Goal: Task Accomplishment & Management: Manage account settings

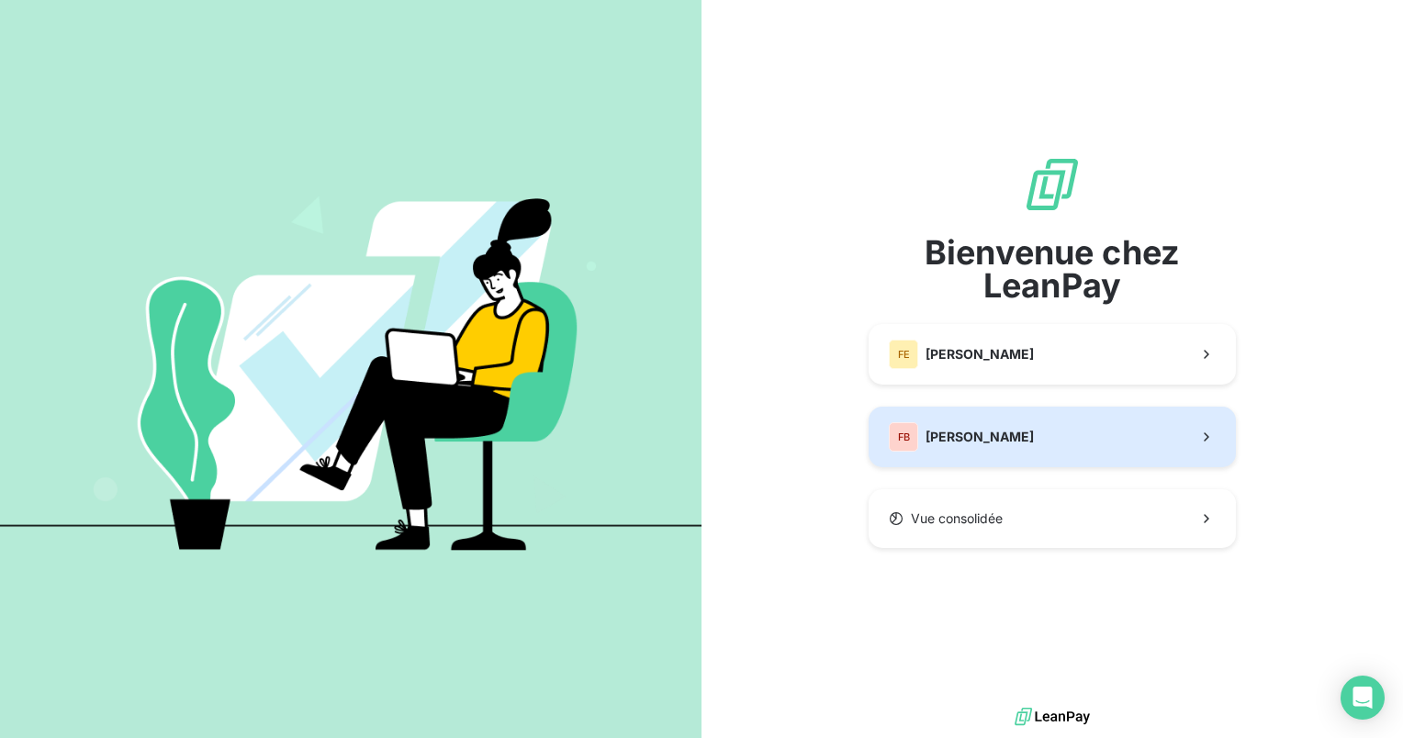
click at [977, 445] on span "[PERSON_NAME]" at bounding box center [980, 437] width 108 height 18
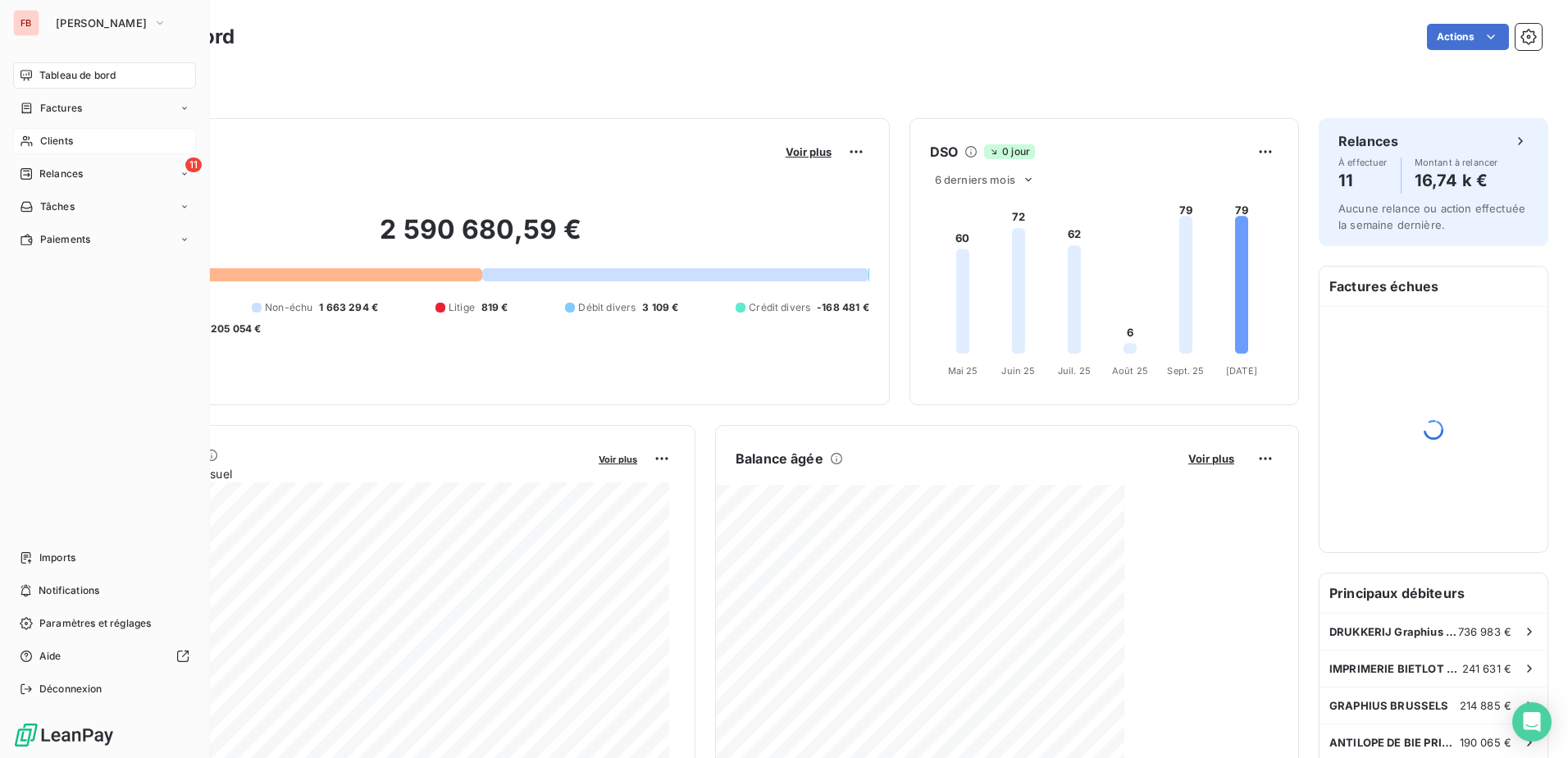
drag, startPoint x: 51, startPoint y: 141, endPoint x: 137, endPoint y: 143, distance: 86.0
click at [51, 140] on span "Clients" at bounding box center [56, 141] width 33 height 15
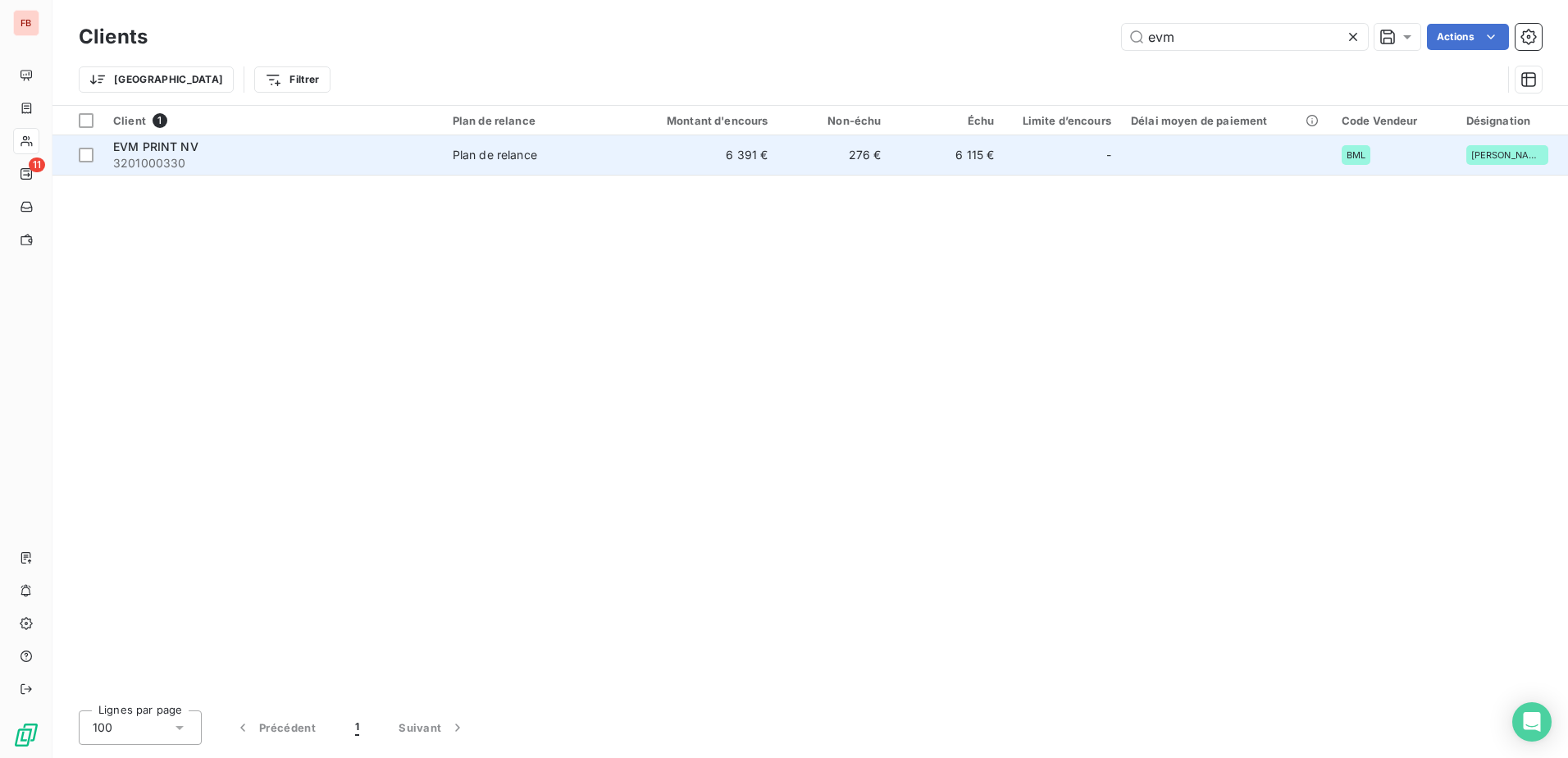
type input "evm"
click at [357, 149] on div "EVM PRINT NV" at bounding box center [273, 146] width 320 height 16
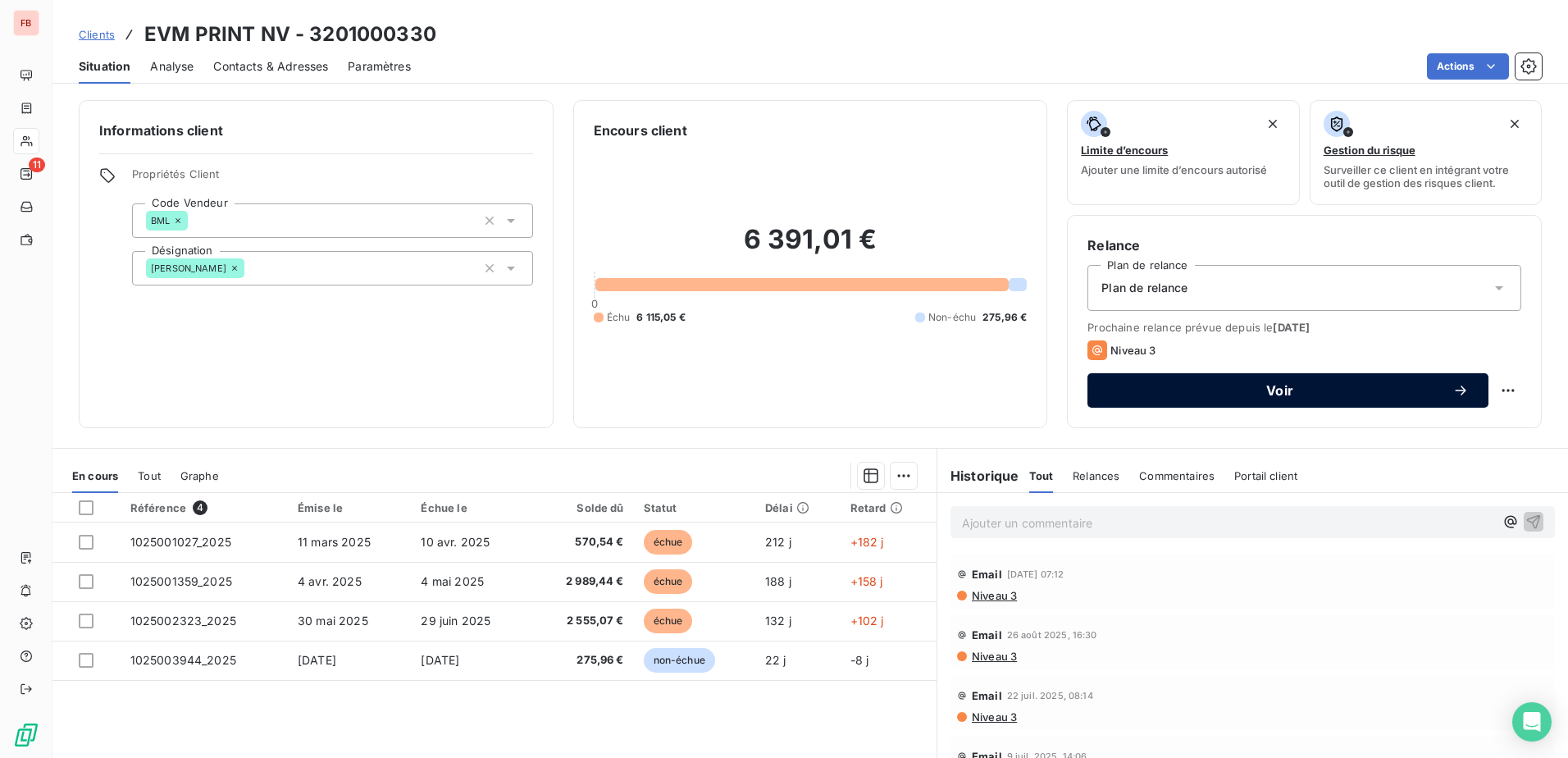
click at [1211, 394] on span "Voir" at bounding box center [1280, 390] width 346 height 13
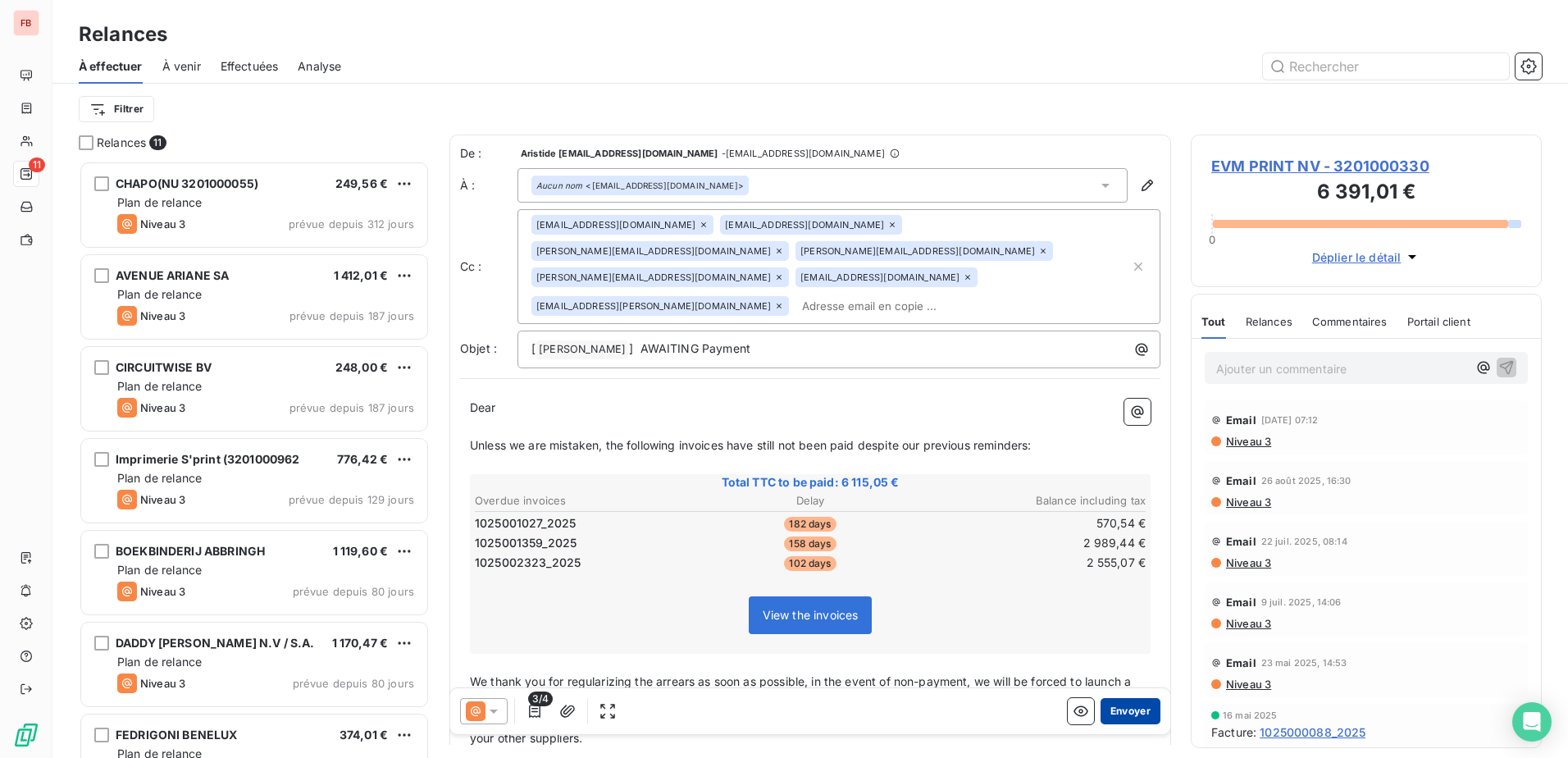
click at [1130, 658] on button "Envoyer" at bounding box center [1130, 711] width 60 height 26
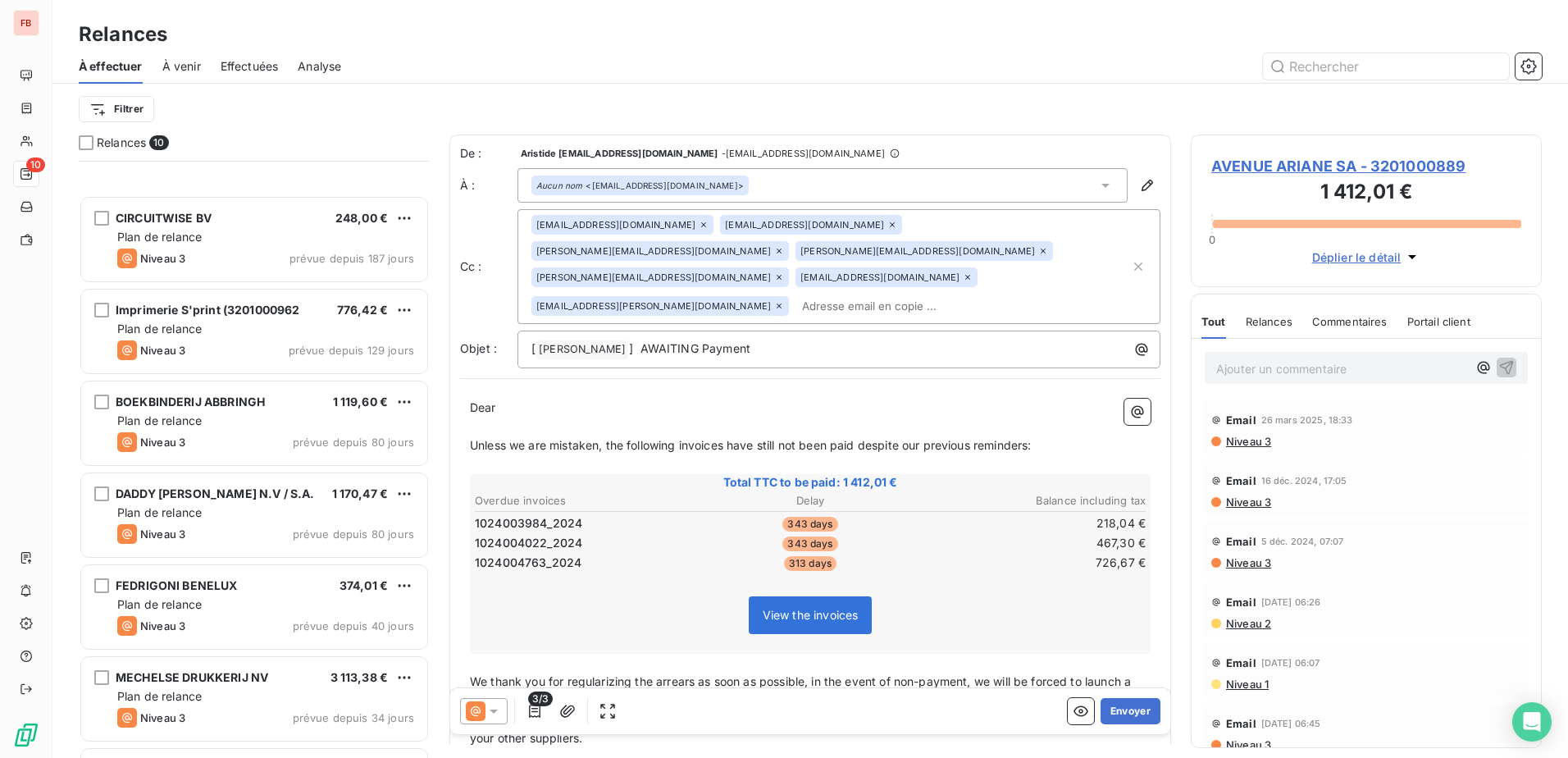
scroll to position [322, 0]
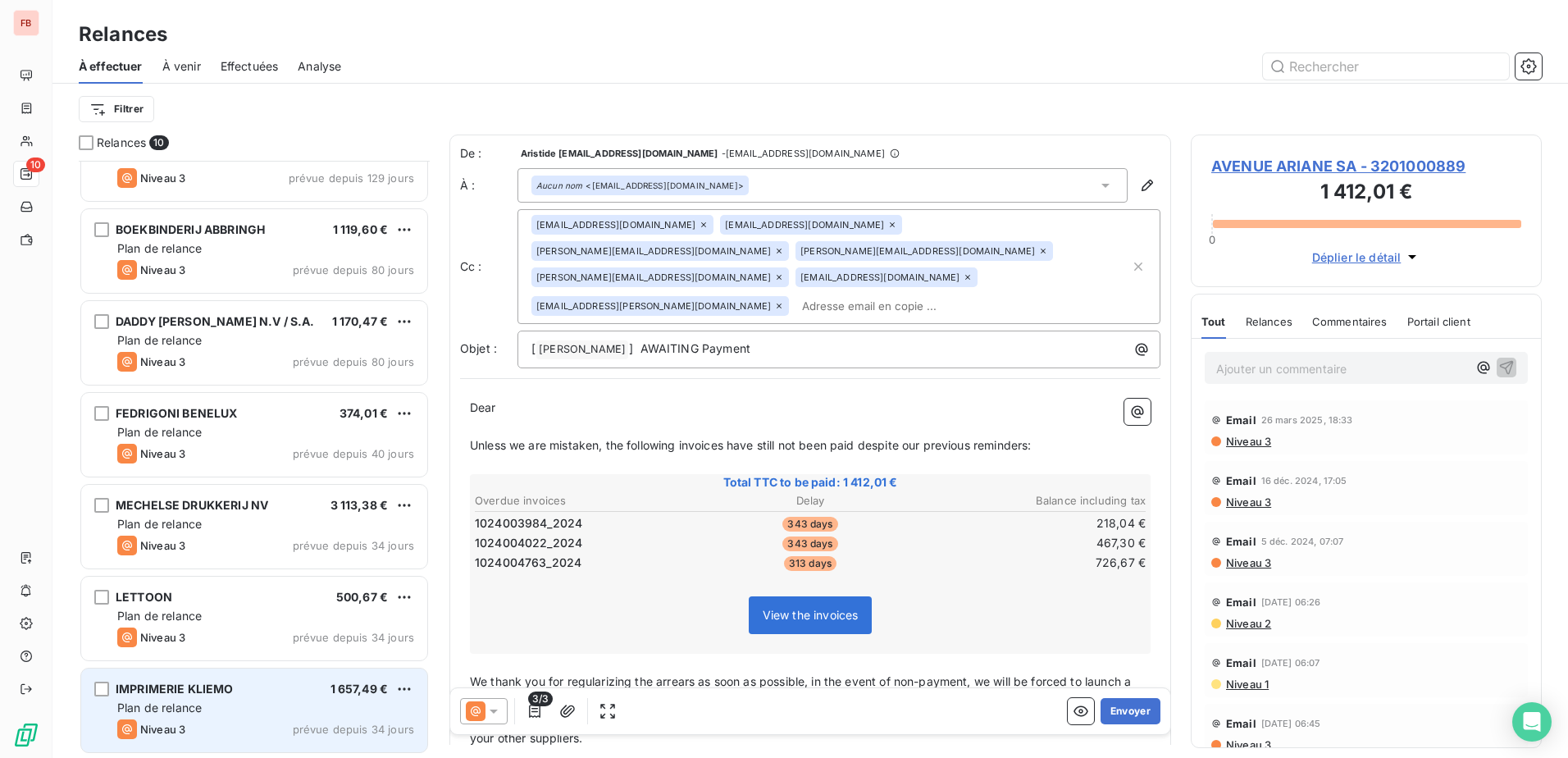
click at [196, 658] on div "IMPRIMERIE KLIEMO 1 657,49 € Plan de relance Niveau 3 prévue depuis 34 jours" at bounding box center [254, 710] width 346 height 84
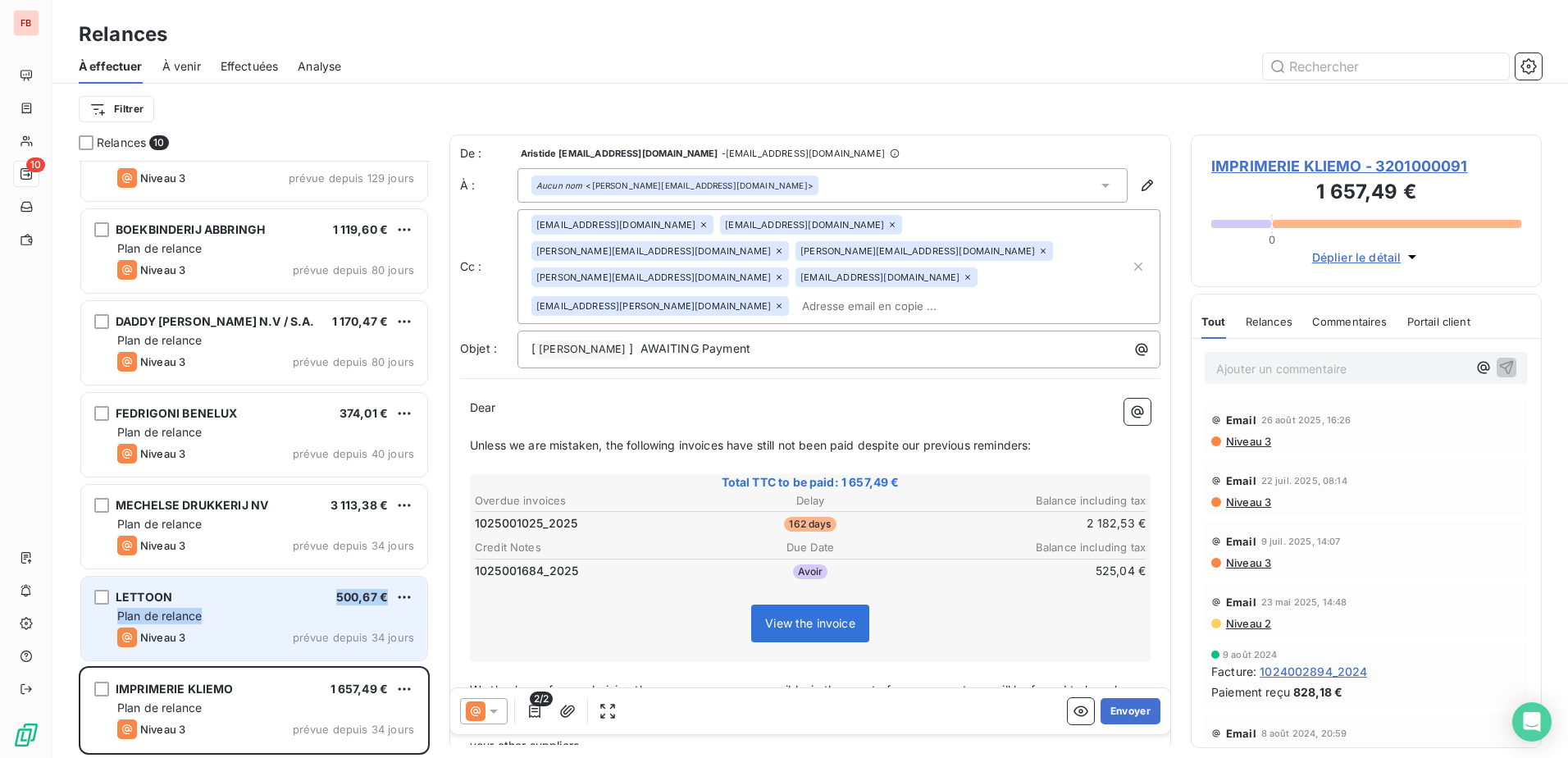
drag, startPoint x: 226, startPoint y: 606, endPoint x: 230, endPoint y: 587, distance: 19.4
click at [228, 598] on div "LETTOON 500,67 € Plan de relance Niveau 3 prévue depuis 34 jours" at bounding box center [254, 619] width 346 height 84
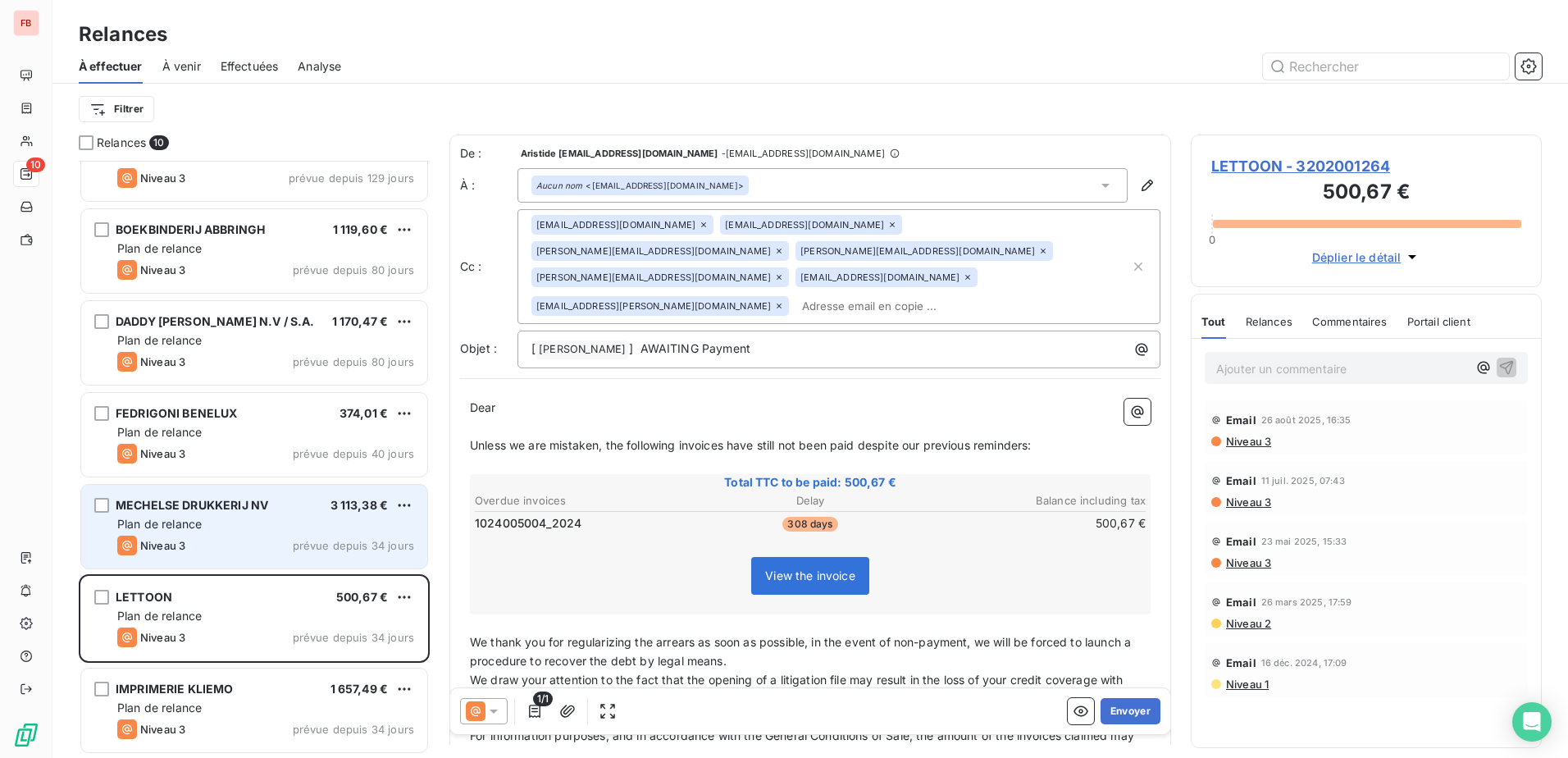
drag, startPoint x: 230, startPoint y: 587, endPoint x: 174, endPoint y: 530, distance: 79.9
click at [174, 530] on div "Plan de relance" at bounding box center [265, 524] width 296 height 16
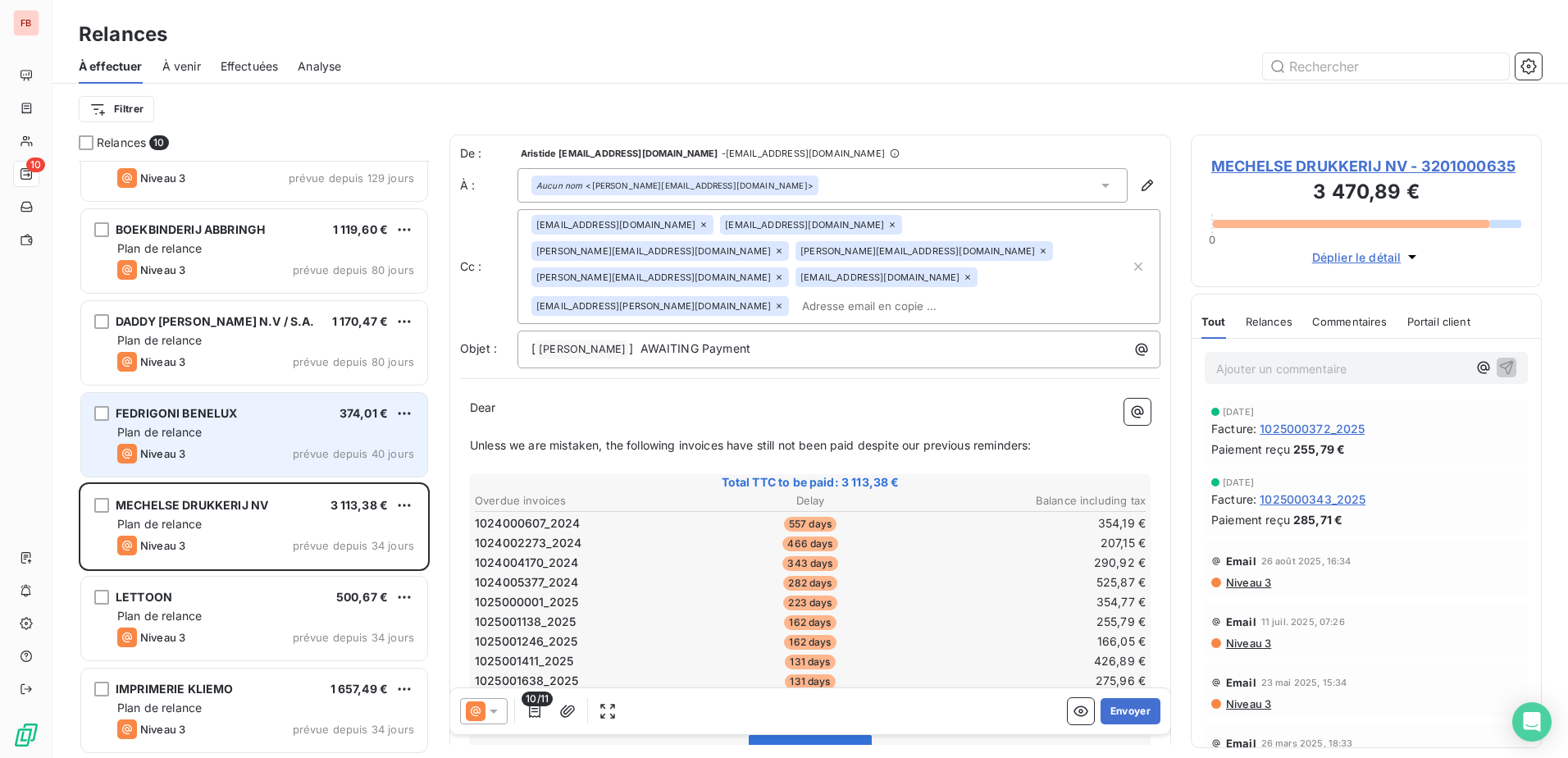
click at [246, 471] on div "FEDRIGONI BENELUX 374,01 € Plan de relance Niveau 3 prévue depuis 40 jours" at bounding box center [254, 435] width 346 height 84
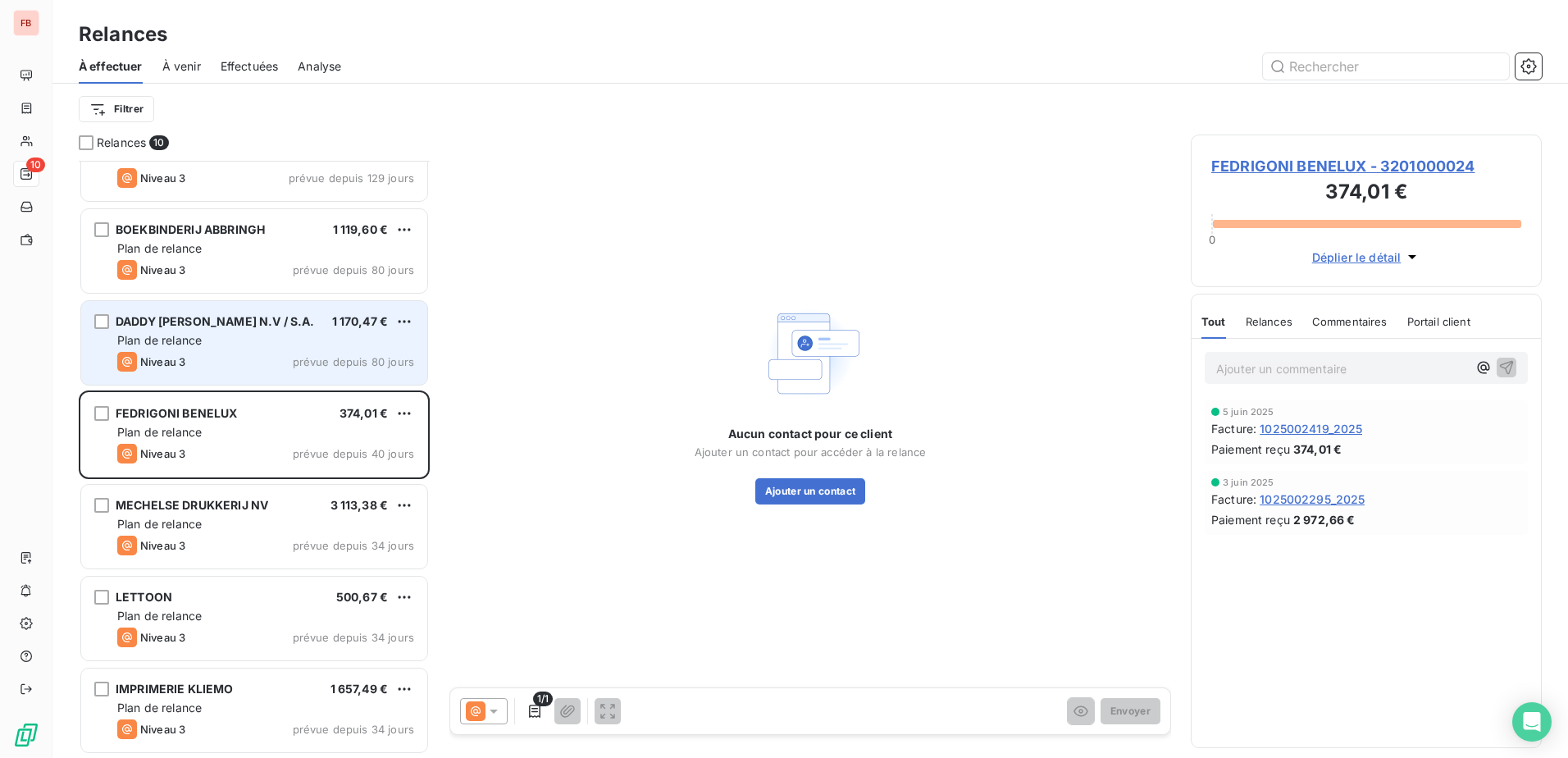
click at [279, 354] on div "Niveau 3 prévue depuis 80 jours" at bounding box center [265, 362] width 296 height 20
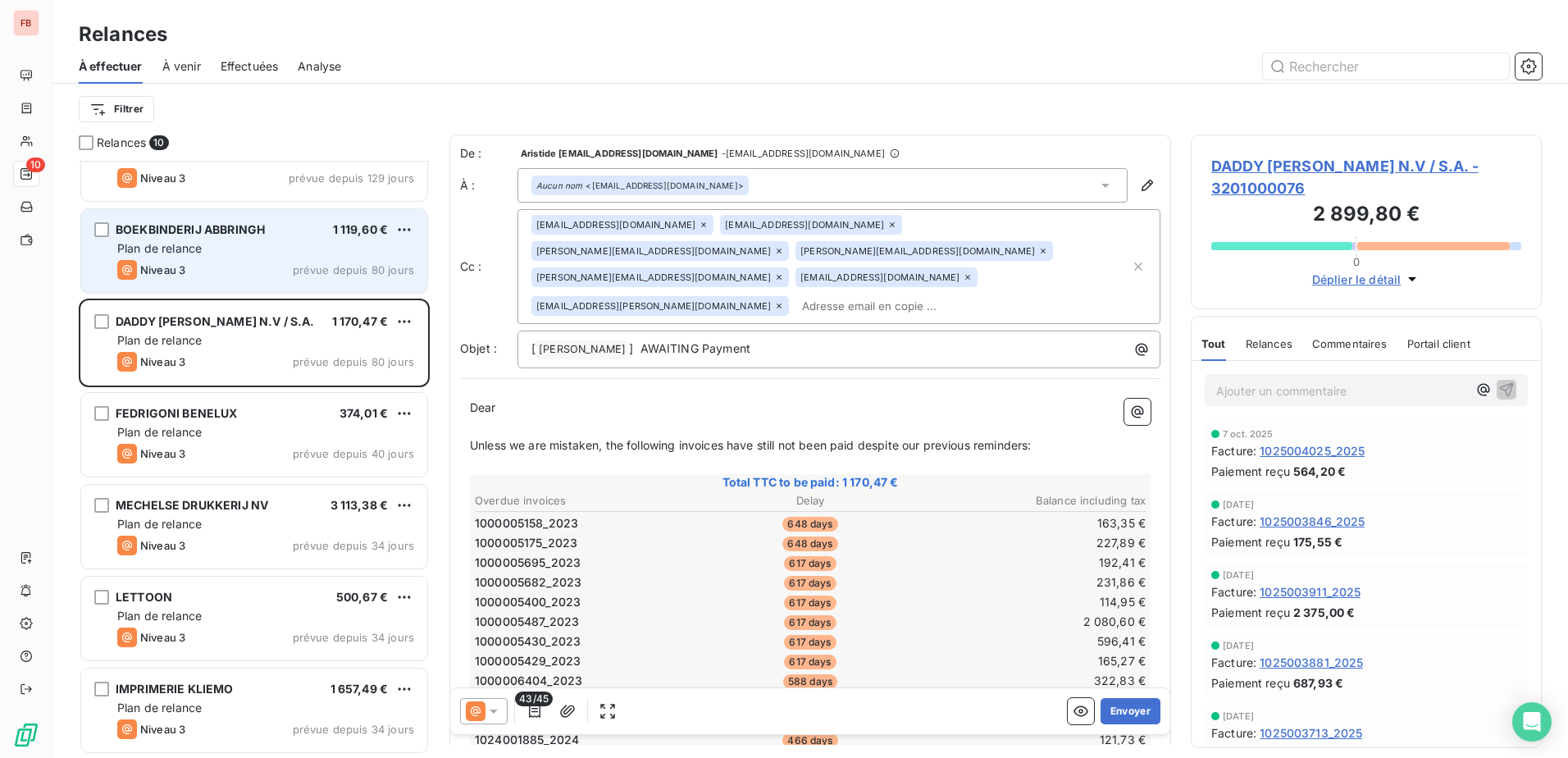
click at [289, 262] on div "Niveau 3 prévue depuis 80 jours" at bounding box center [265, 270] width 296 height 20
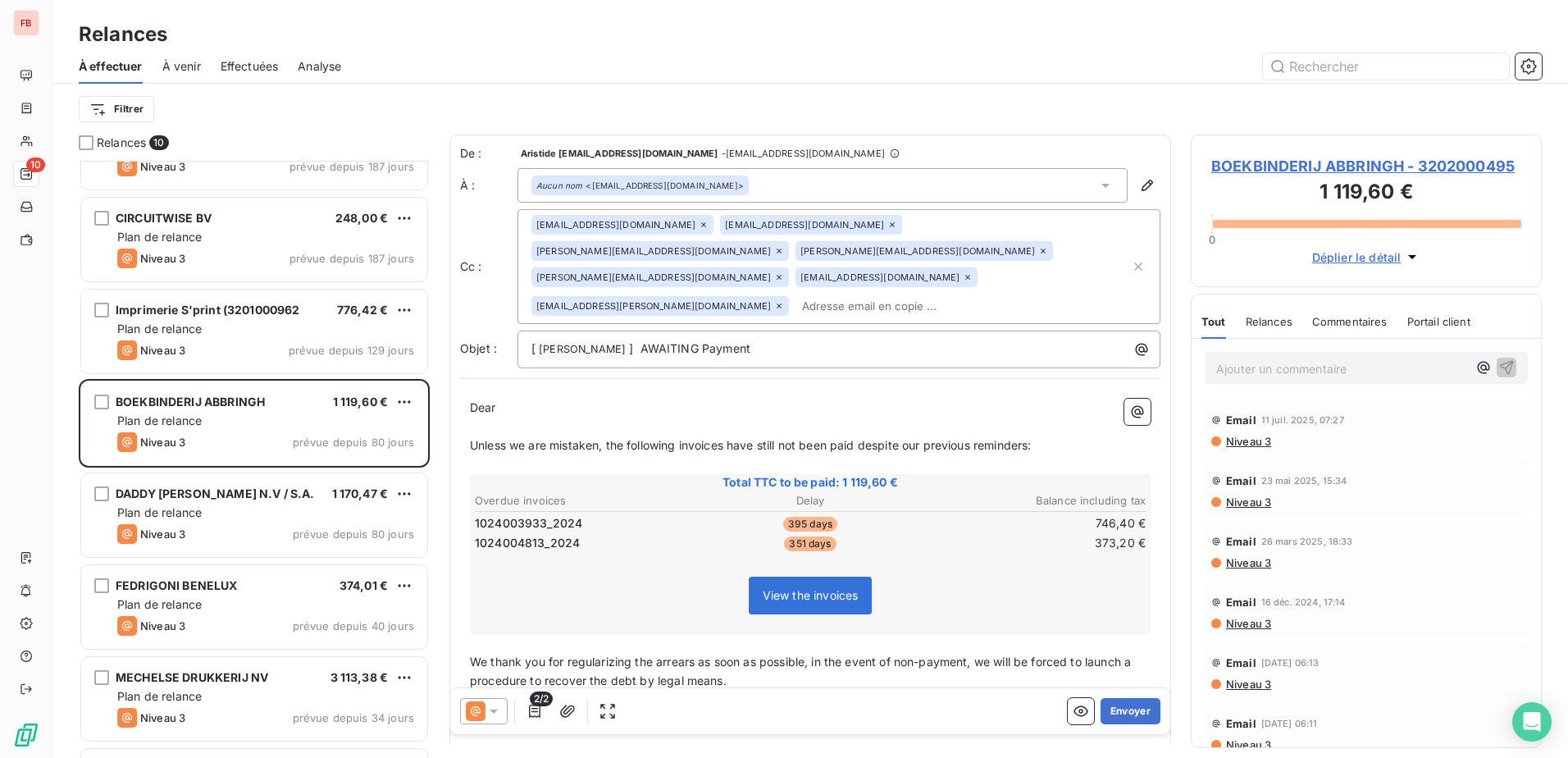
scroll to position [76, 0]
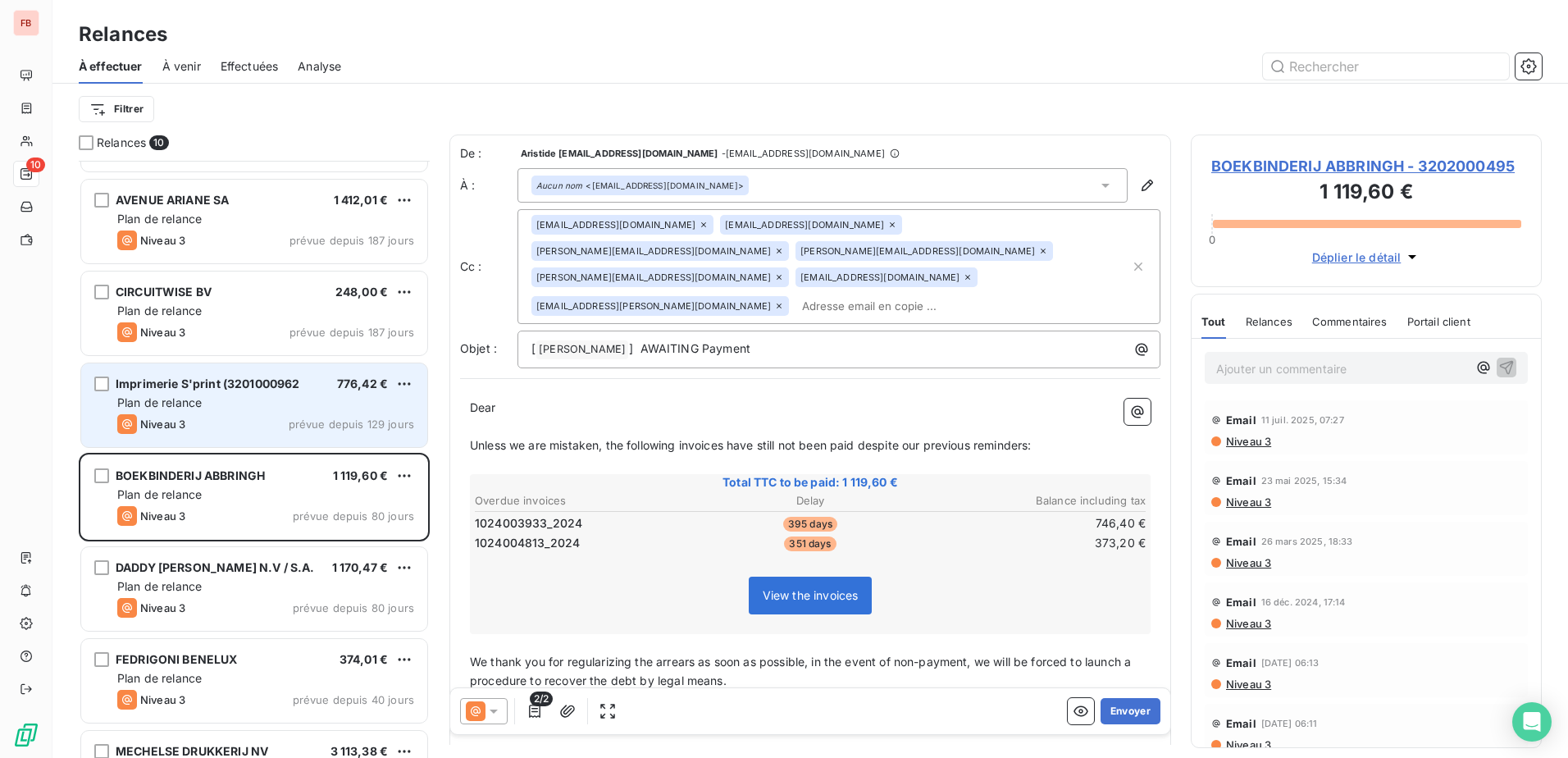
click at [271, 393] on div "Imprimerie S'print (3201000962 776,42 € Plan de relance Niveau 3 prévue depuis …" at bounding box center [254, 405] width 346 height 84
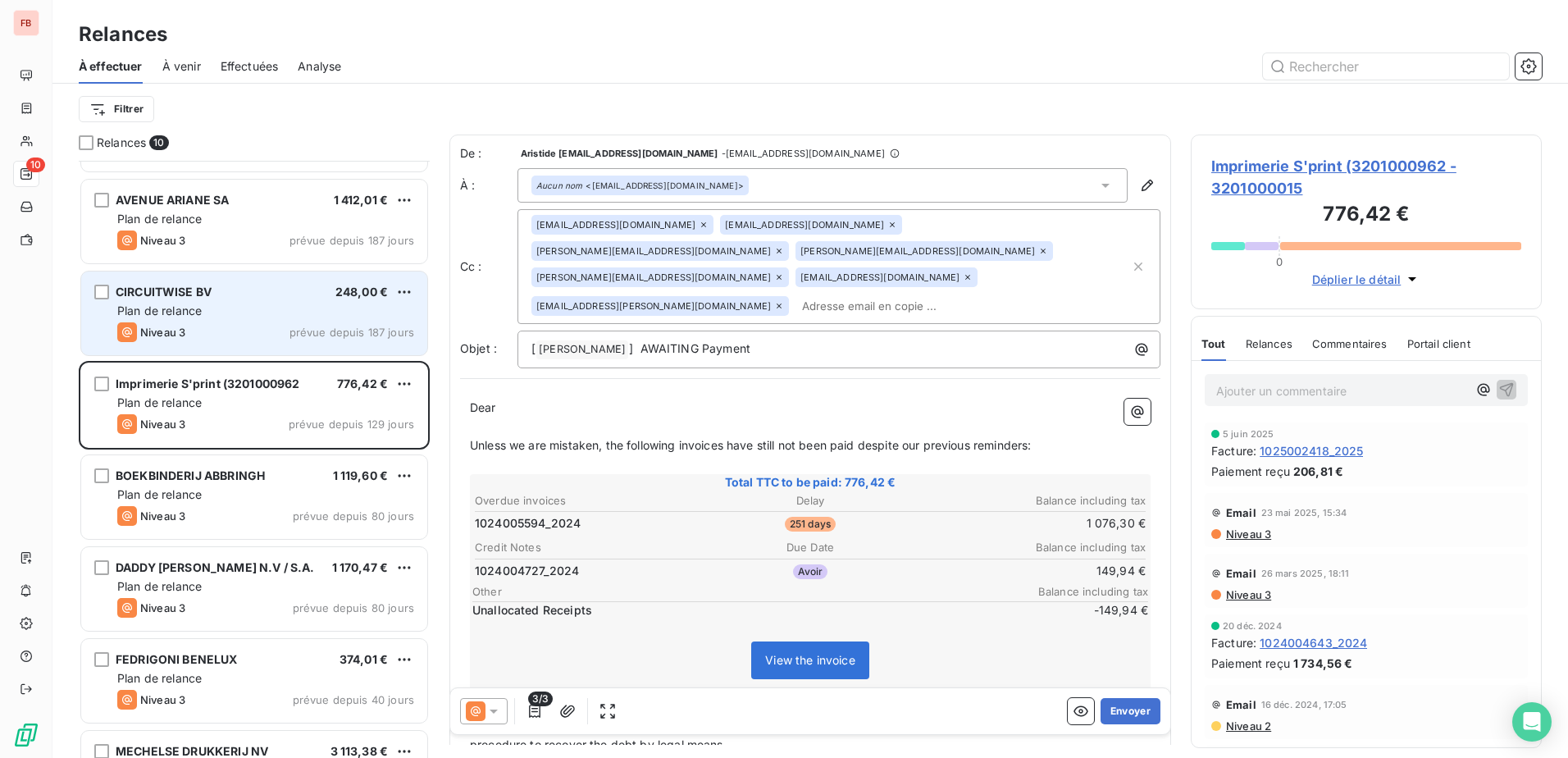
drag, startPoint x: 271, startPoint y: 393, endPoint x: 175, endPoint y: 321, distance: 120.0
click at [175, 321] on div "CIRCUITWISE BV 248,00 € Plan de relance Niveau 3 prévue depuis 187 jours" at bounding box center [254, 313] width 346 height 84
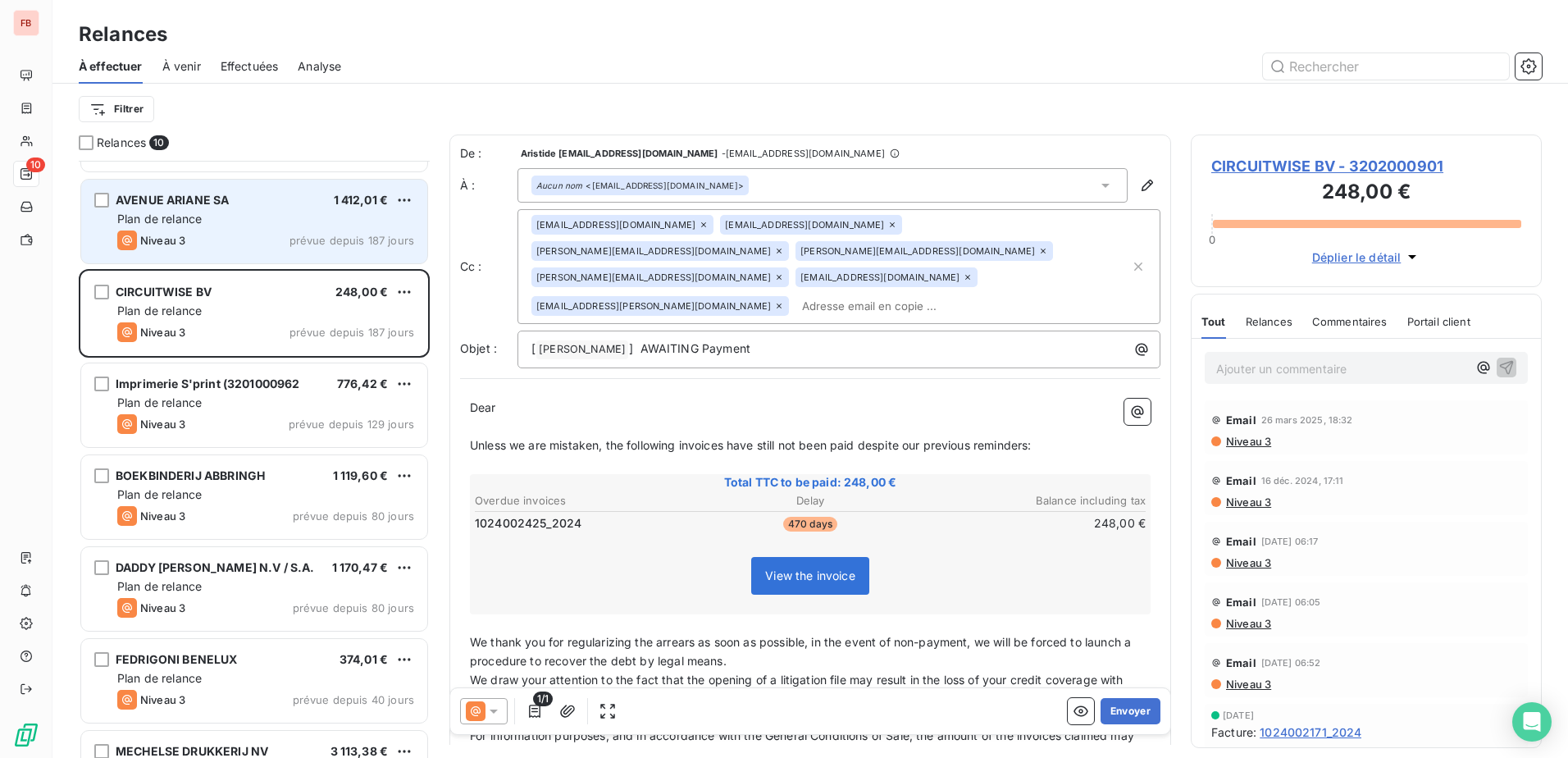
drag, startPoint x: 211, startPoint y: 238, endPoint x: 213, endPoint y: 246, distance: 8.2
click at [213, 246] on div "Niveau 3 prévue depuis 187 jours" at bounding box center [265, 240] width 296 height 20
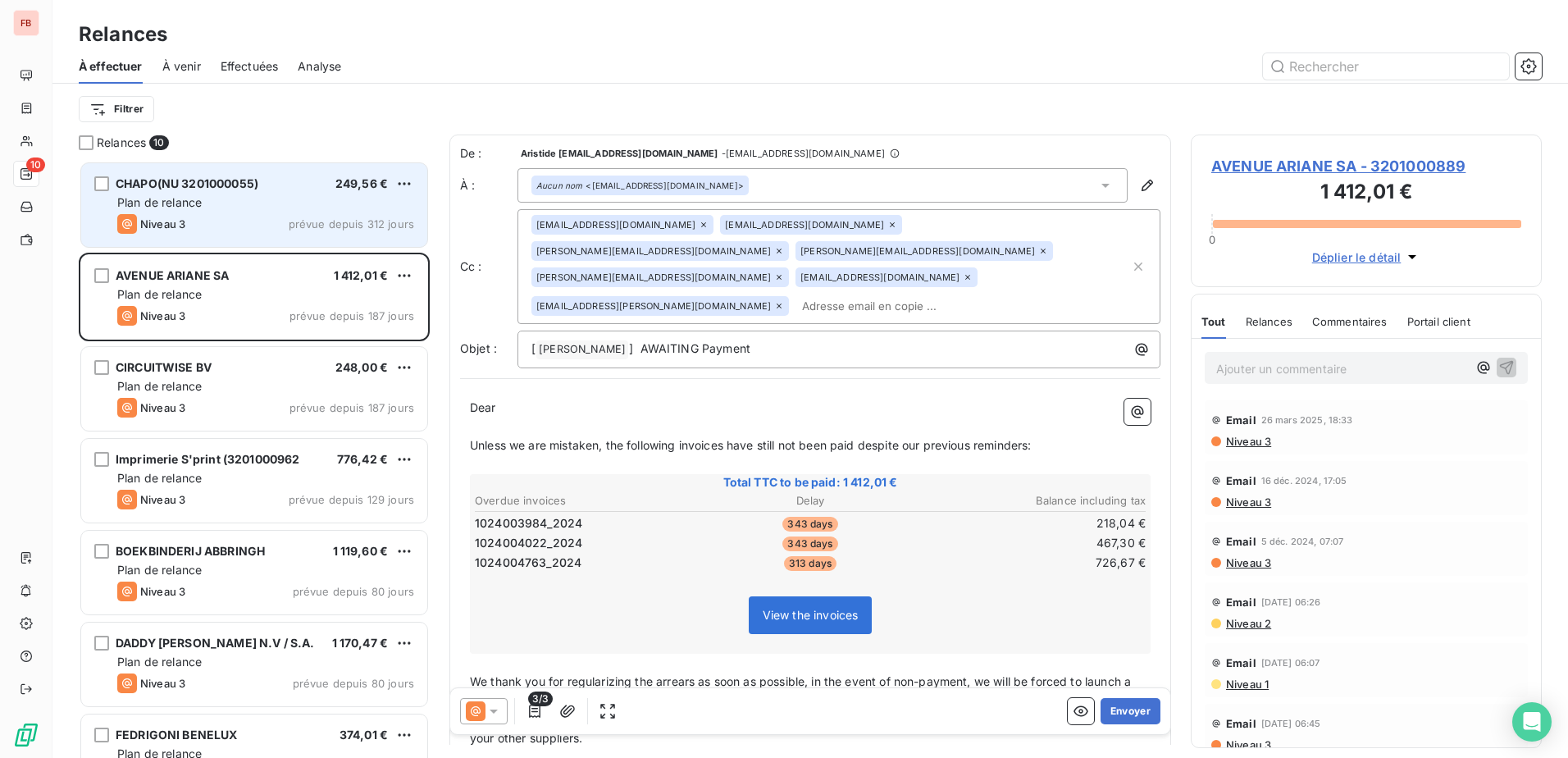
click at [220, 215] on div "Niveau 3 prévue depuis 312 jours" at bounding box center [265, 224] width 296 height 20
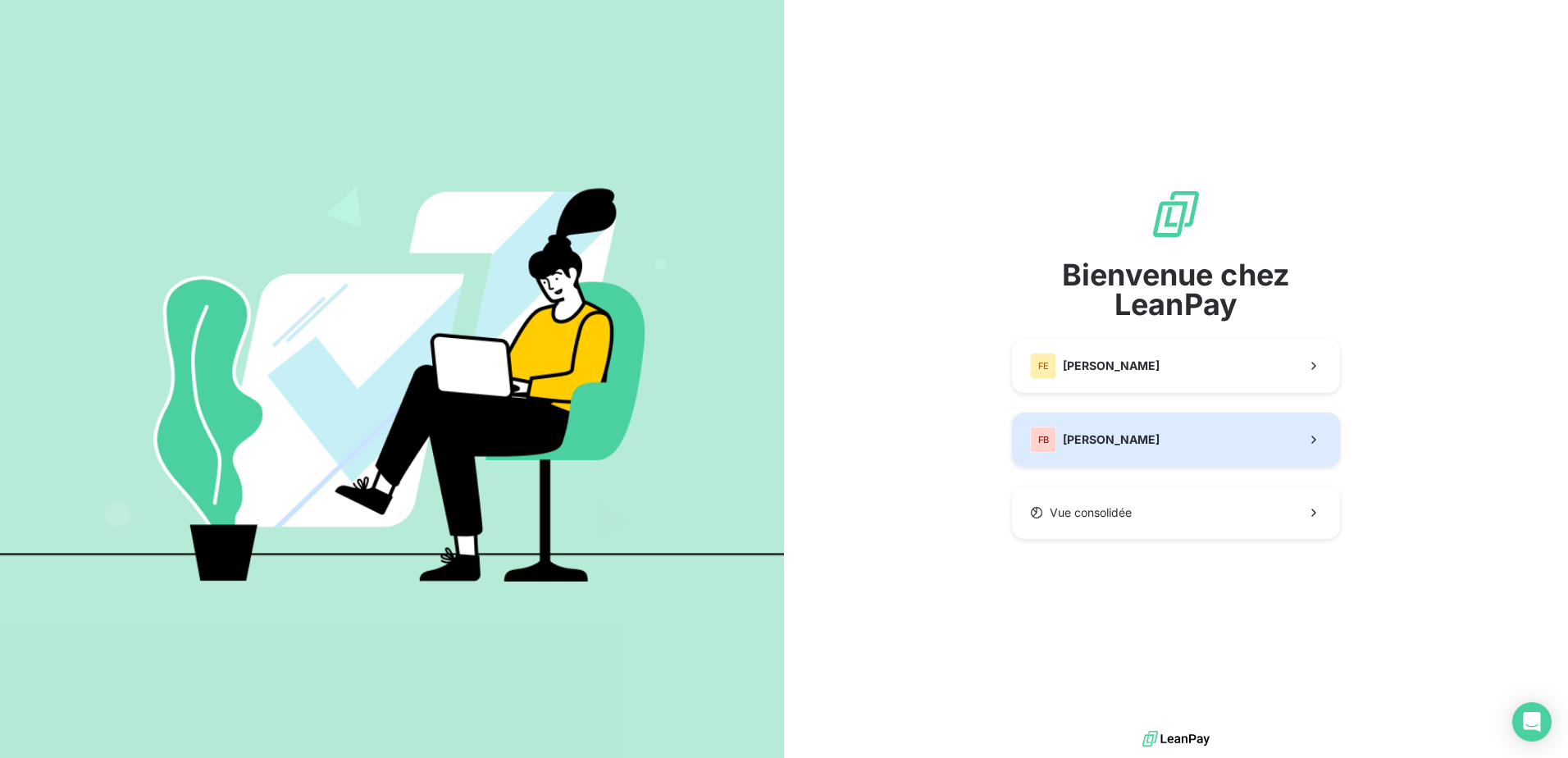
click at [1188, 433] on button "FB [PERSON_NAME]" at bounding box center [1175, 439] width 328 height 54
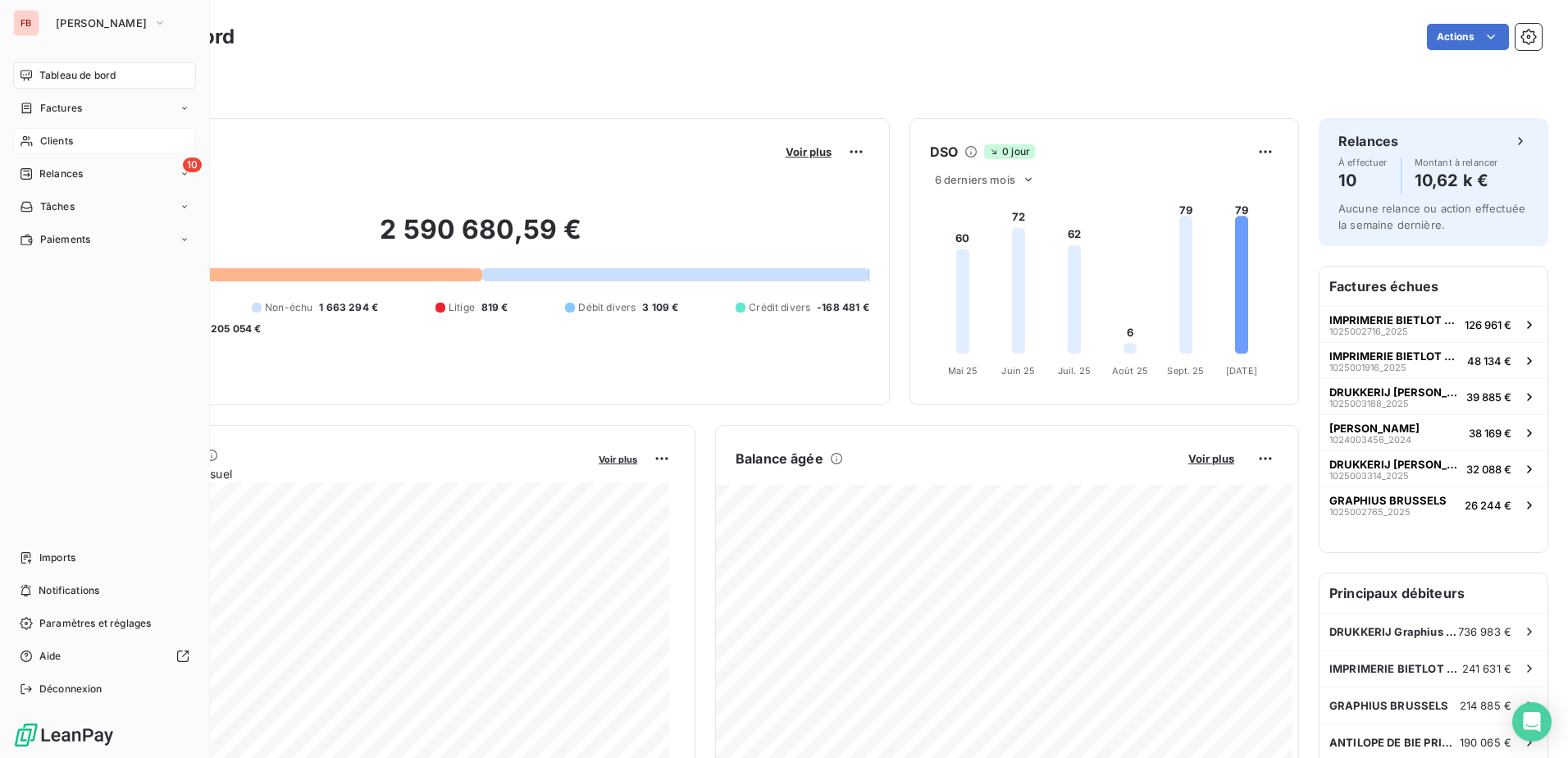
click at [64, 140] on span "Clients" at bounding box center [56, 141] width 33 height 15
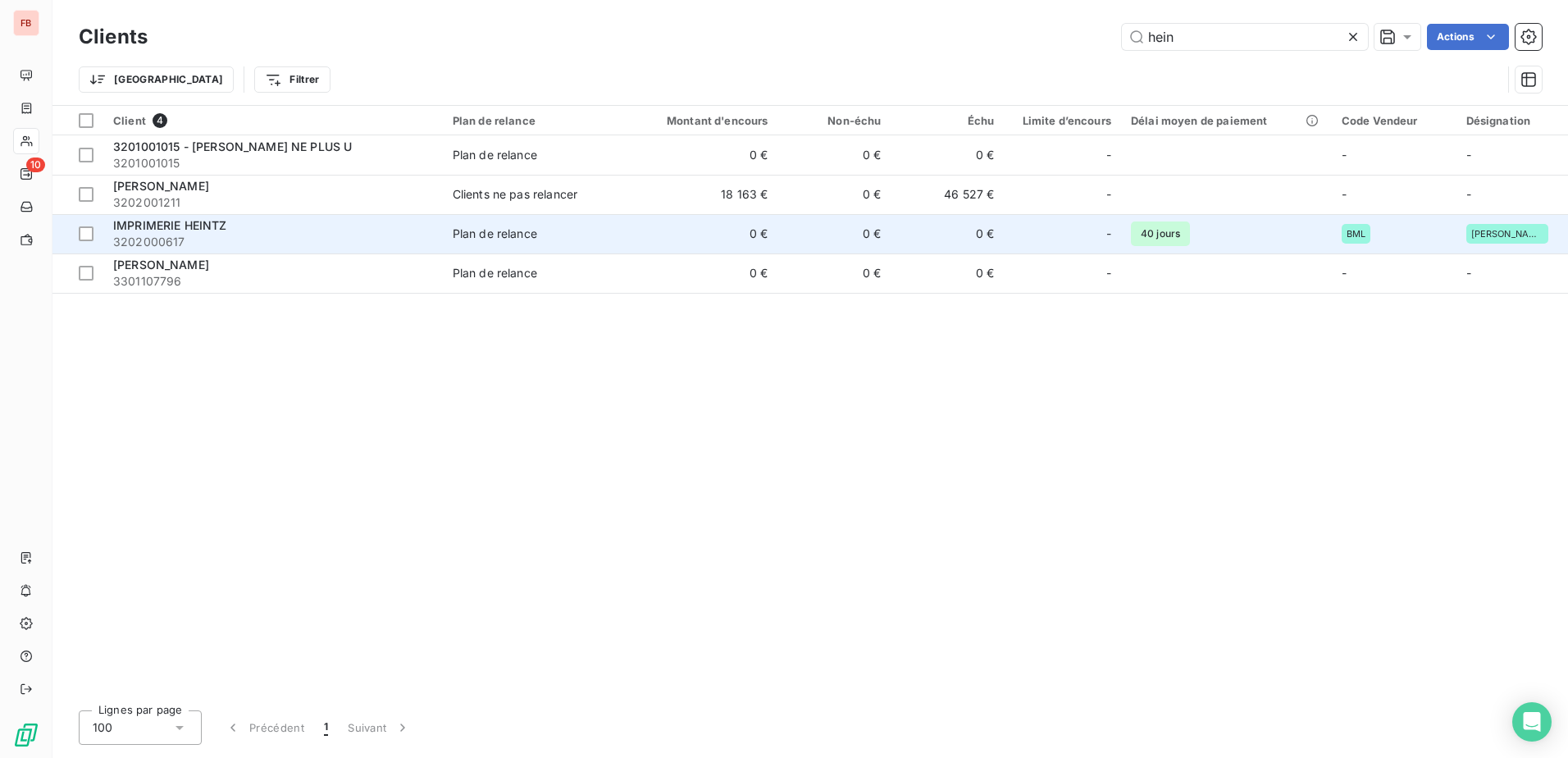
type input "hein"
click at [149, 236] on span "3202000617" at bounding box center [273, 242] width 320 height 16
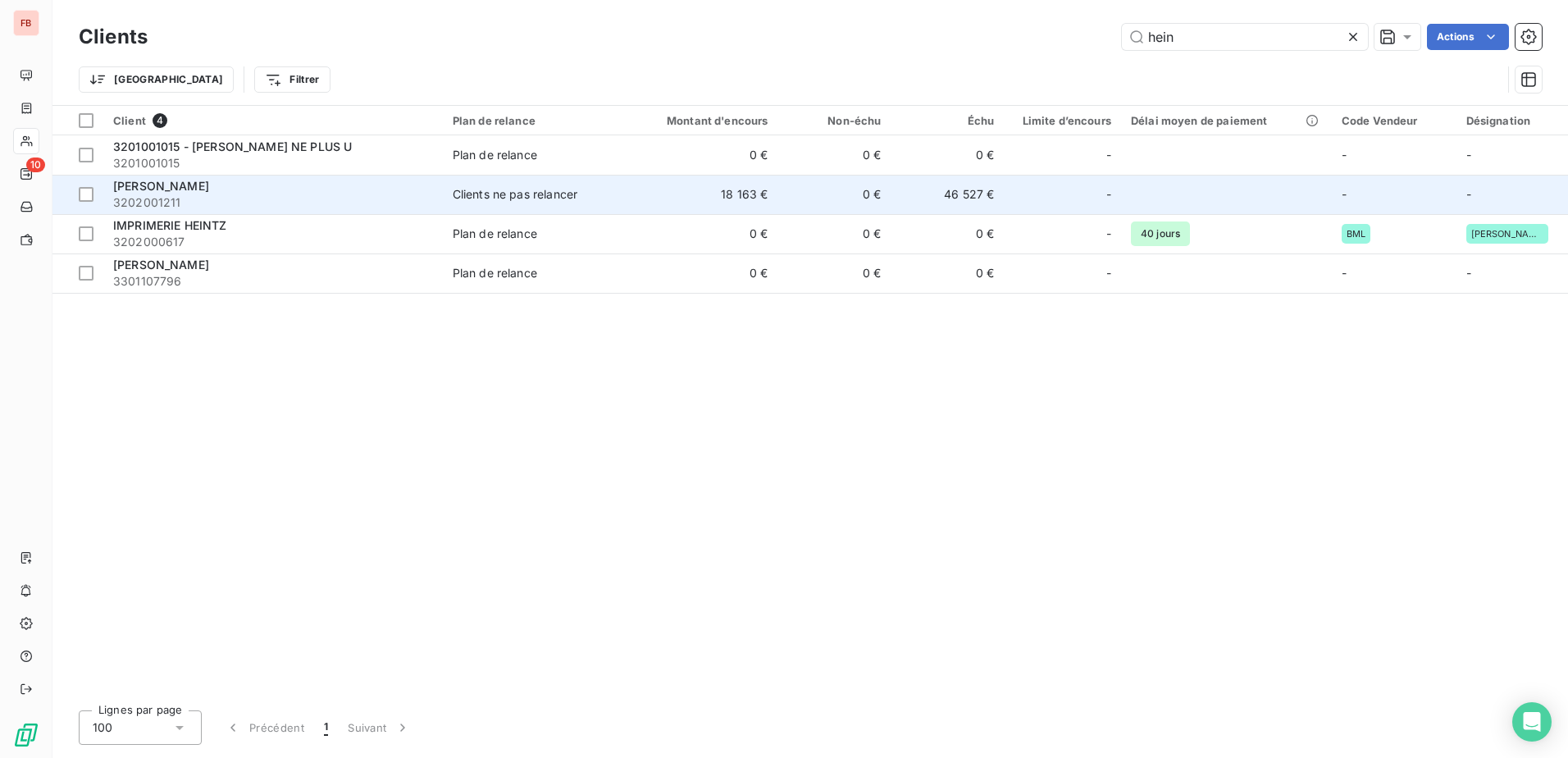
click at [273, 194] on div "Heintz Van Landewyck" at bounding box center [273, 186] width 320 height 16
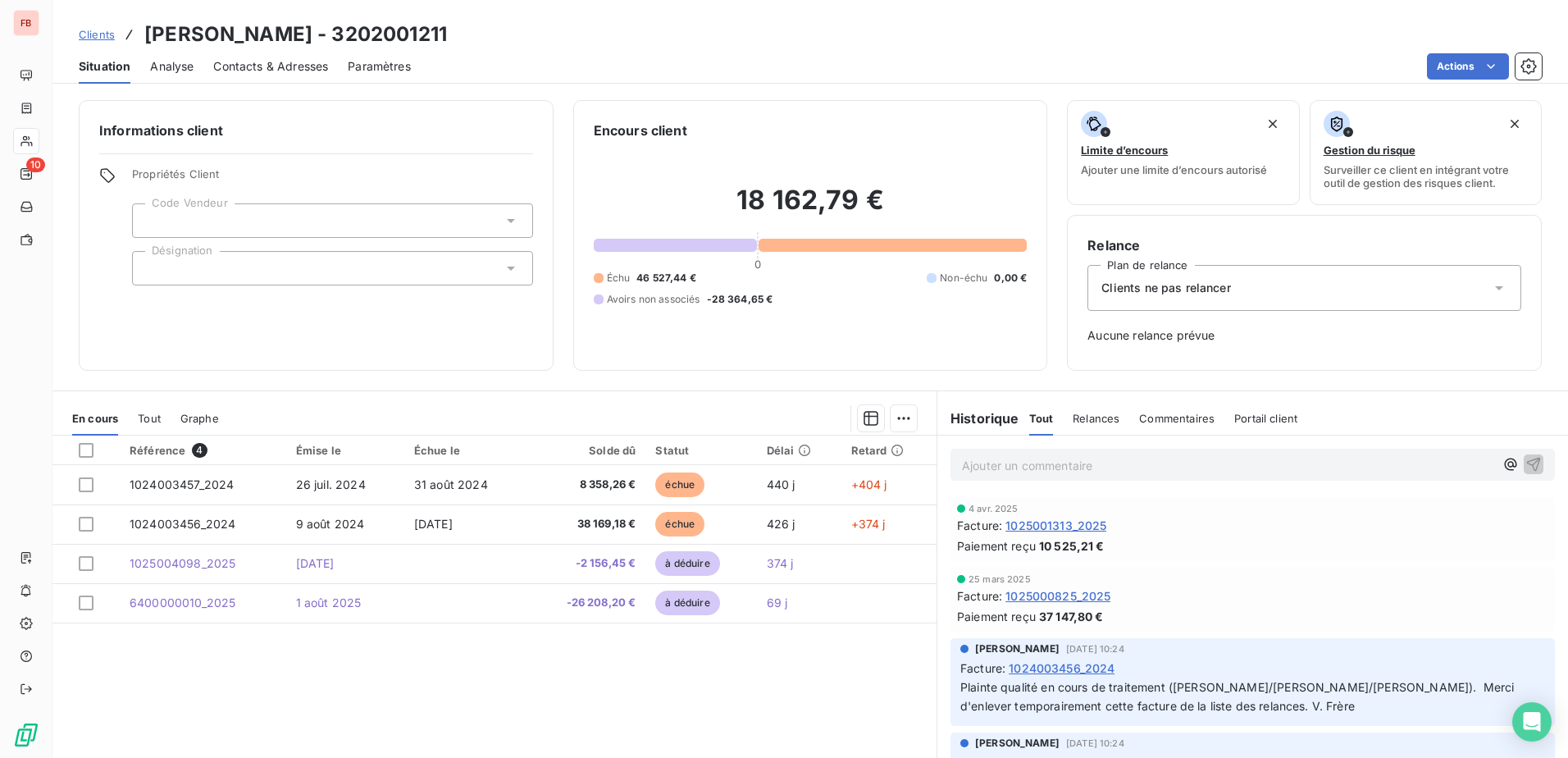
click at [1187, 276] on div "Clients ne pas relancer" at bounding box center [1305, 287] width 434 height 46
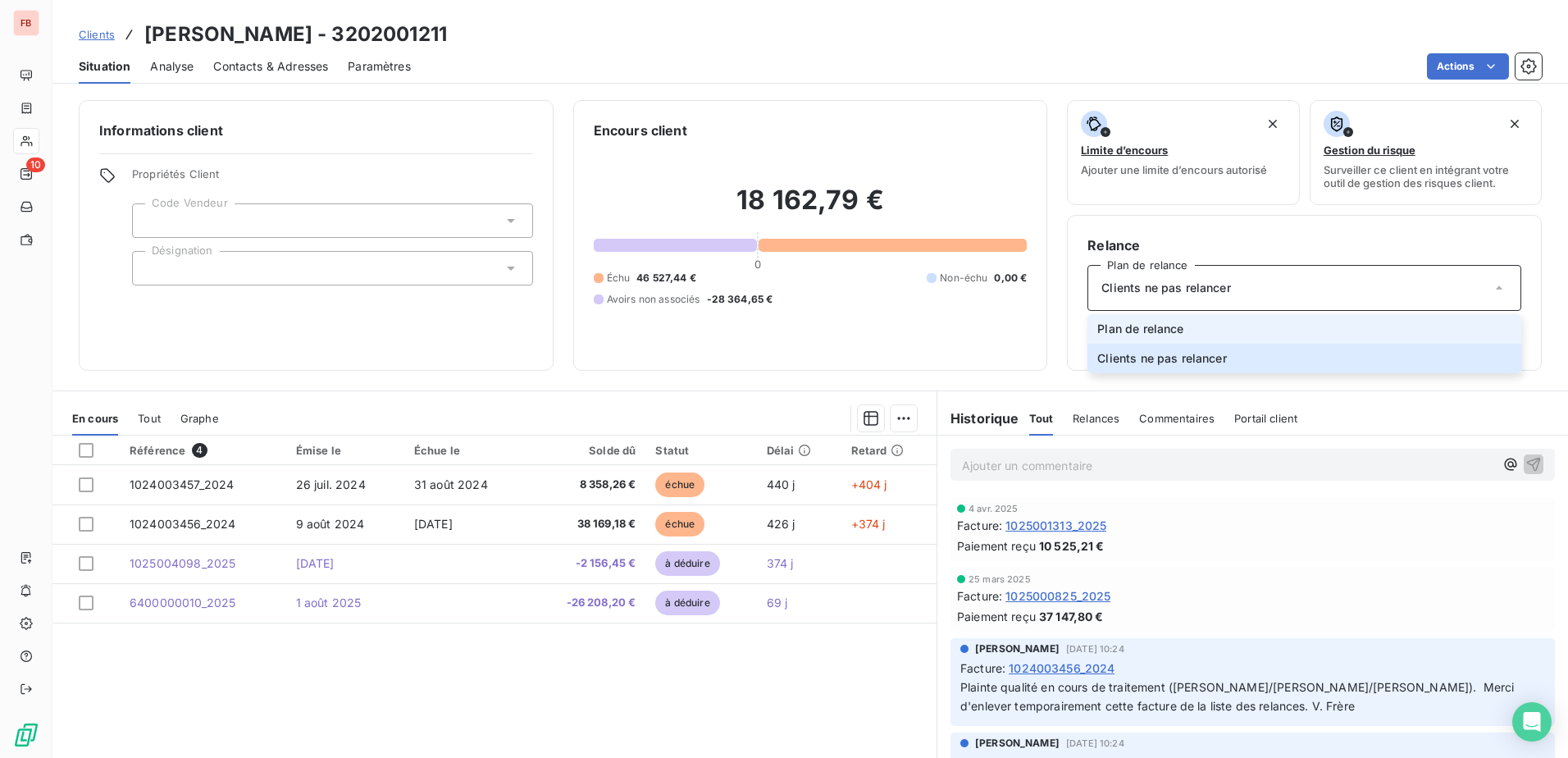
click at [1163, 324] on span "Plan de relance" at bounding box center [1140, 329] width 86 height 16
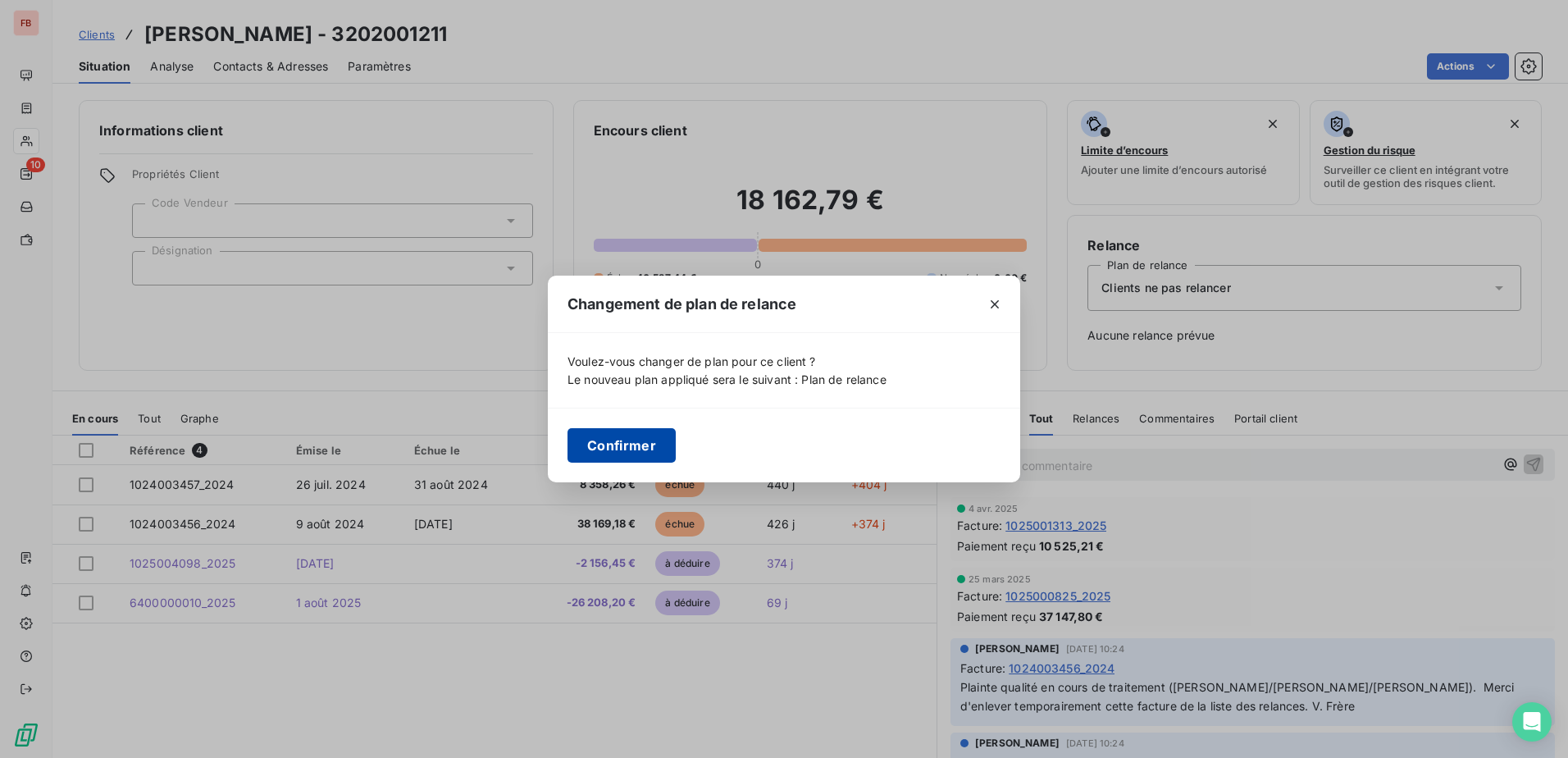
click at [646, 443] on button "Confirmer" at bounding box center [621, 445] width 108 height 35
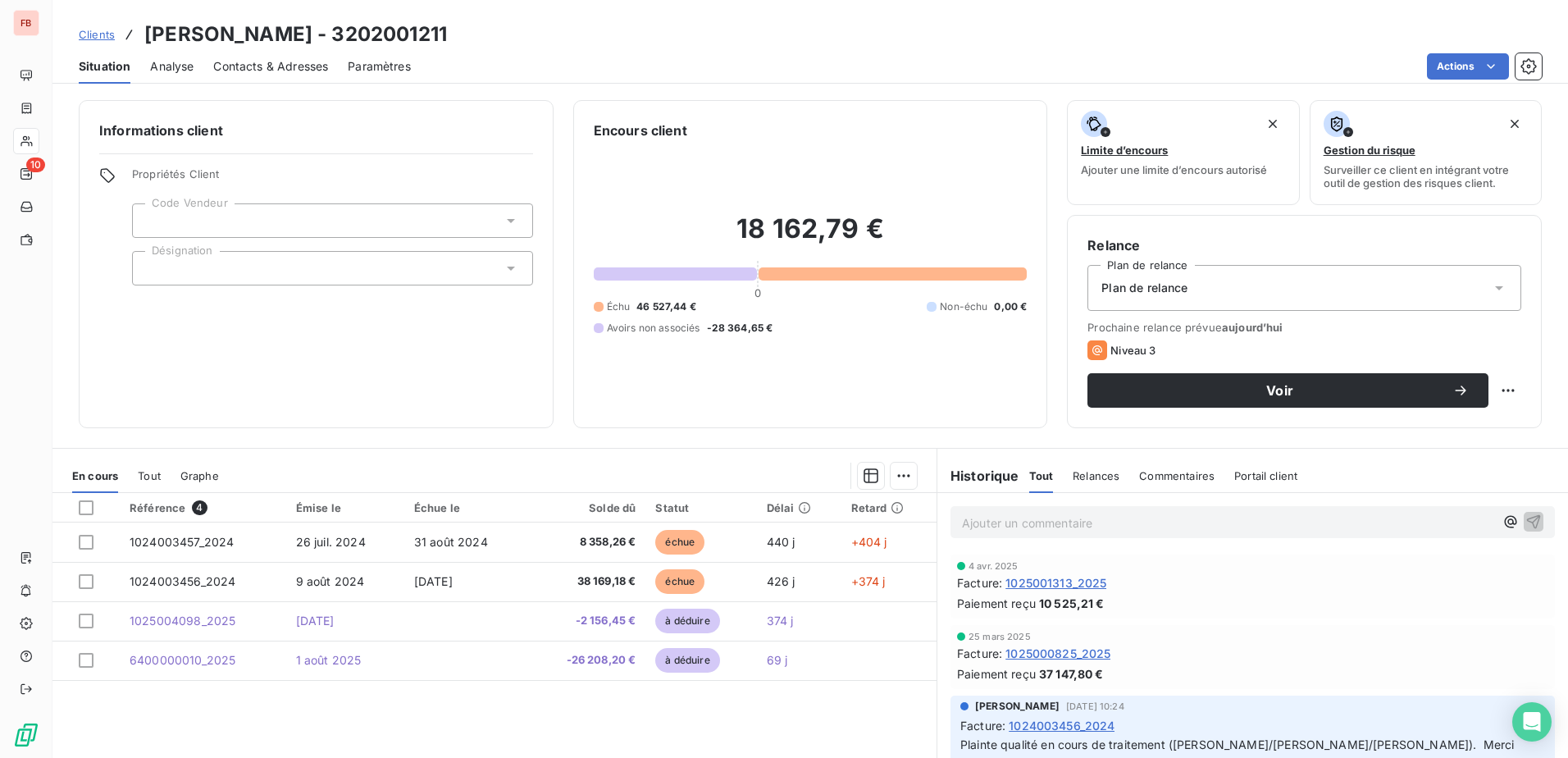
drag, startPoint x: 166, startPoint y: 68, endPoint x: 213, endPoint y: 72, distance: 47.2
click at [166, 69] on span "Analyse" at bounding box center [171, 66] width 44 height 16
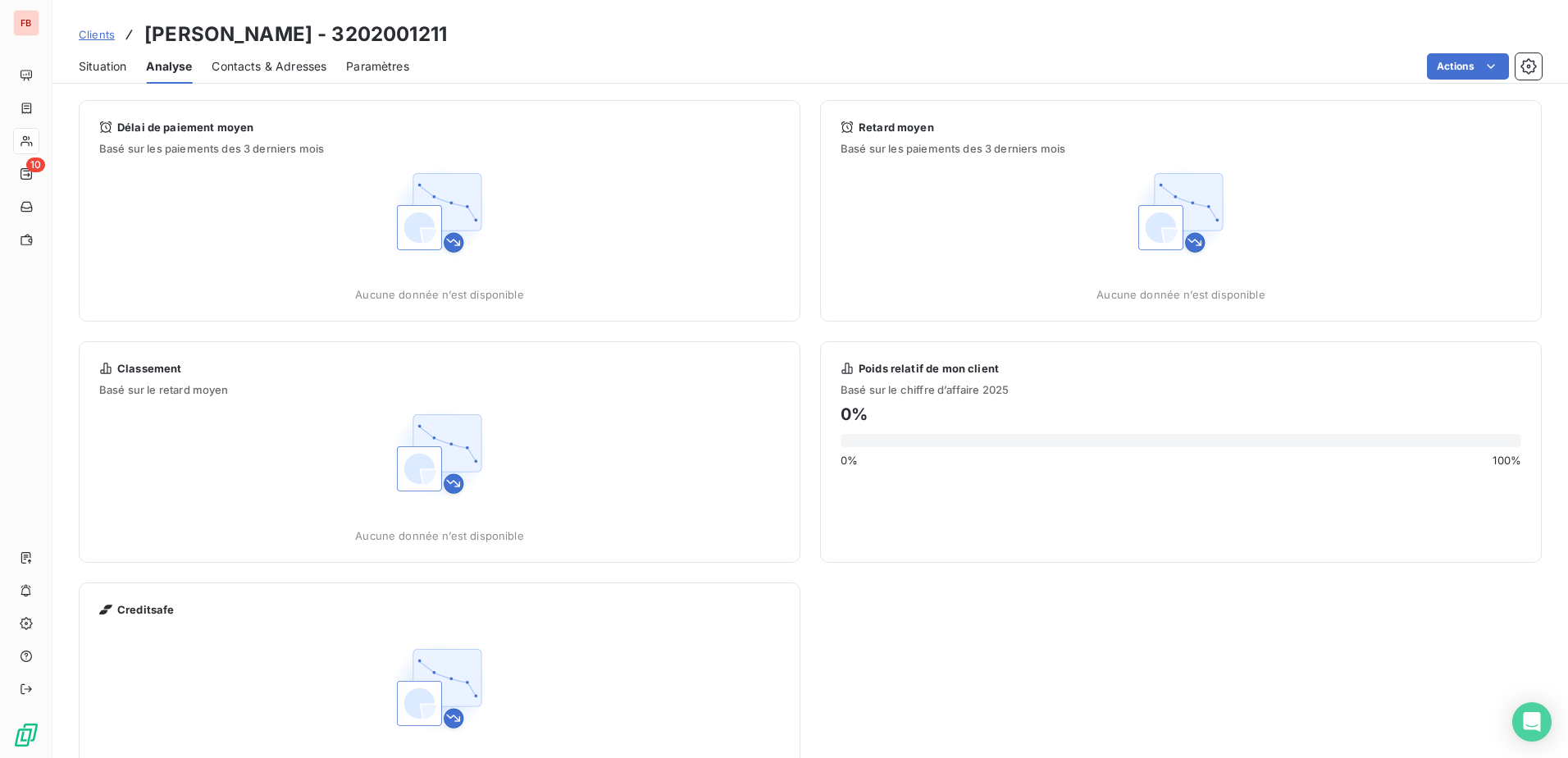
click at [254, 65] on span "Contacts & Adresses" at bounding box center [269, 66] width 115 height 16
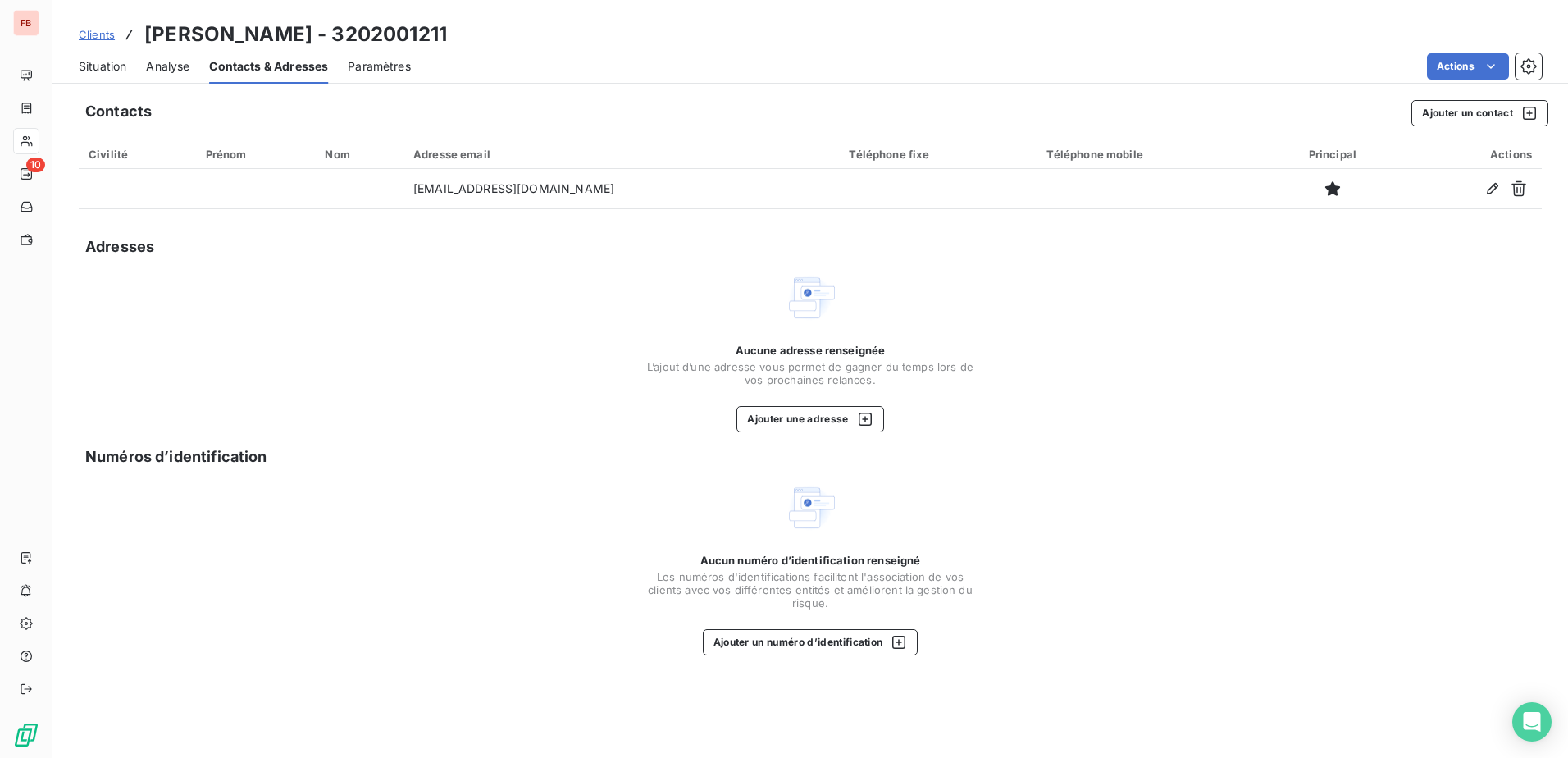
click at [117, 67] on span "Situation" at bounding box center [102, 66] width 47 height 16
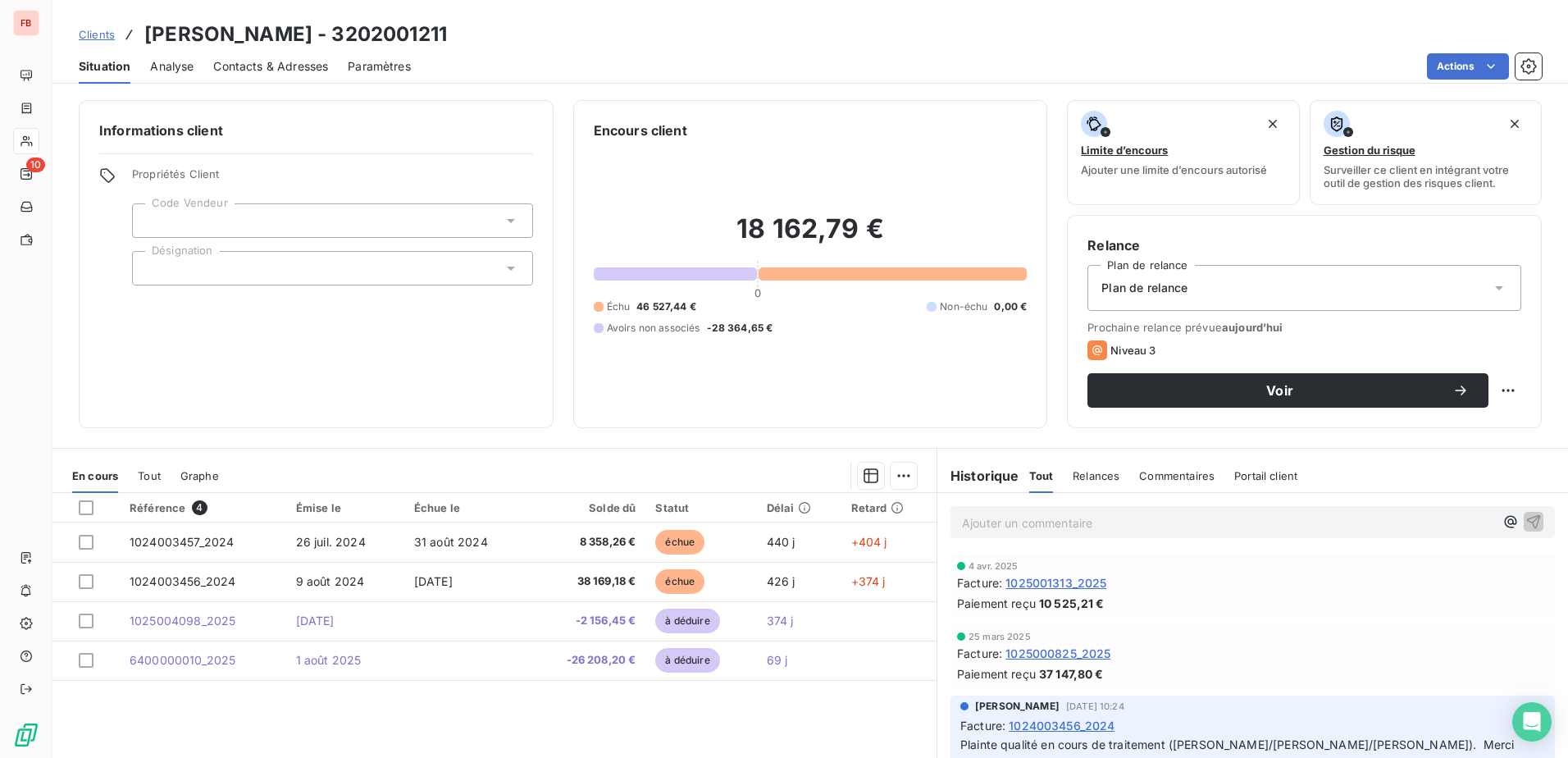
click at [496, 220] on div at bounding box center [332, 221] width 401 height 35
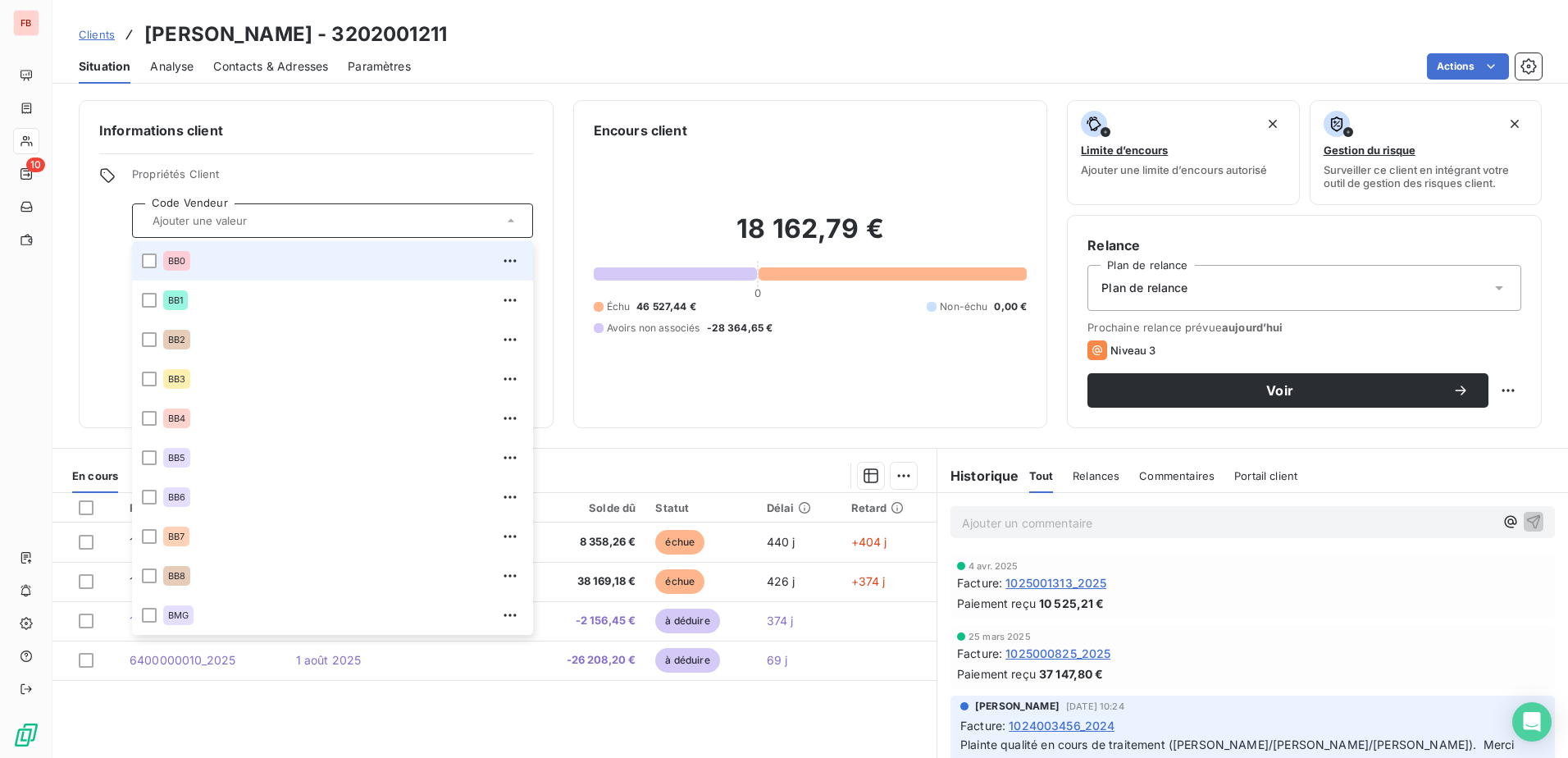
click at [496, 219] on input "text" at bounding box center [324, 221] width 357 height 15
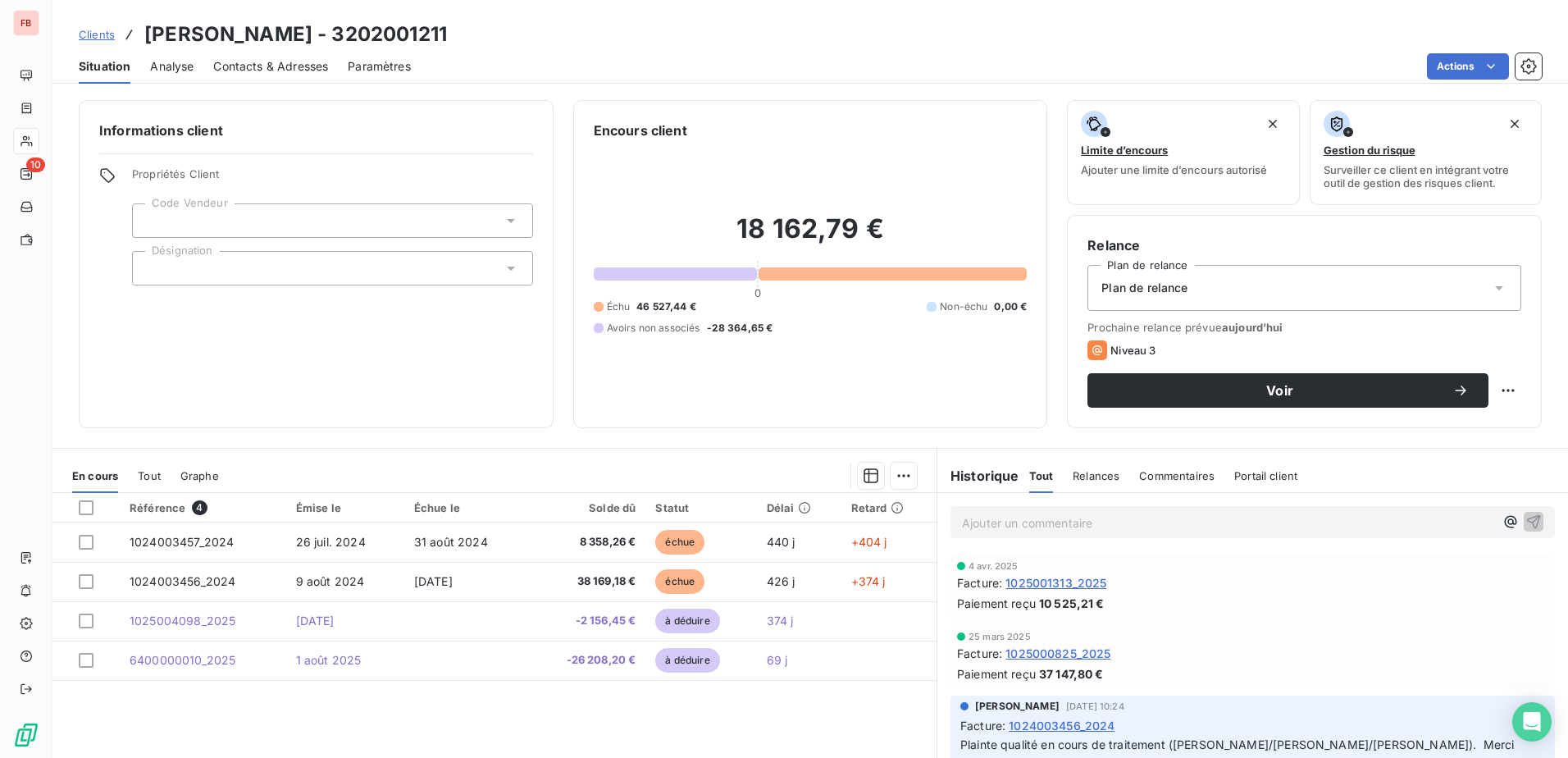
click at [226, 264] on div at bounding box center [332, 268] width 401 height 35
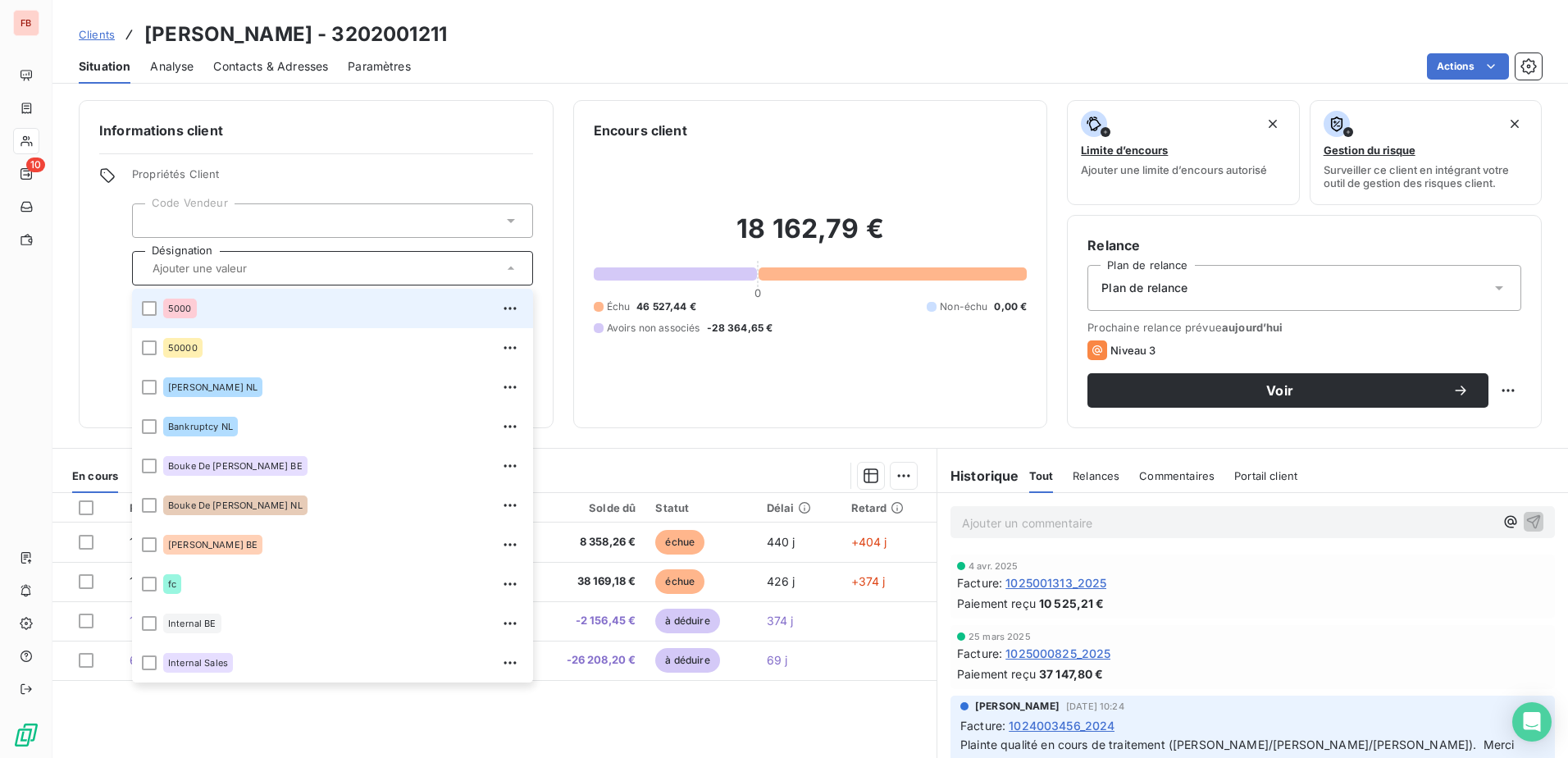
click at [226, 264] on input "text" at bounding box center [324, 268] width 357 height 15
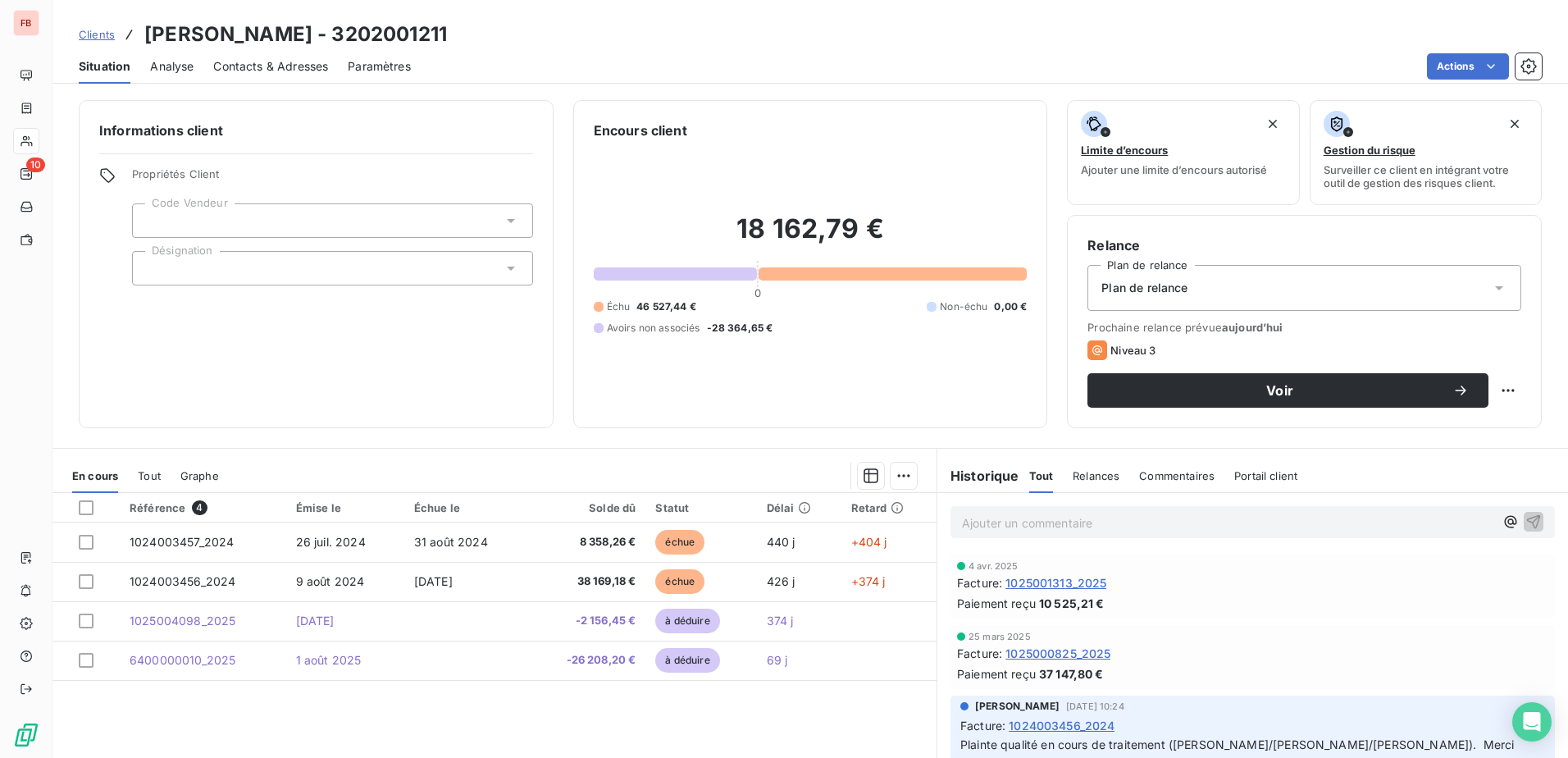
drag, startPoint x: 206, startPoint y: 45, endPoint x: 212, endPoint y: 54, distance: 10.8
click at [208, 51] on div "Clients Heintz Van Landewyck - 3202001211 Situation Analyse Contacts & Adresses…" at bounding box center [810, 42] width 1515 height 84
drag, startPoint x: 212, startPoint y: 54, endPoint x: 538, endPoint y: 167, distance: 345.0
click at [551, 173] on div "Informations client Propriétés Client Code Vendeur Désignation Encours client 1…" at bounding box center [810, 263] width 1515 height 328
click at [308, 60] on span "Contacts & Adresses" at bounding box center [271, 66] width 115 height 16
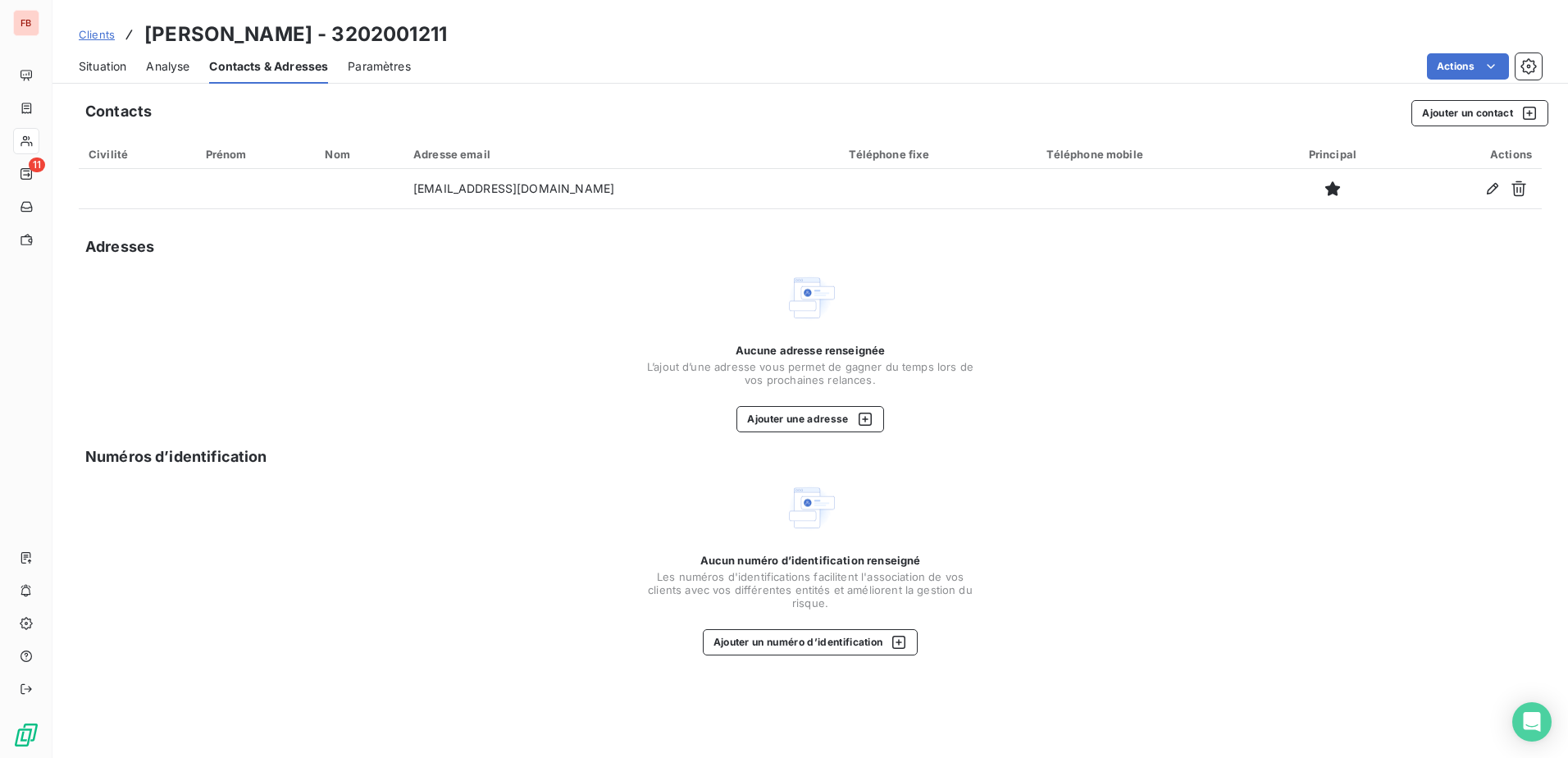
click at [166, 70] on span "Analyse" at bounding box center [167, 66] width 44 height 16
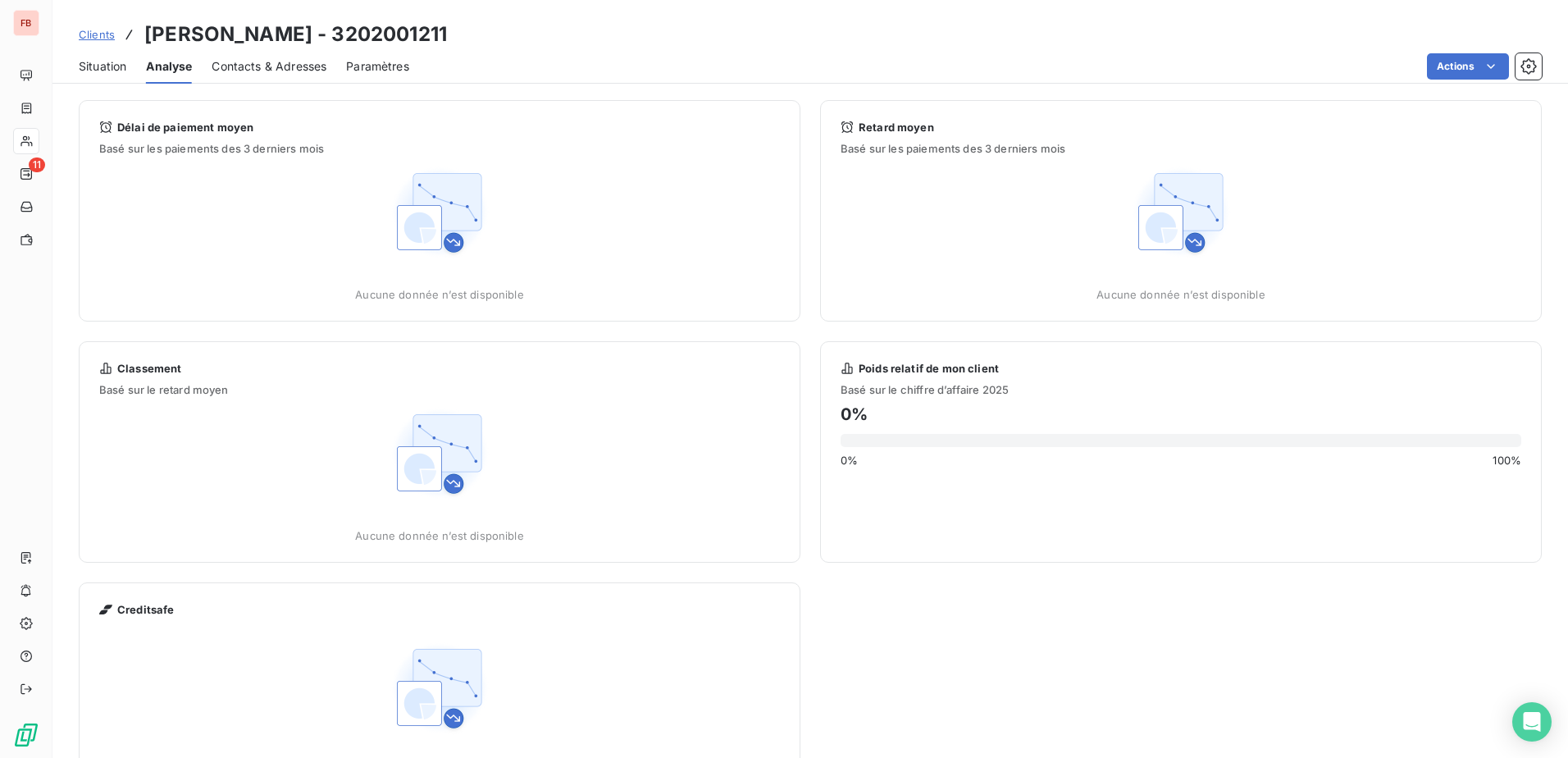
click at [104, 62] on span "Situation" at bounding box center [102, 66] width 47 height 16
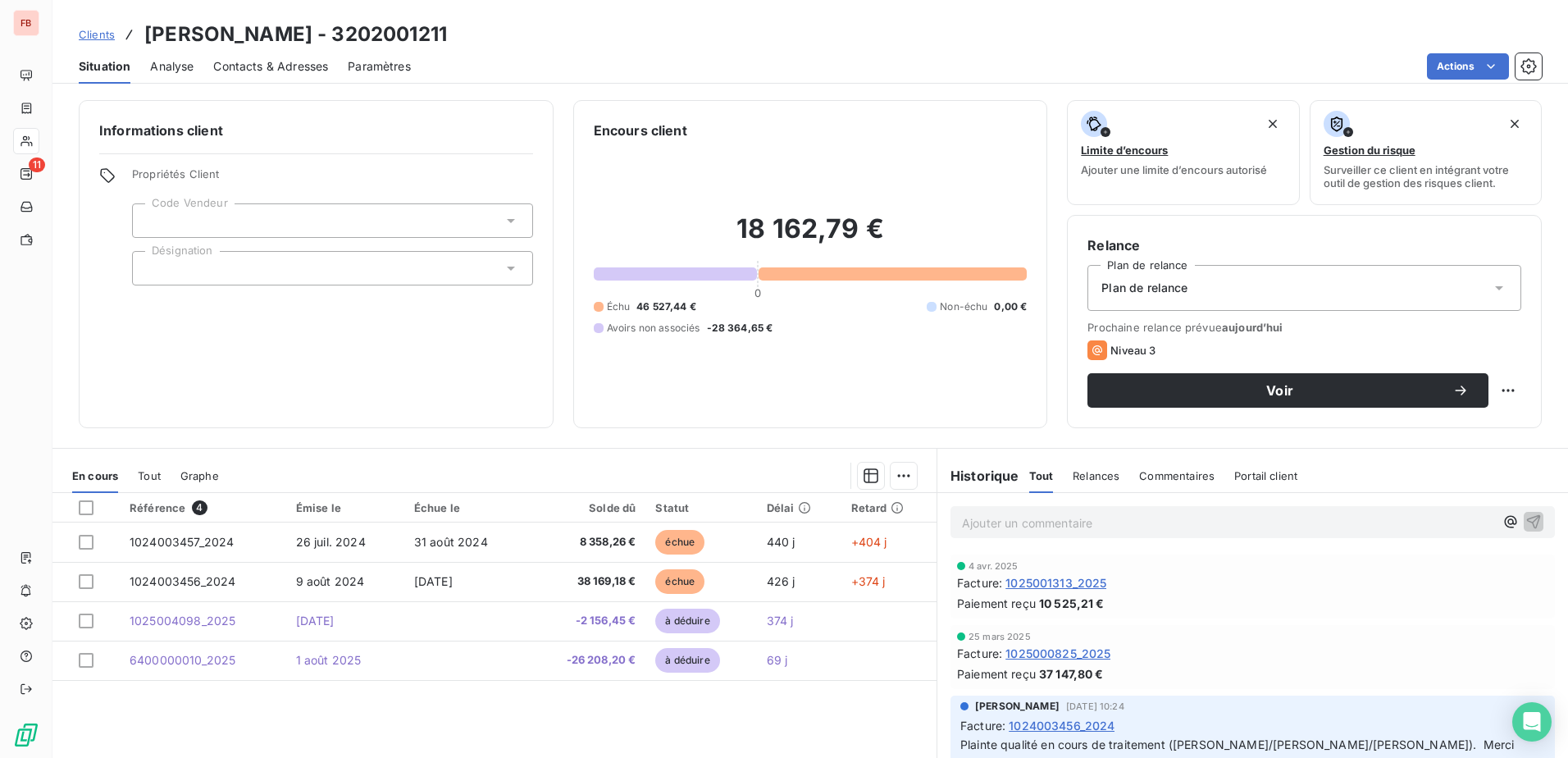
click at [315, 70] on span "Contacts & Adresses" at bounding box center [271, 66] width 115 height 16
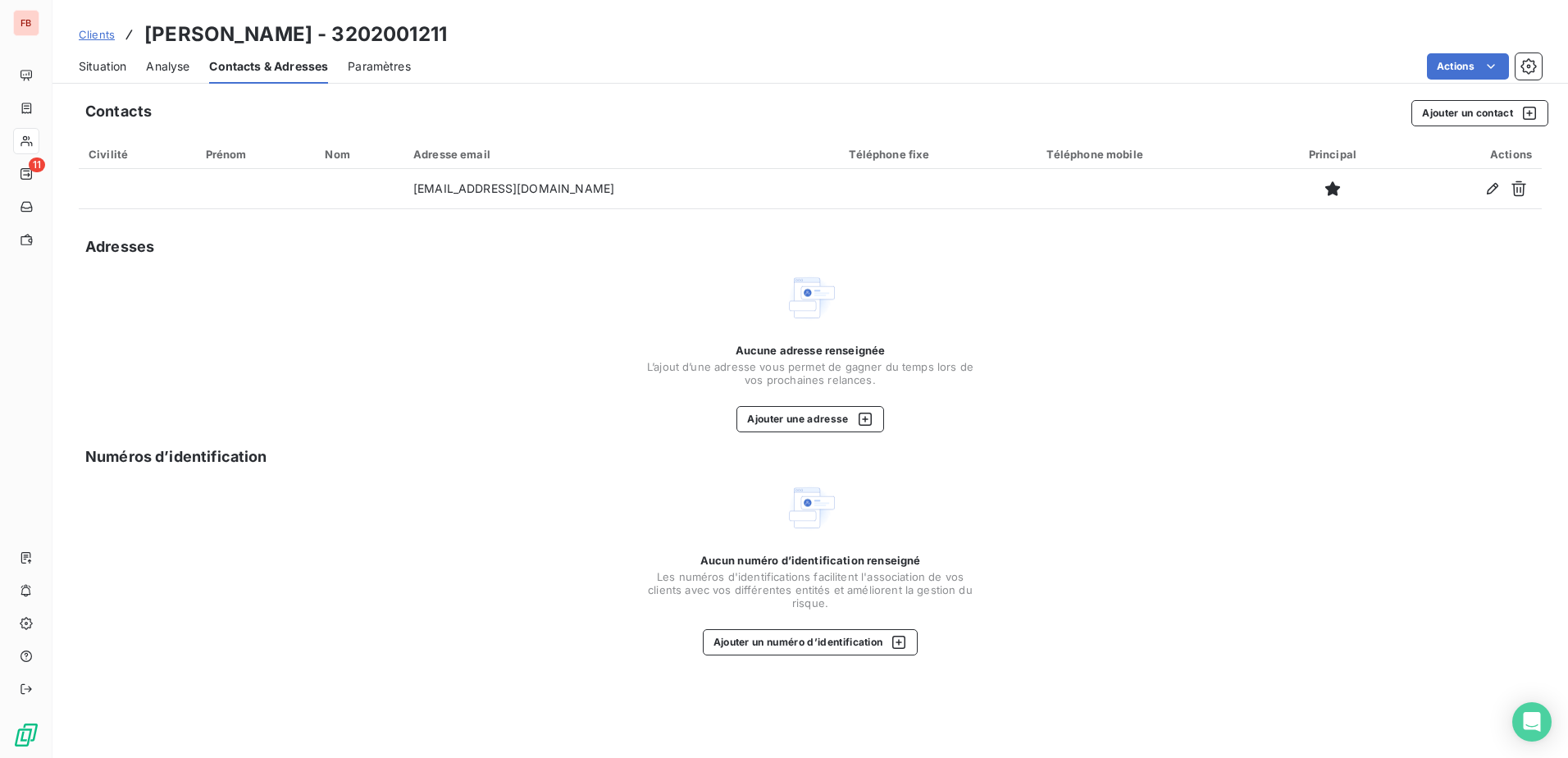
drag, startPoint x: 510, startPoint y: 37, endPoint x: 388, endPoint y: 36, distance: 122.0
click at [388, 36] on div "Clients Heintz Van Landewyck - 3202001211" at bounding box center [810, 34] width 1515 height 29
copy h3 "3202001211"
click at [189, 61] on span "Analyse" at bounding box center [167, 66] width 44 height 16
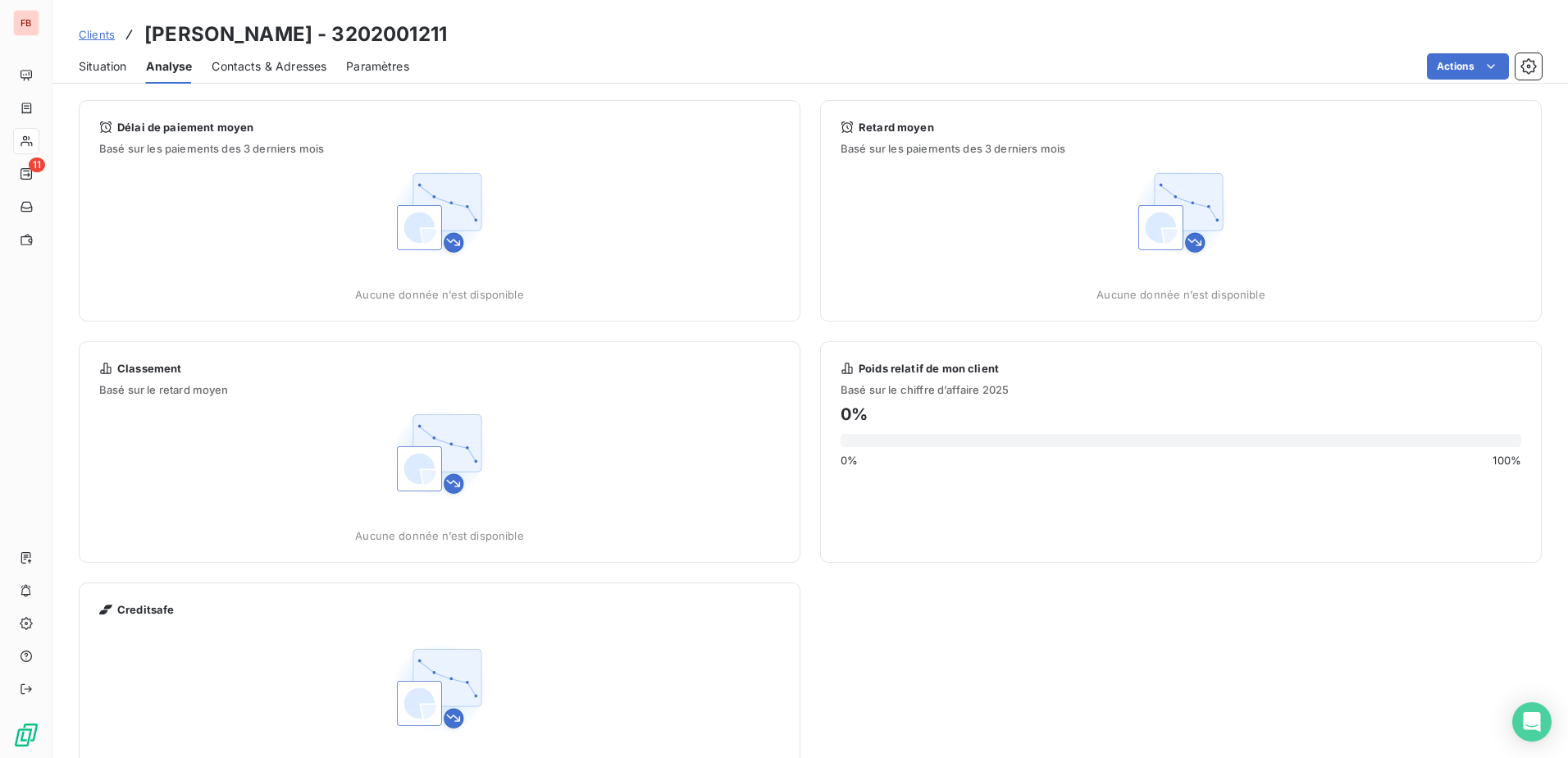
click at [108, 58] on span "Situation" at bounding box center [102, 66] width 47 height 16
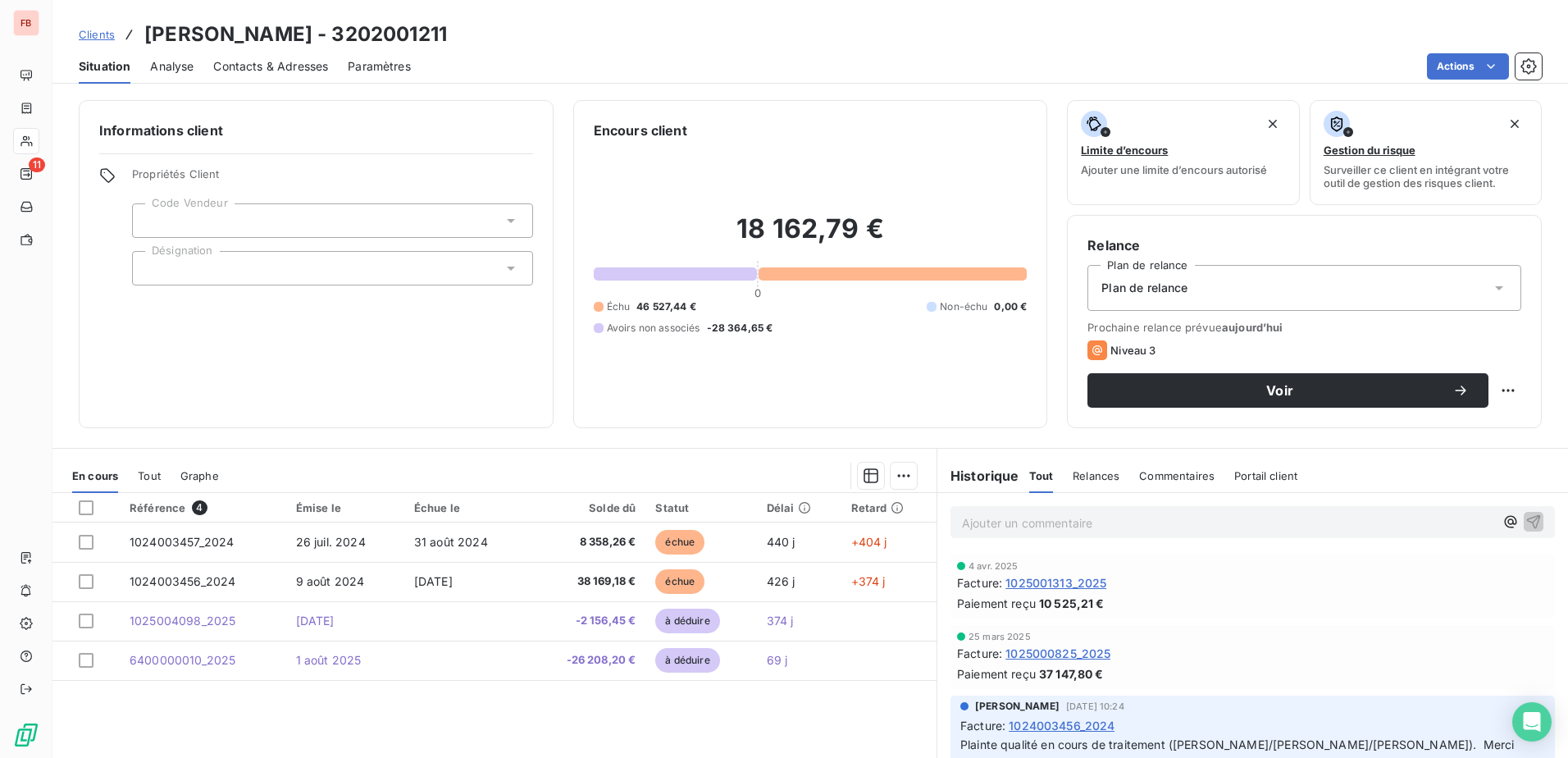
click at [389, 226] on div at bounding box center [332, 221] width 401 height 35
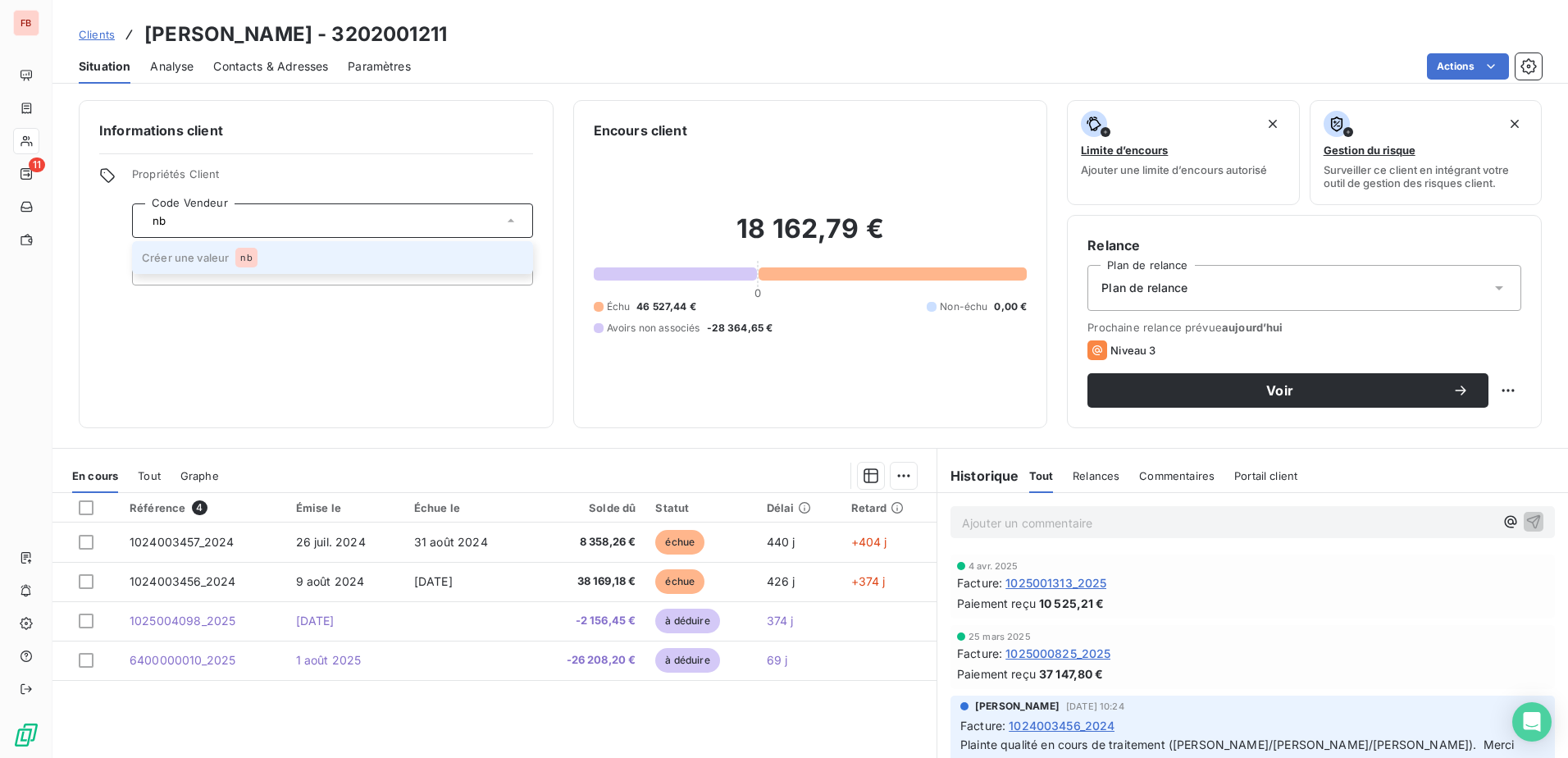
type input "n"
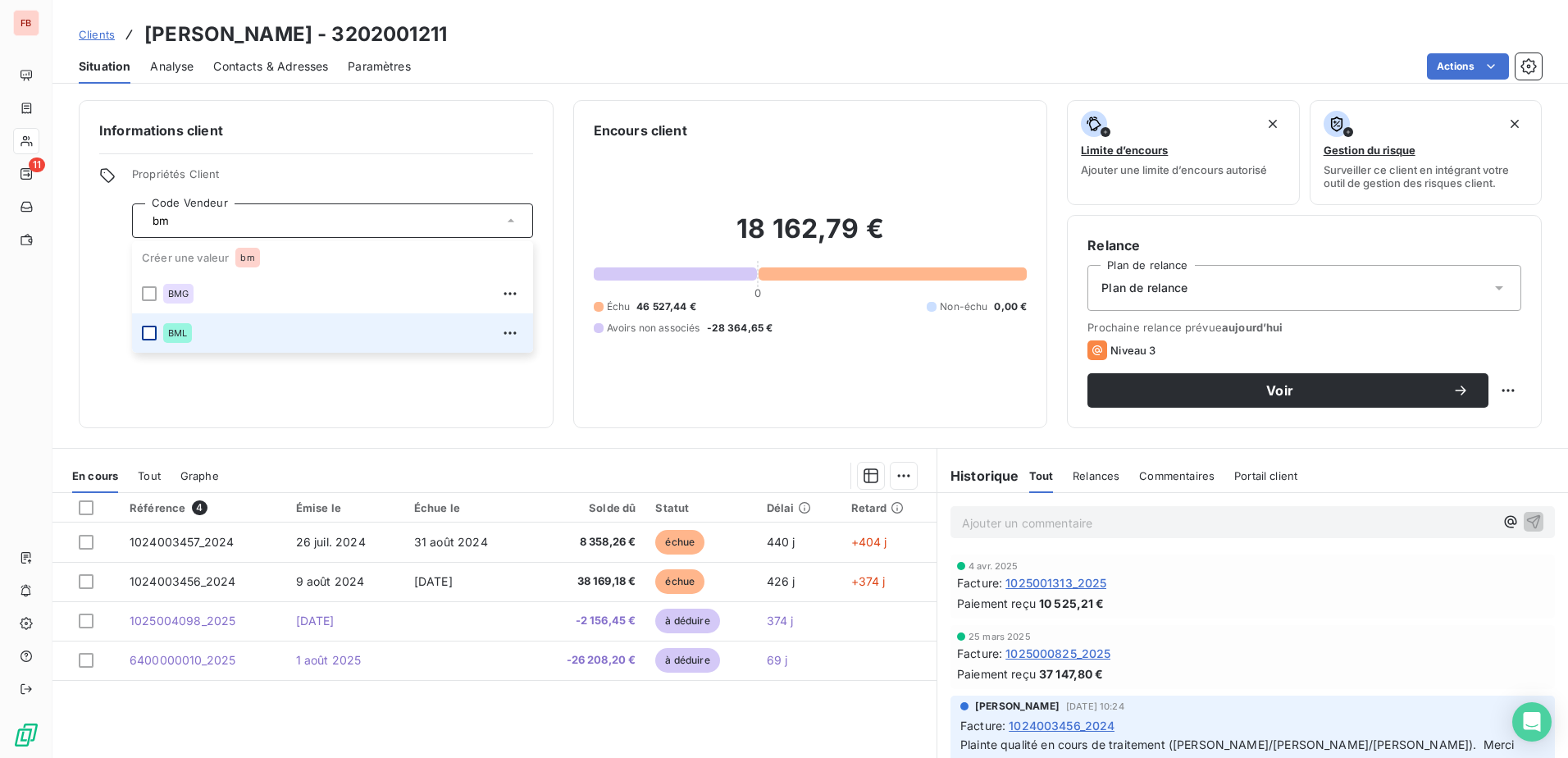
click at [150, 337] on div at bounding box center [149, 333] width 15 height 15
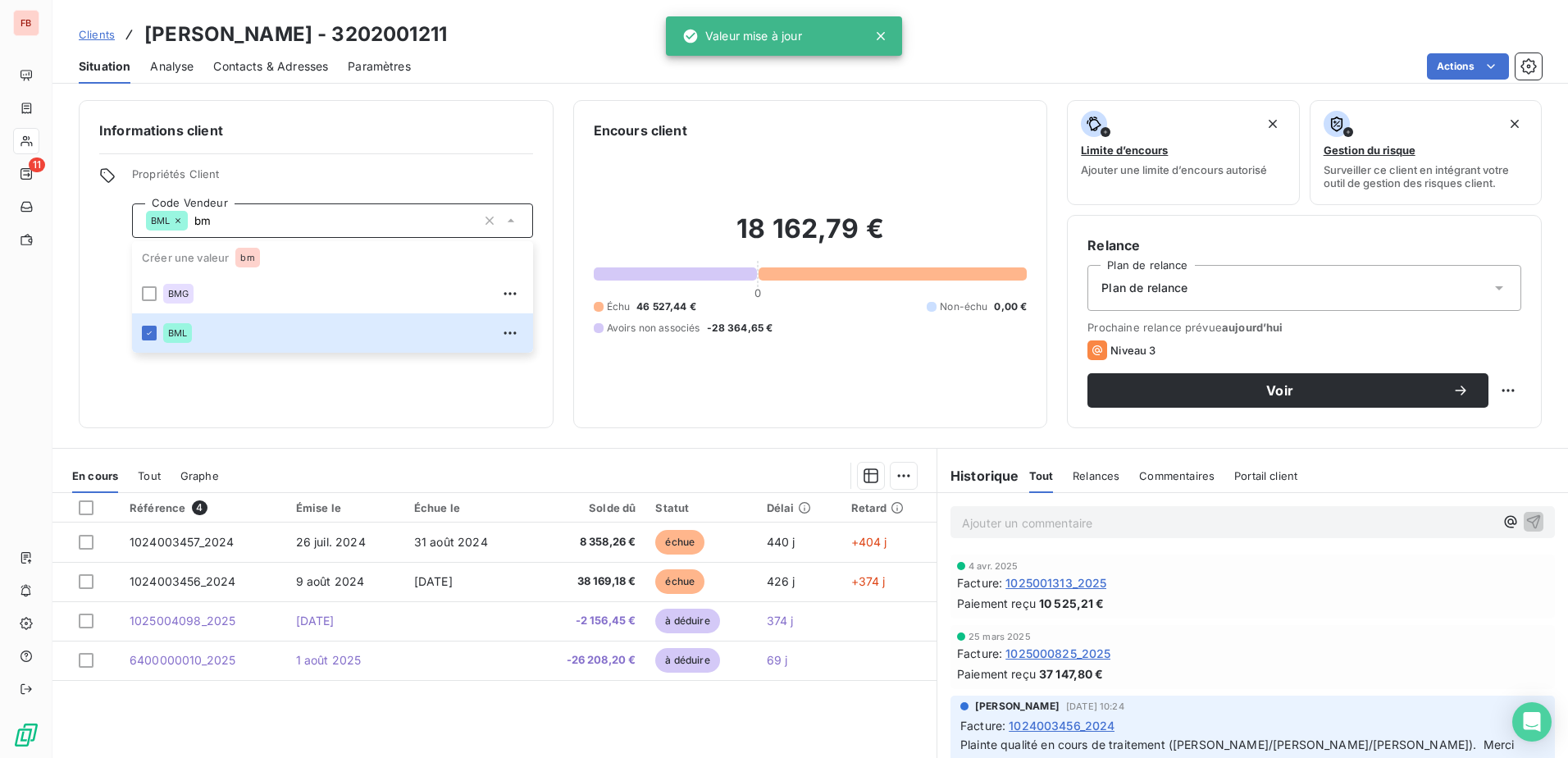
type input "bm"
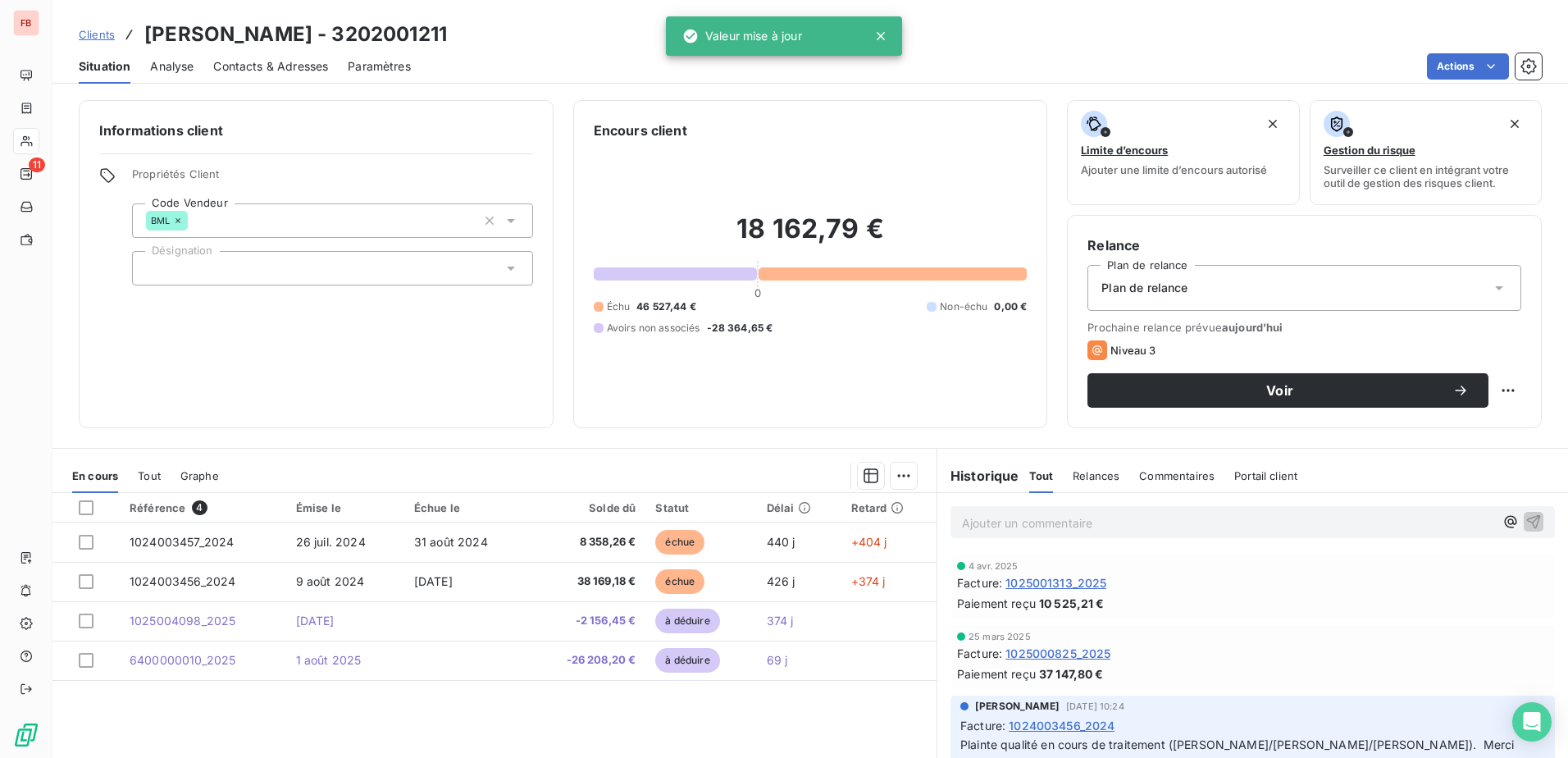
click at [240, 415] on div "Informations client Propriétés Client Code Vendeur BML bm Désignation" at bounding box center [316, 263] width 475 height 328
click at [218, 271] on div at bounding box center [332, 268] width 401 height 35
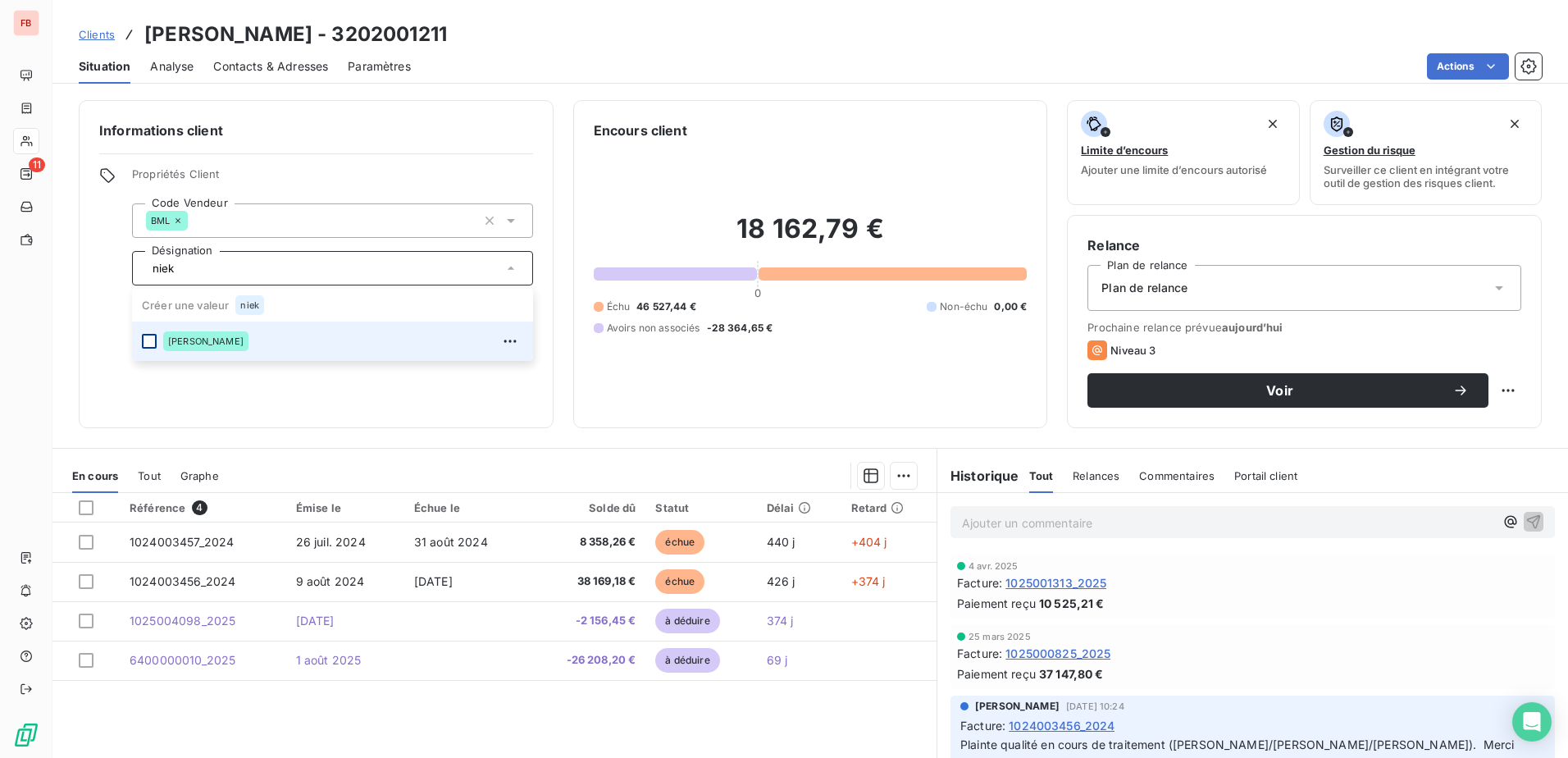
click at [149, 338] on div at bounding box center [149, 341] width 15 height 15
click at [340, 436] on div "Informations client Propriétés Client Code Vendeur BML bm Désignation Niek Vera…" at bounding box center [810, 424] width 1515 height 668
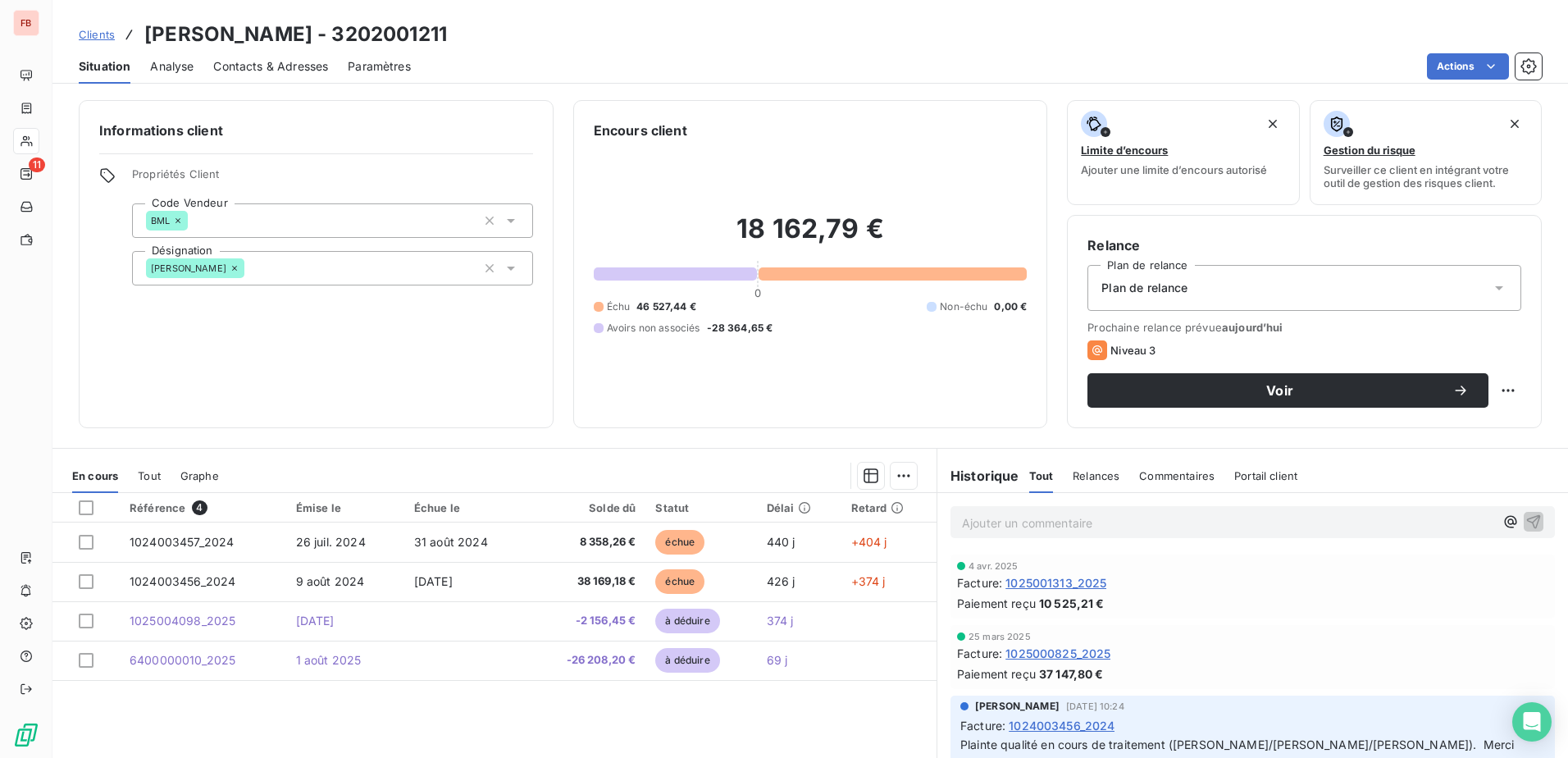
click at [316, 270] on div "Niek Veraverbeke niek" at bounding box center [332, 268] width 401 height 35
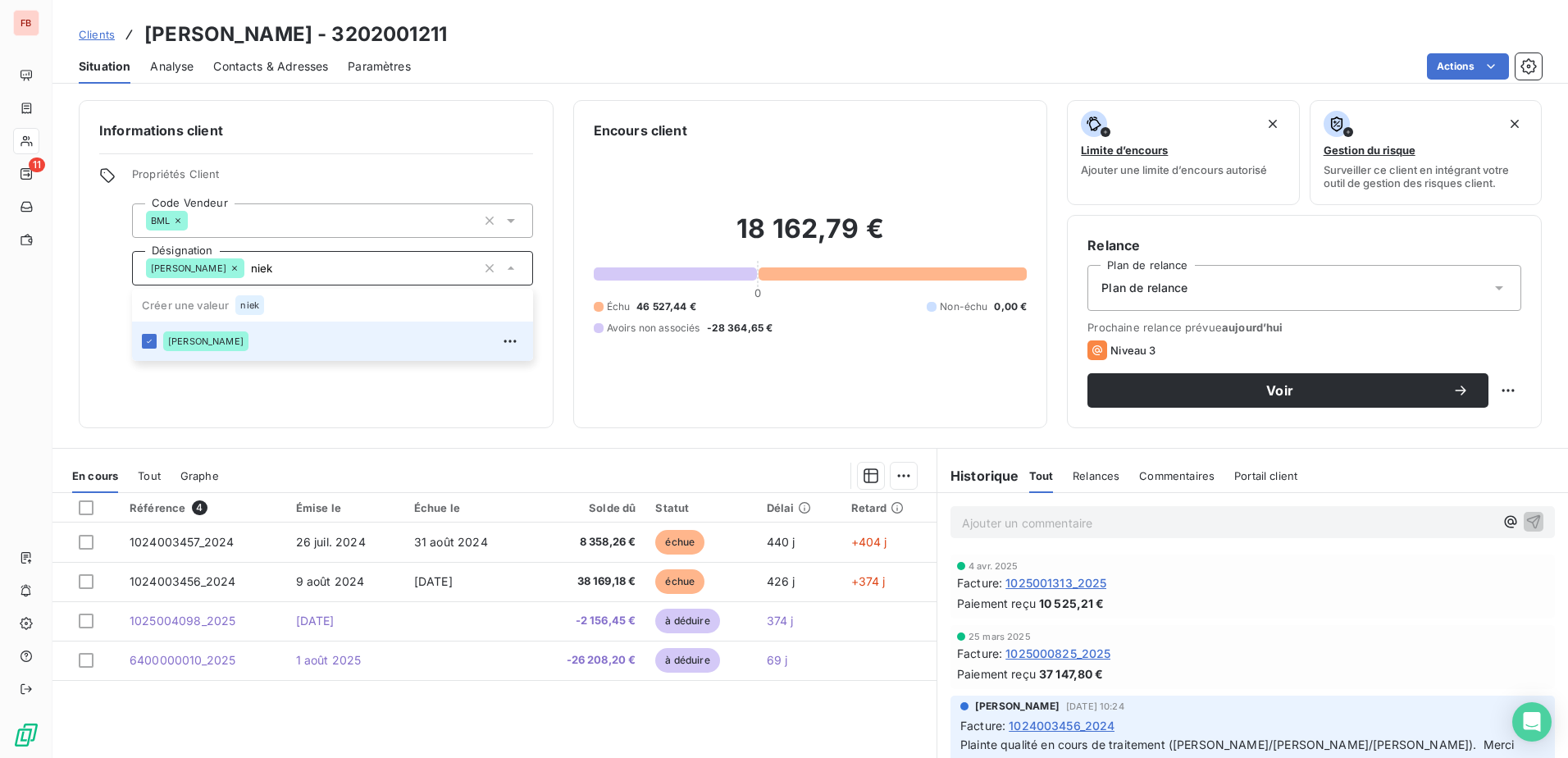
type input "niek"
click at [335, 235] on div "BML bm" at bounding box center [332, 221] width 401 height 35
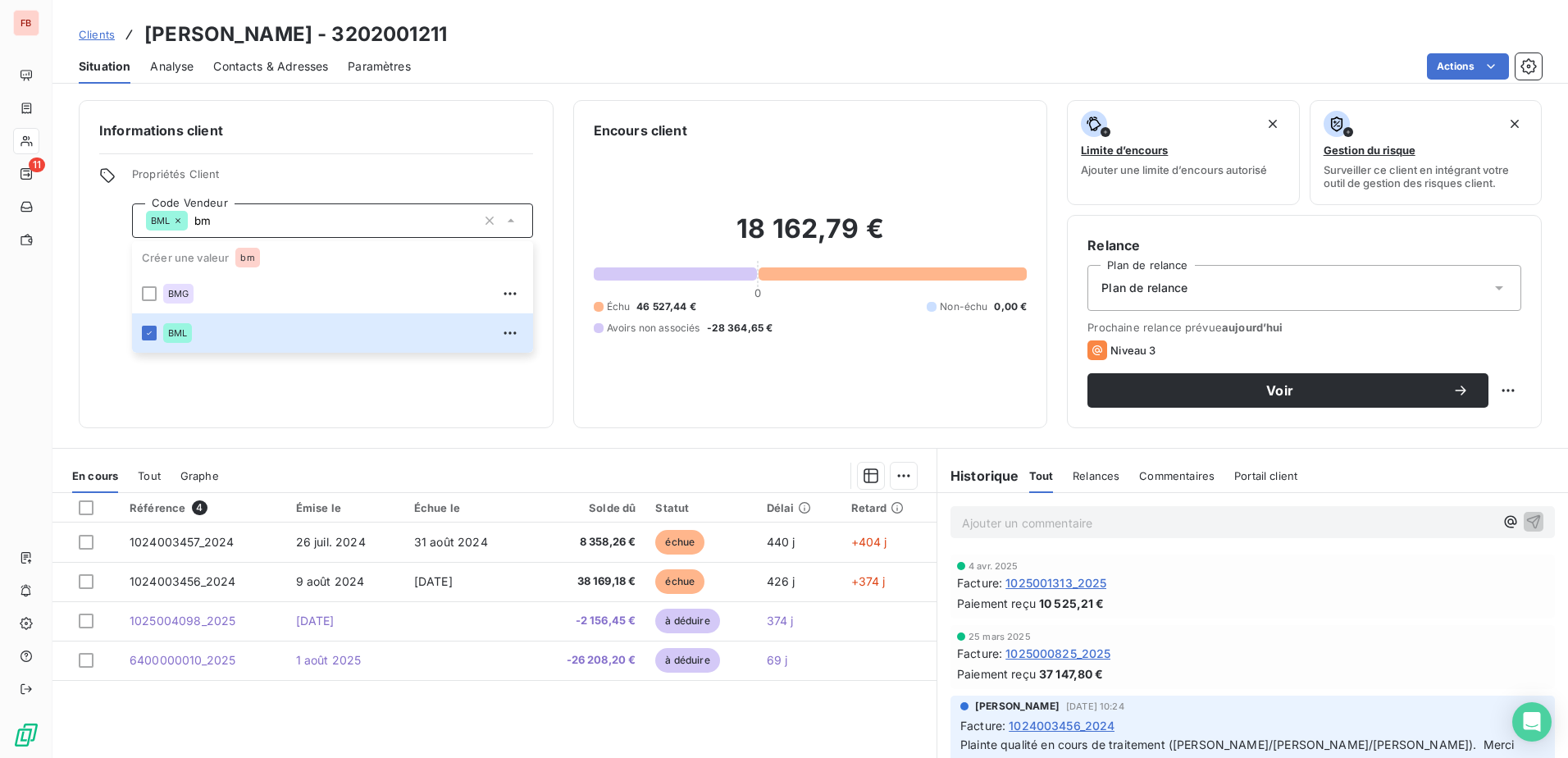
type input "bm"
click at [270, 362] on div "Informations client Propriétés Client Code Vendeur BML bm Créer une valeur bm B…" at bounding box center [316, 263] width 475 height 328
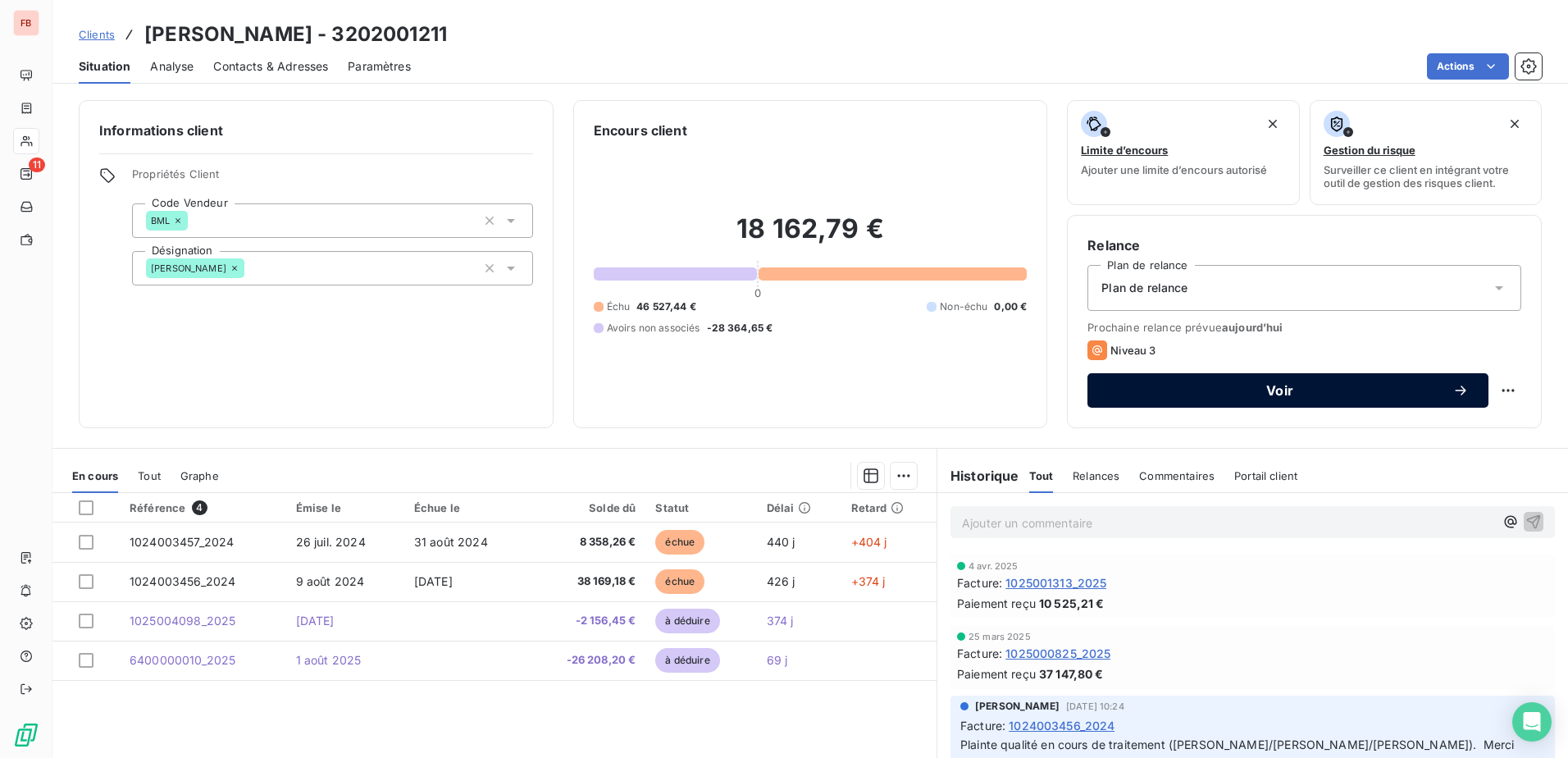
click at [1295, 396] on span "Voir" at bounding box center [1280, 390] width 346 height 13
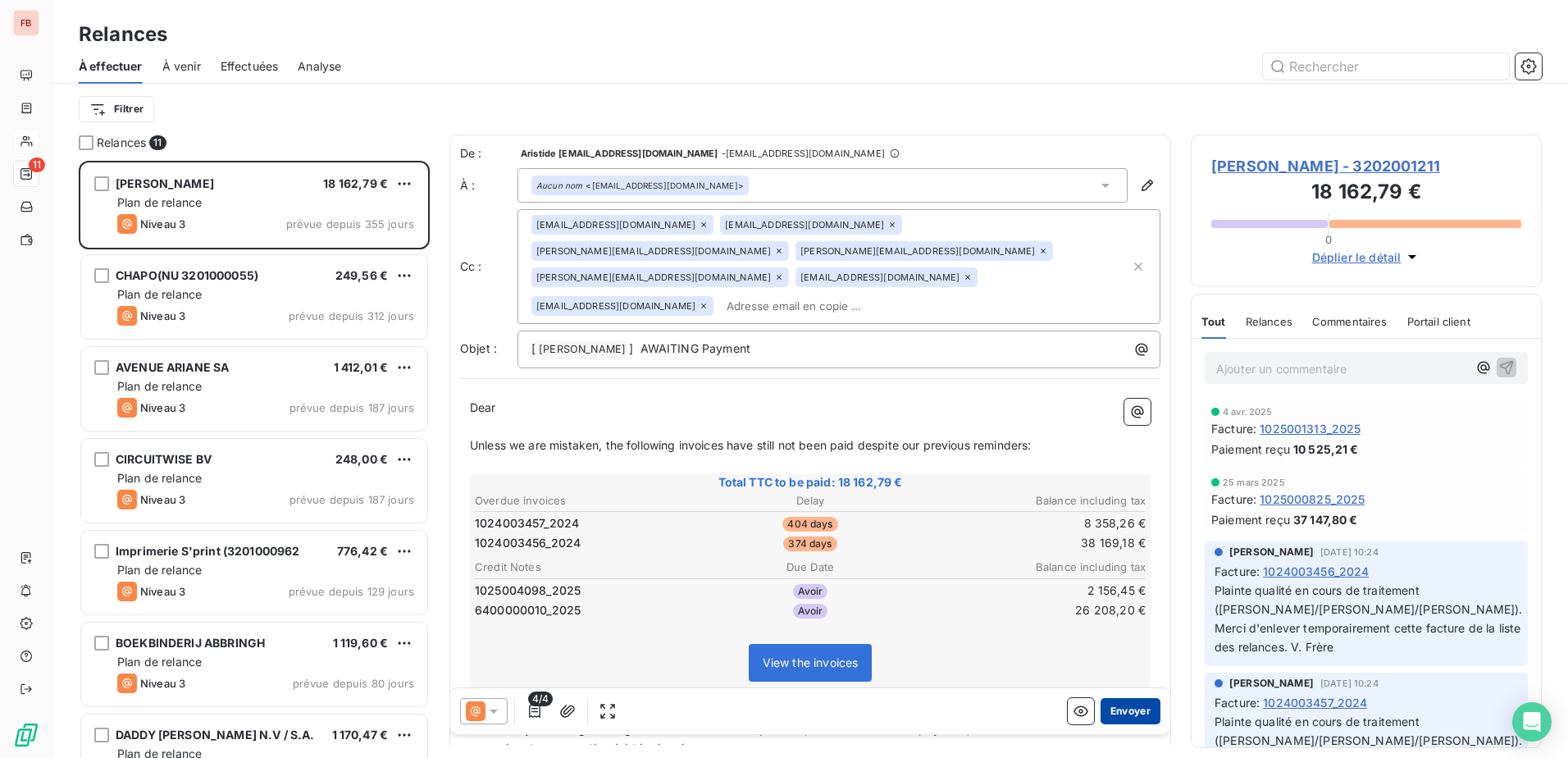
click at [1117, 705] on button "Envoyer" at bounding box center [1130, 711] width 60 height 26
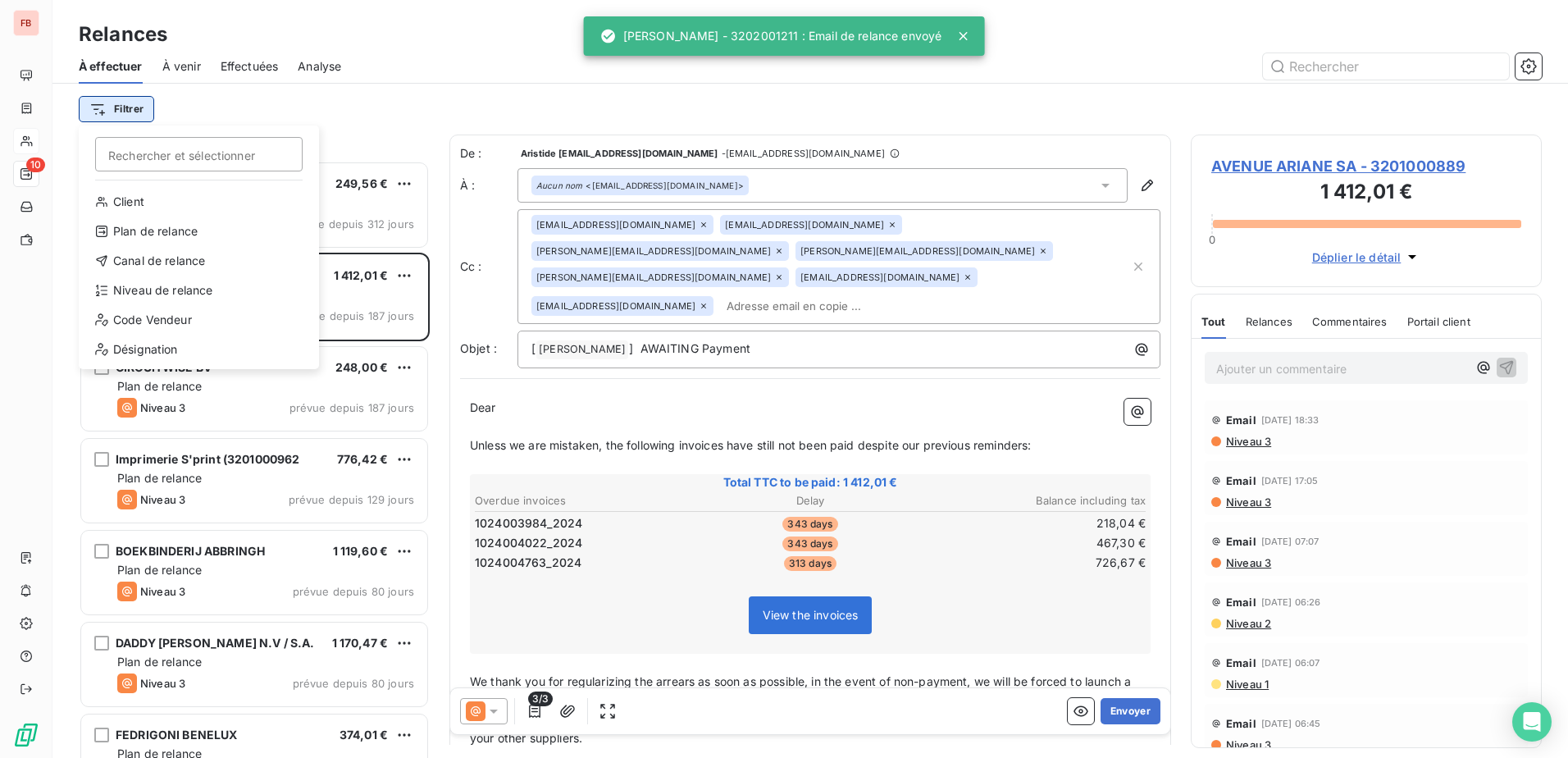
click at [113, 109] on html "FB 10 Relances À effectuer À venir Effectuées Analyse Filtrer Rechercher et sél…" at bounding box center [784, 379] width 1568 height 758
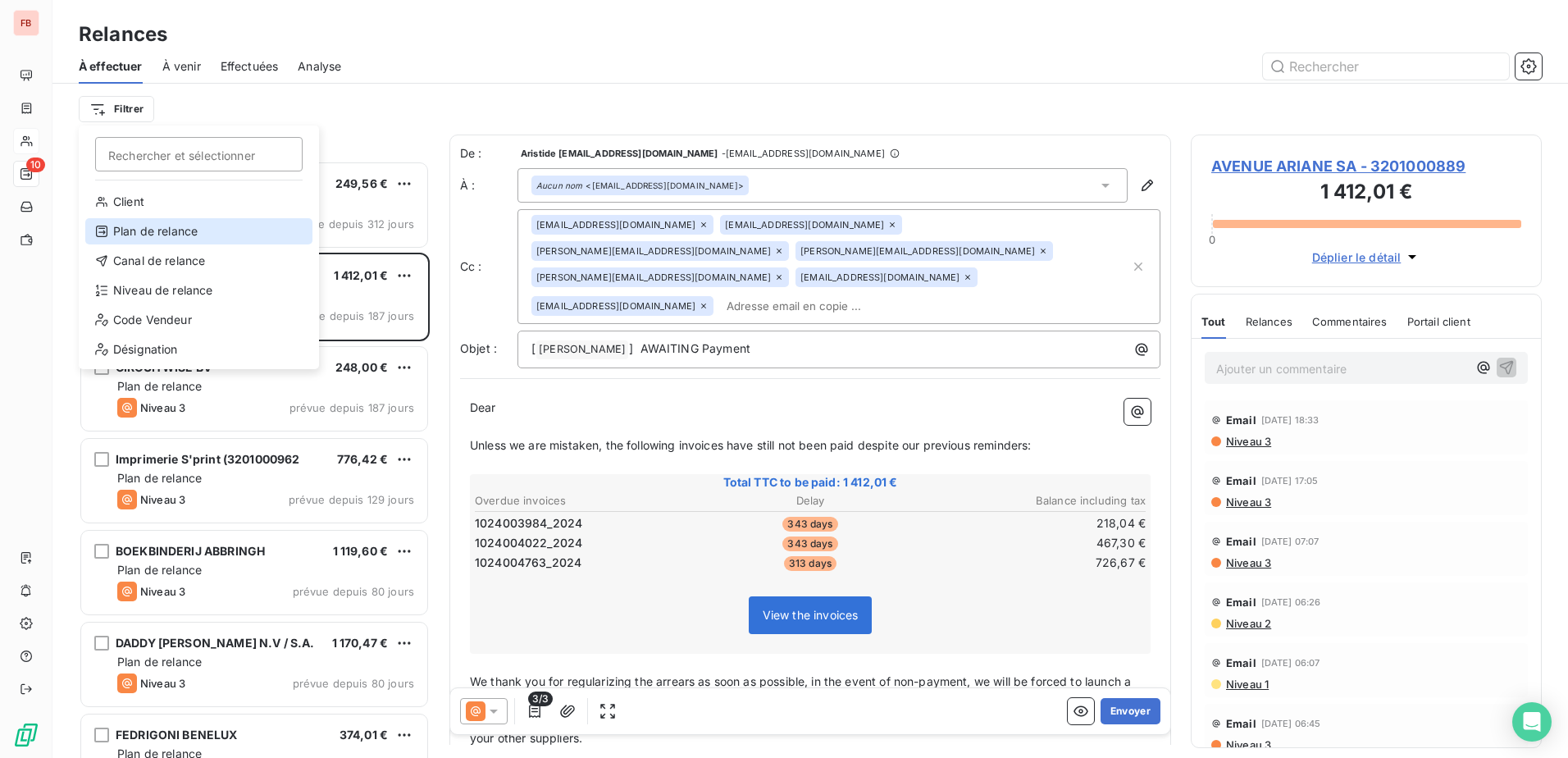
click at [181, 231] on div "Plan de relance" at bounding box center [199, 230] width 227 height 26
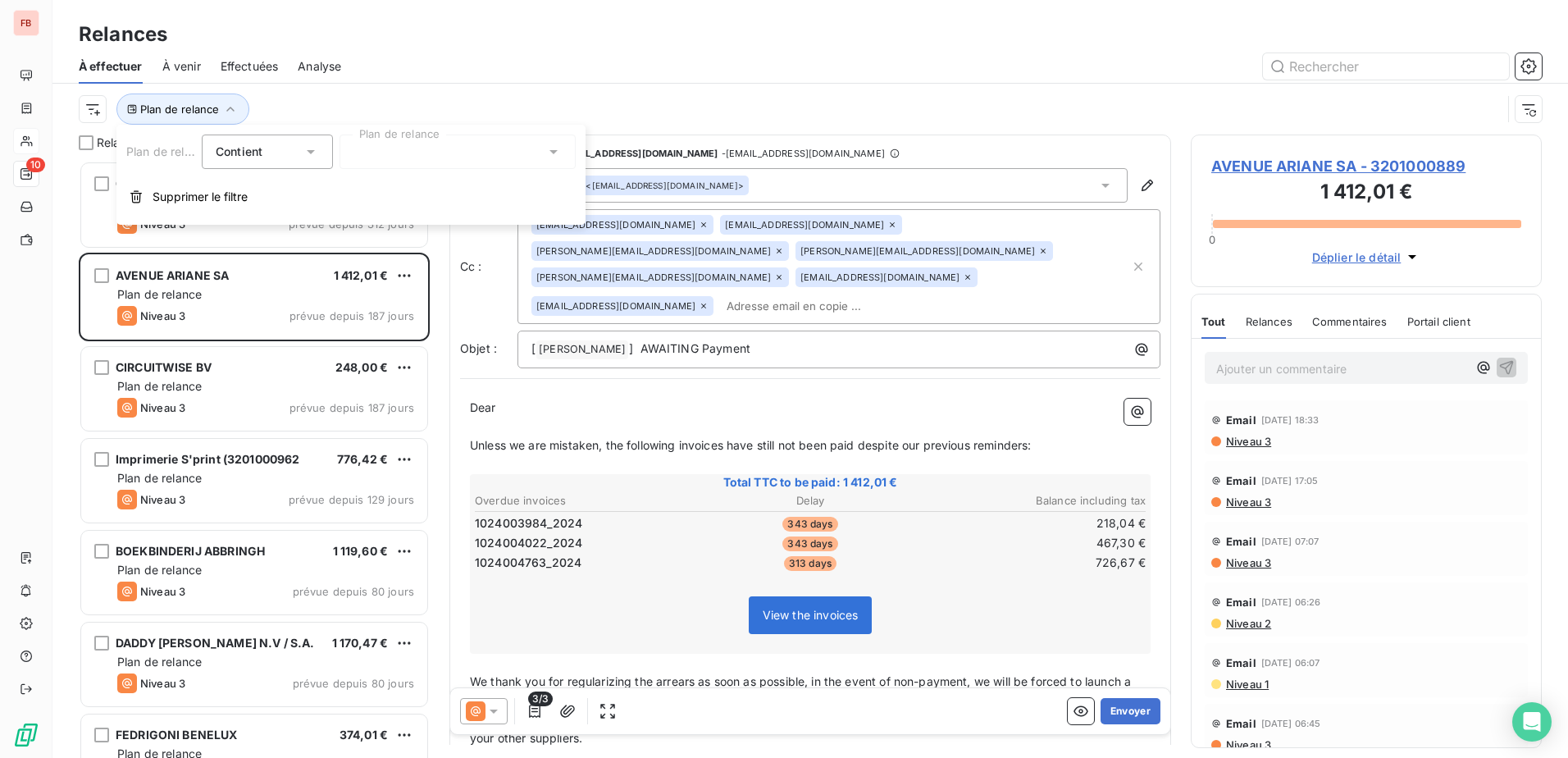
click at [511, 164] on div at bounding box center [457, 152] width 236 height 35
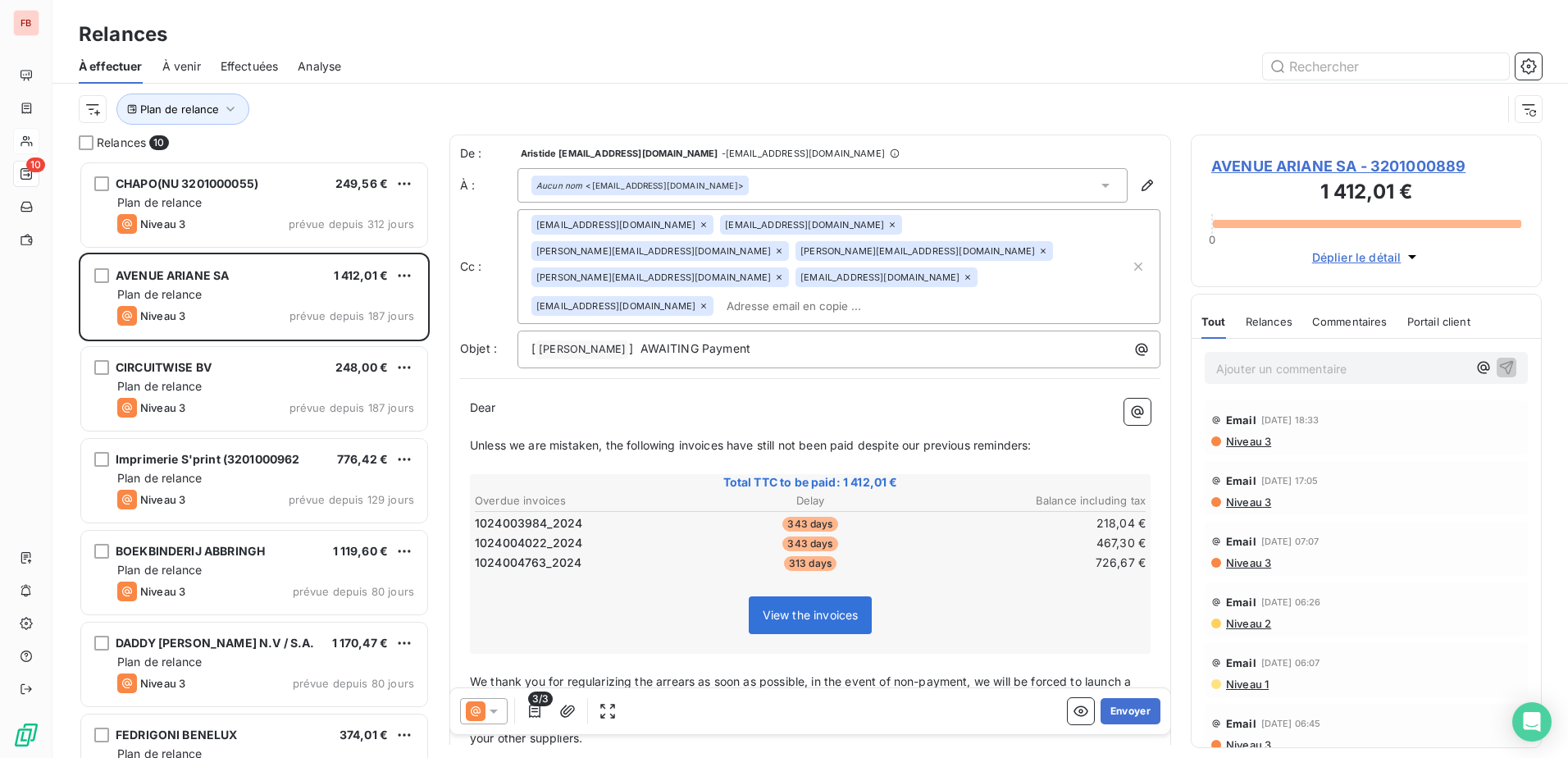
click at [341, 80] on div "Analyse" at bounding box center [319, 66] width 44 height 35
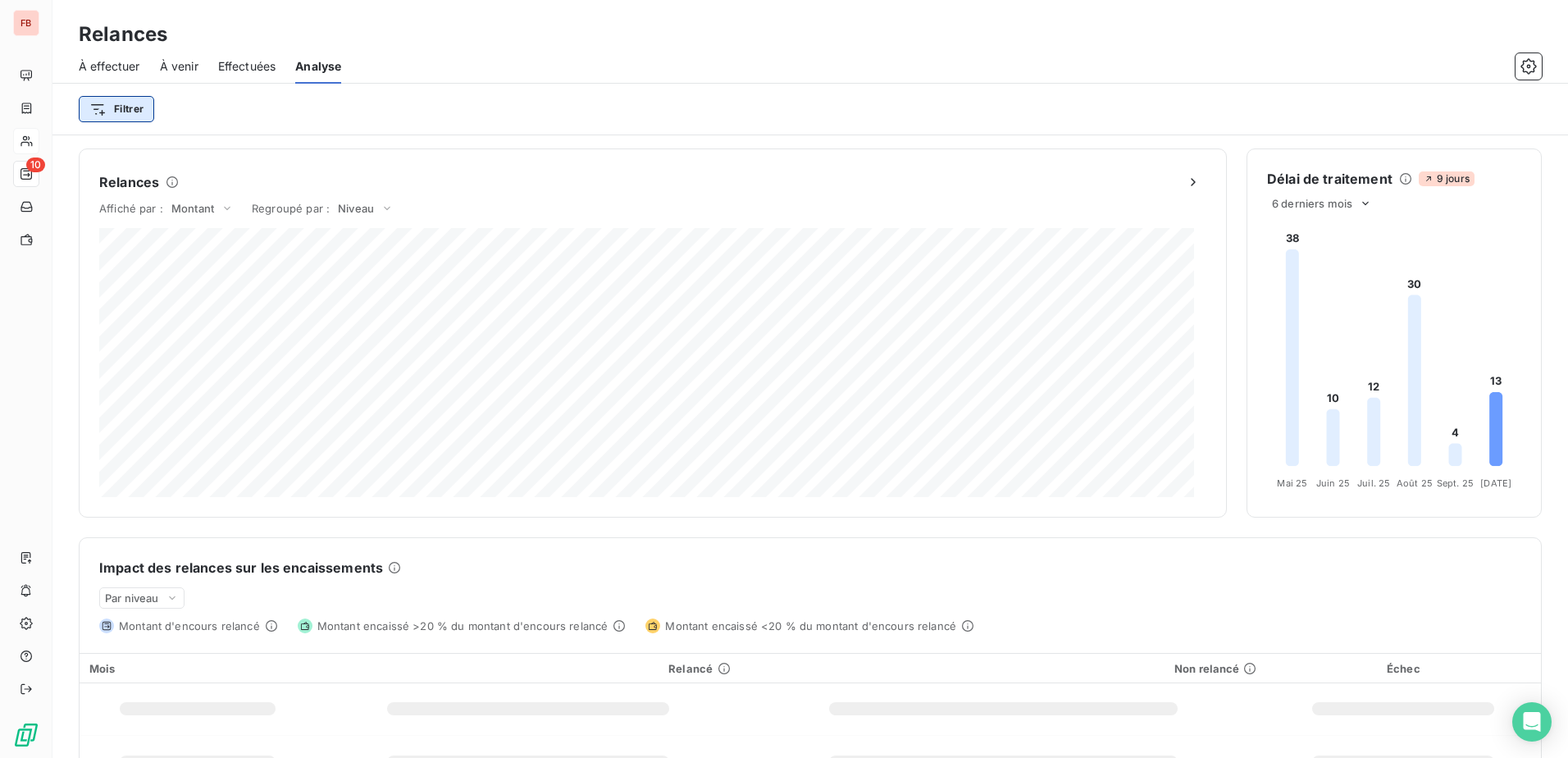
click at [135, 108] on html "FB 10 Relances À effectuer À venir Effectuées Analyse Filtrer Relances Affiché …" at bounding box center [784, 379] width 1568 height 758
click at [450, 101] on html "FB 10 Relances À effectuer À venir Effectuées Analyse Filtrer Relances Affiché …" at bounding box center [784, 379] width 1568 height 758
click at [107, 102] on html "FB 10 Relances À effectuer À venir Effectuées Analyse Filtrer Rechercher et sél…" at bounding box center [784, 379] width 1568 height 758
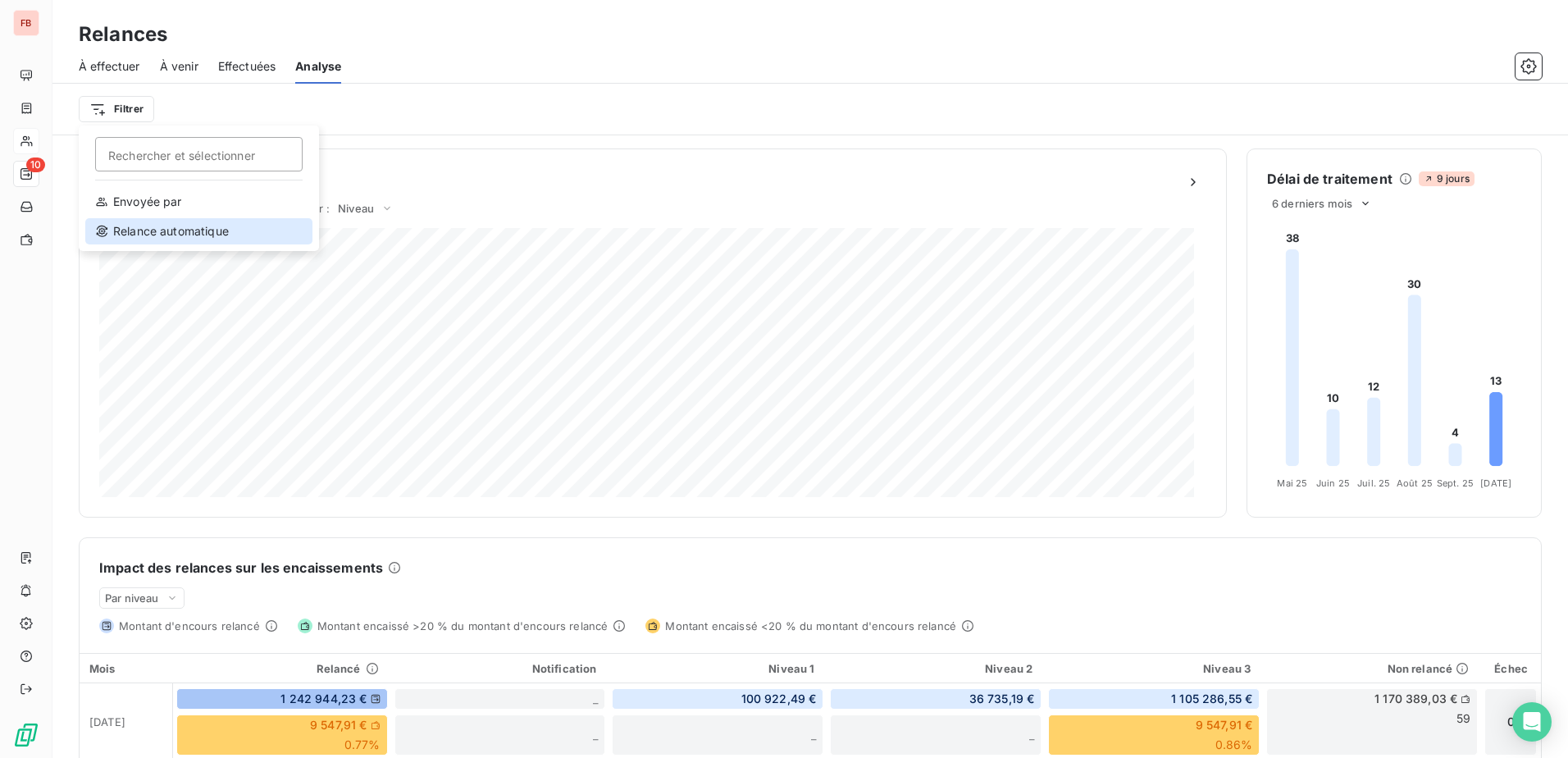
click at [156, 234] on div "Relance automatique" at bounding box center [199, 230] width 227 height 26
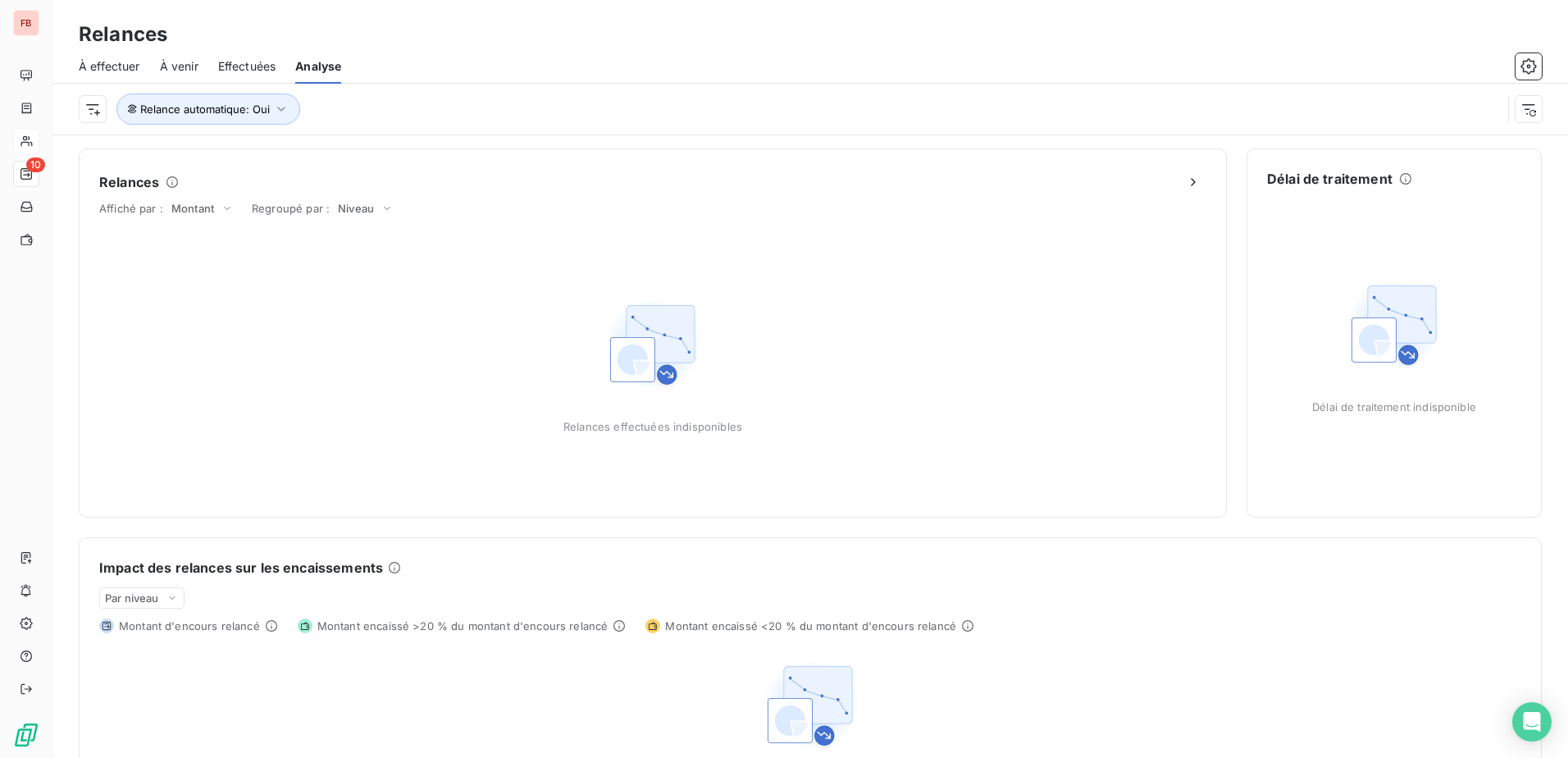
click at [417, 69] on div at bounding box center [951, 66] width 1180 height 26
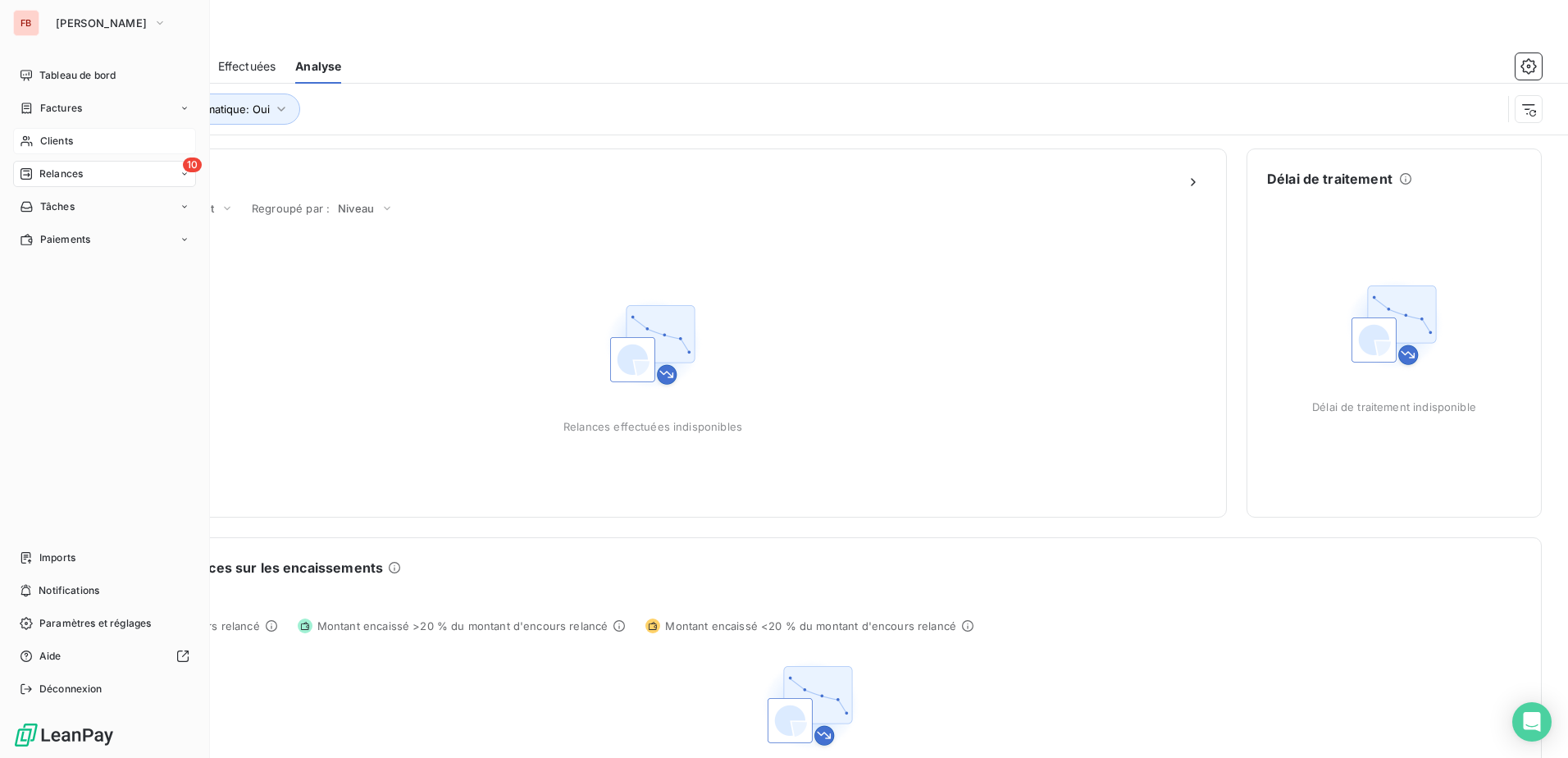
click at [27, 172] on icon at bounding box center [26, 173] width 13 height 13
drag, startPoint x: 82, startPoint y: 206, endPoint x: 74, endPoint y: 237, distance: 32.0
click at [82, 207] on span "À effectuer" at bounding box center [66, 206] width 54 height 15
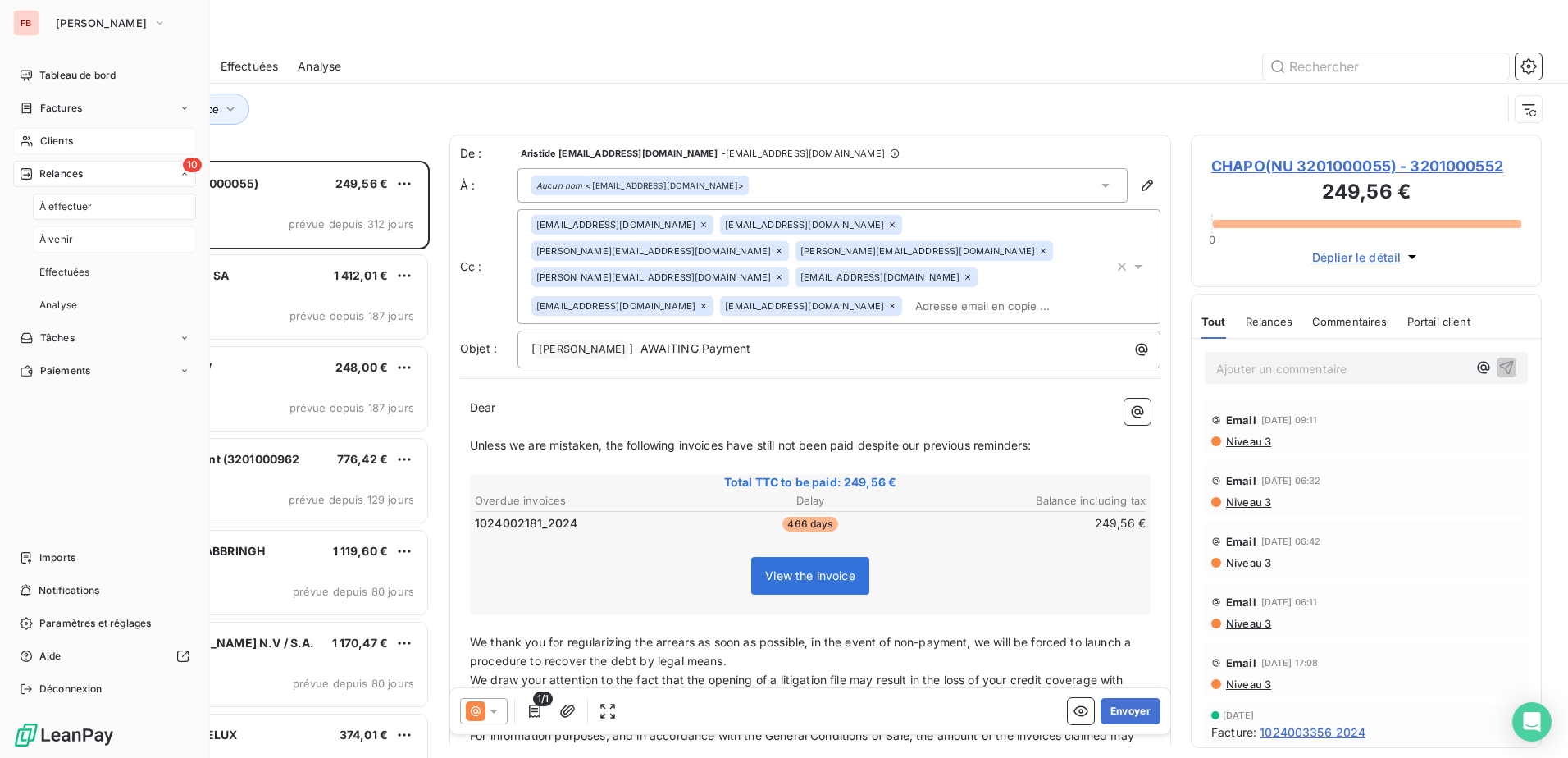
scroll to position [585, 338]
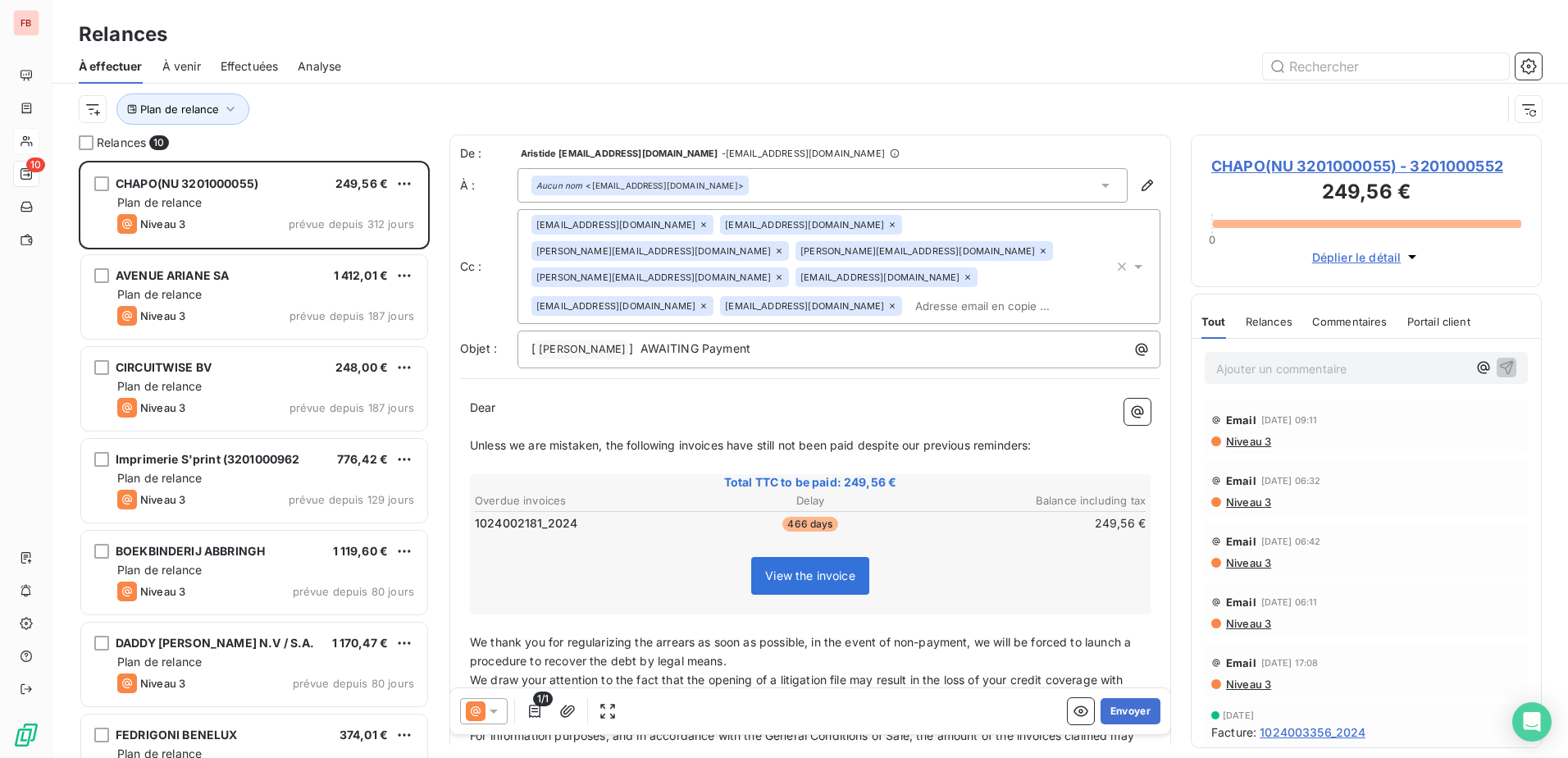
click at [396, 136] on div "Relances 10" at bounding box center [254, 143] width 351 height 16
click at [179, 109] on span "Plan de relance" at bounding box center [179, 109] width 79 height 13
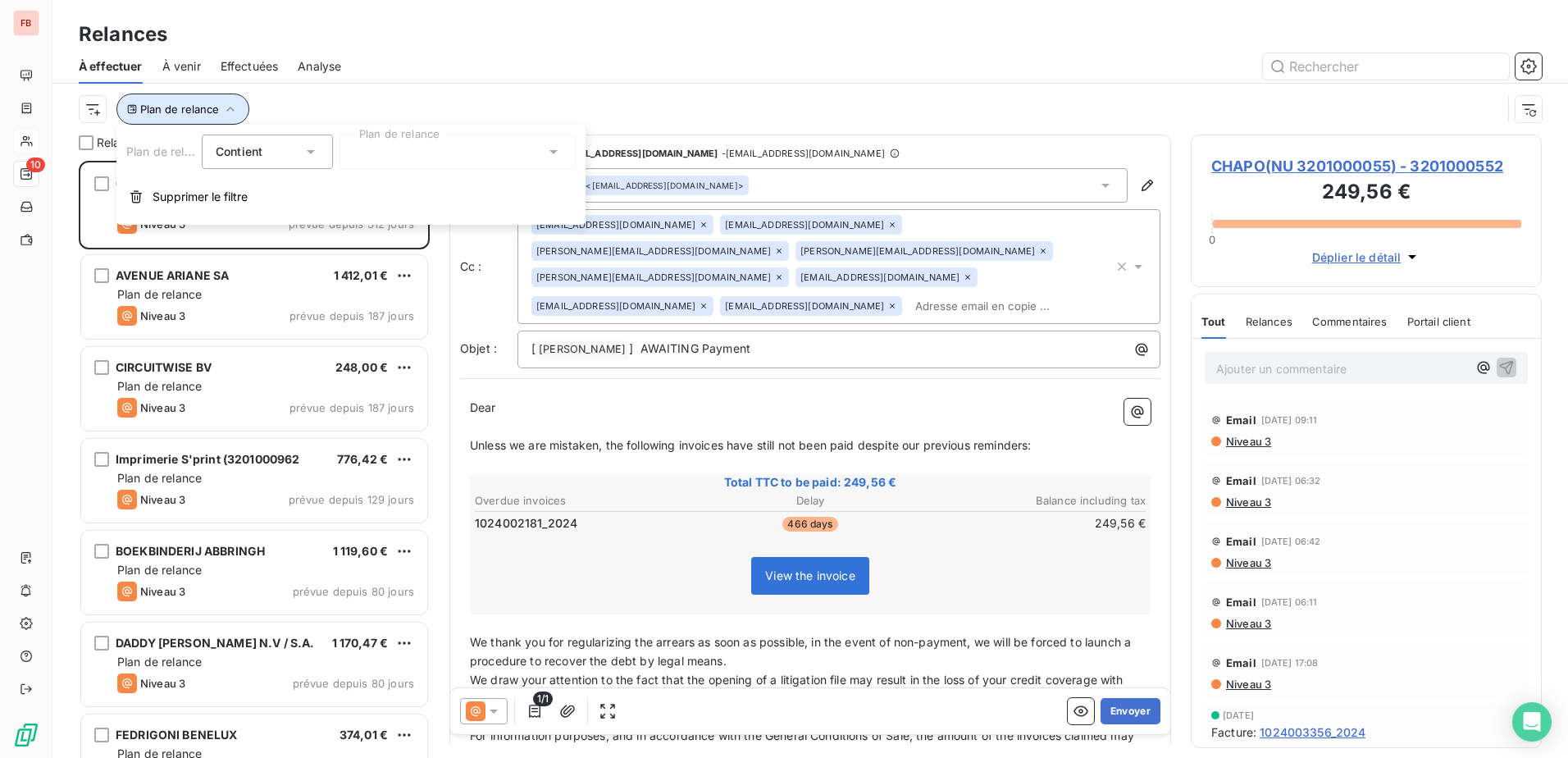
click at [179, 109] on span "Plan de relance" at bounding box center [179, 109] width 79 height 13
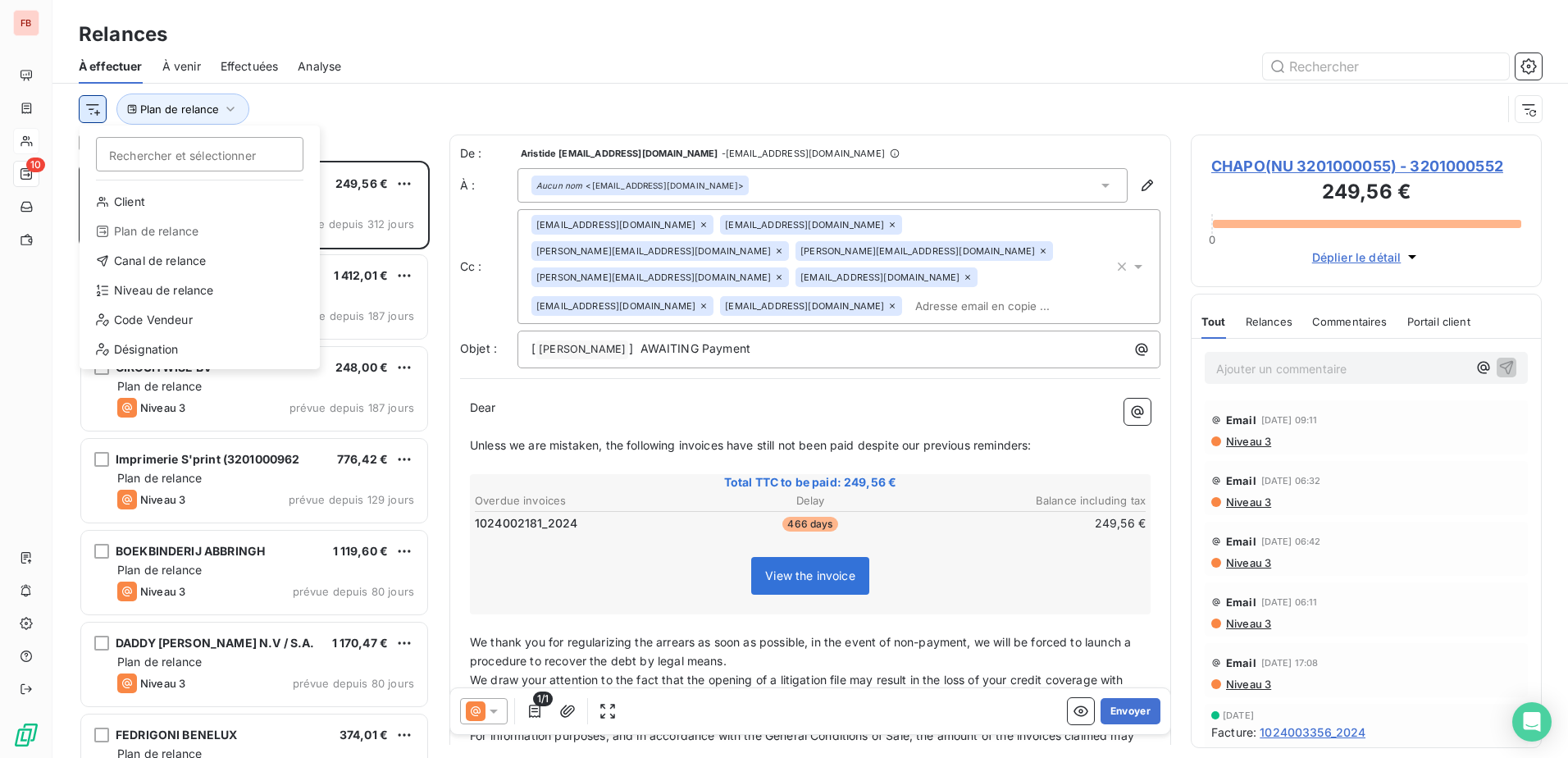
click at [90, 119] on html "FB 10 Relances À effectuer À venir Effectuées Analyse Rechercher et sélectionne…" at bounding box center [784, 379] width 1568 height 758
click at [164, 289] on div "Niveau de relance" at bounding box center [199, 289] width 227 height 26
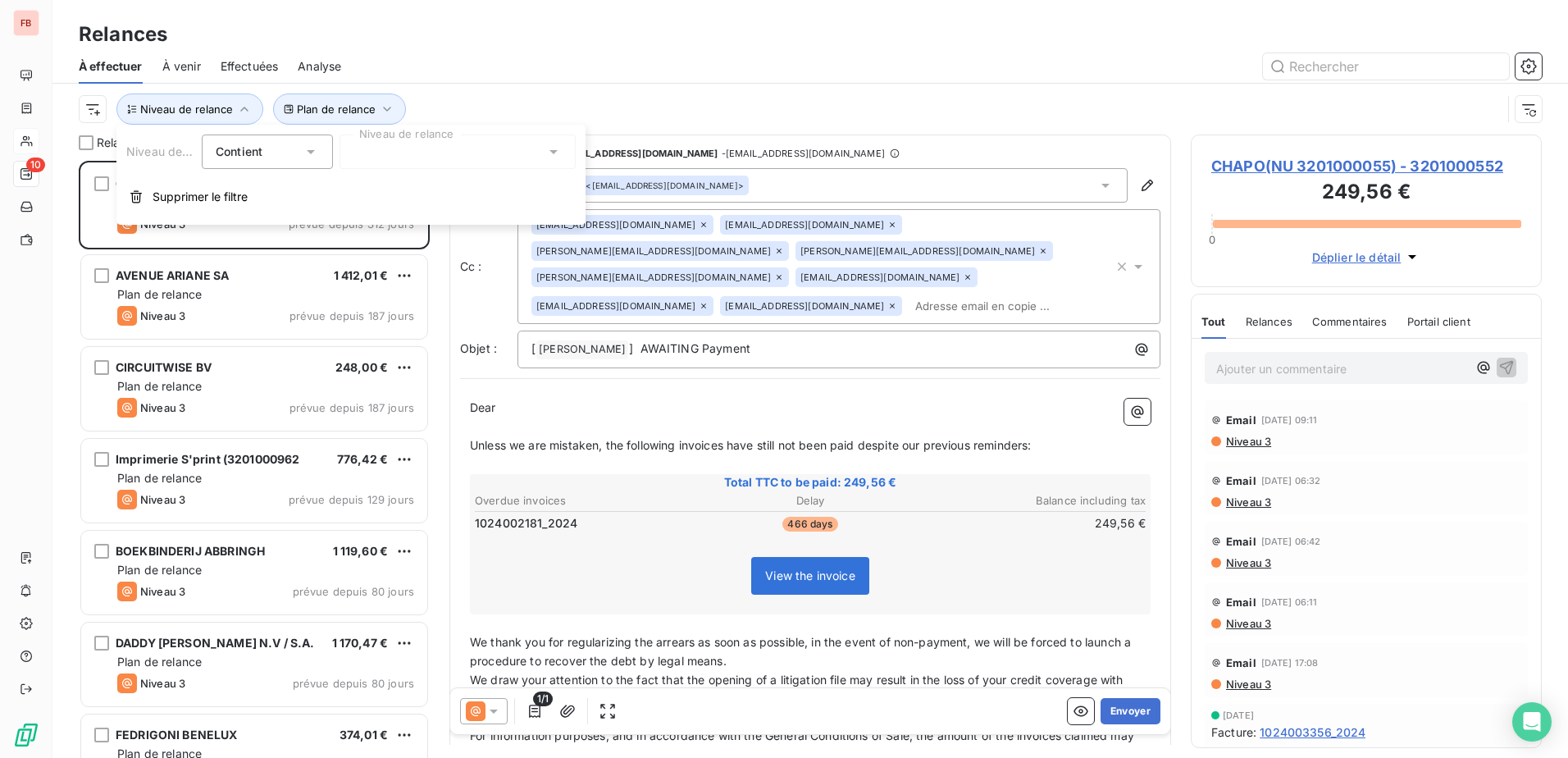
click at [444, 154] on div at bounding box center [457, 152] width 236 height 35
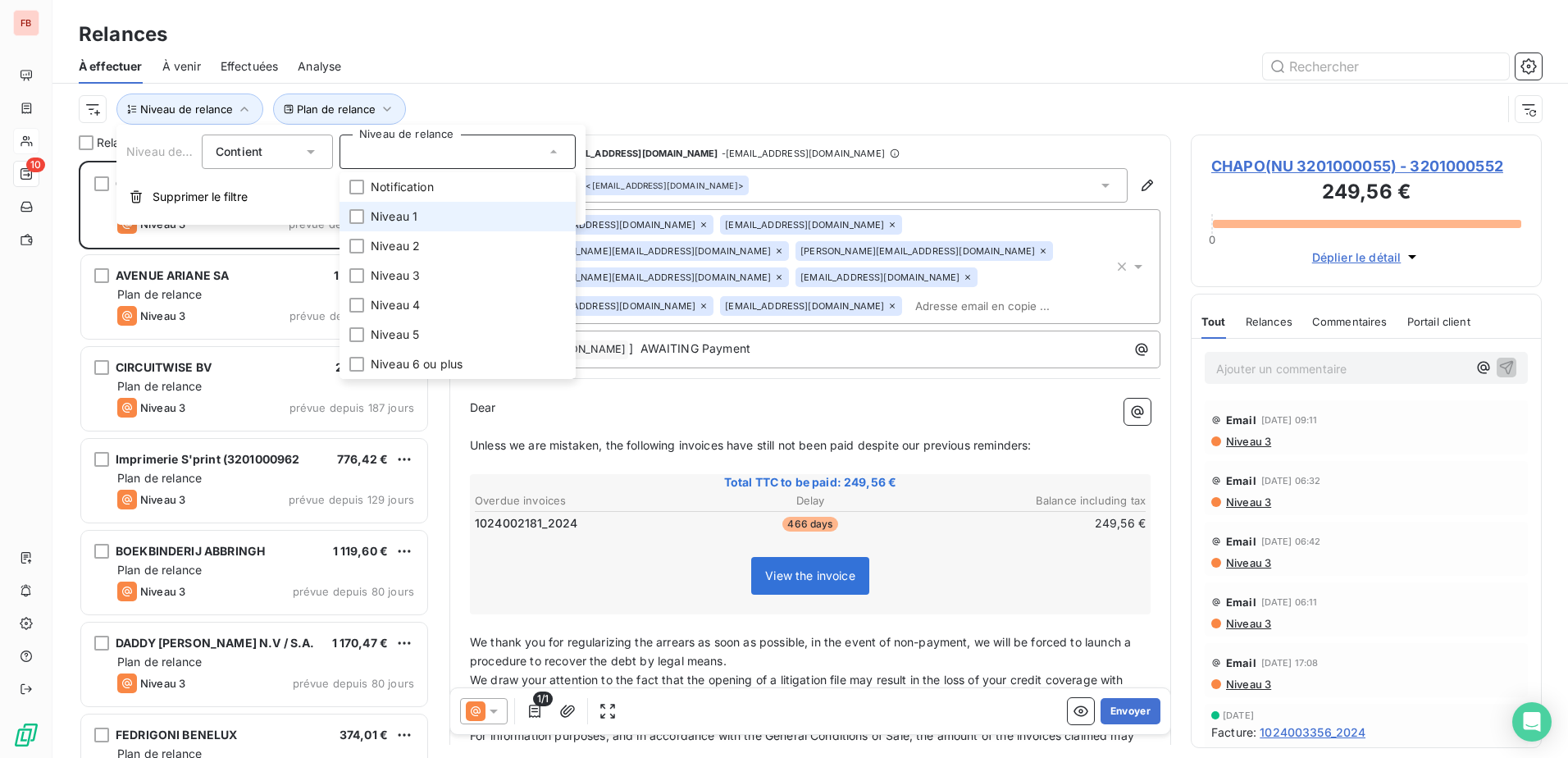
click at [406, 215] on span "Niveau 1" at bounding box center [394, 216] width 46 height 16
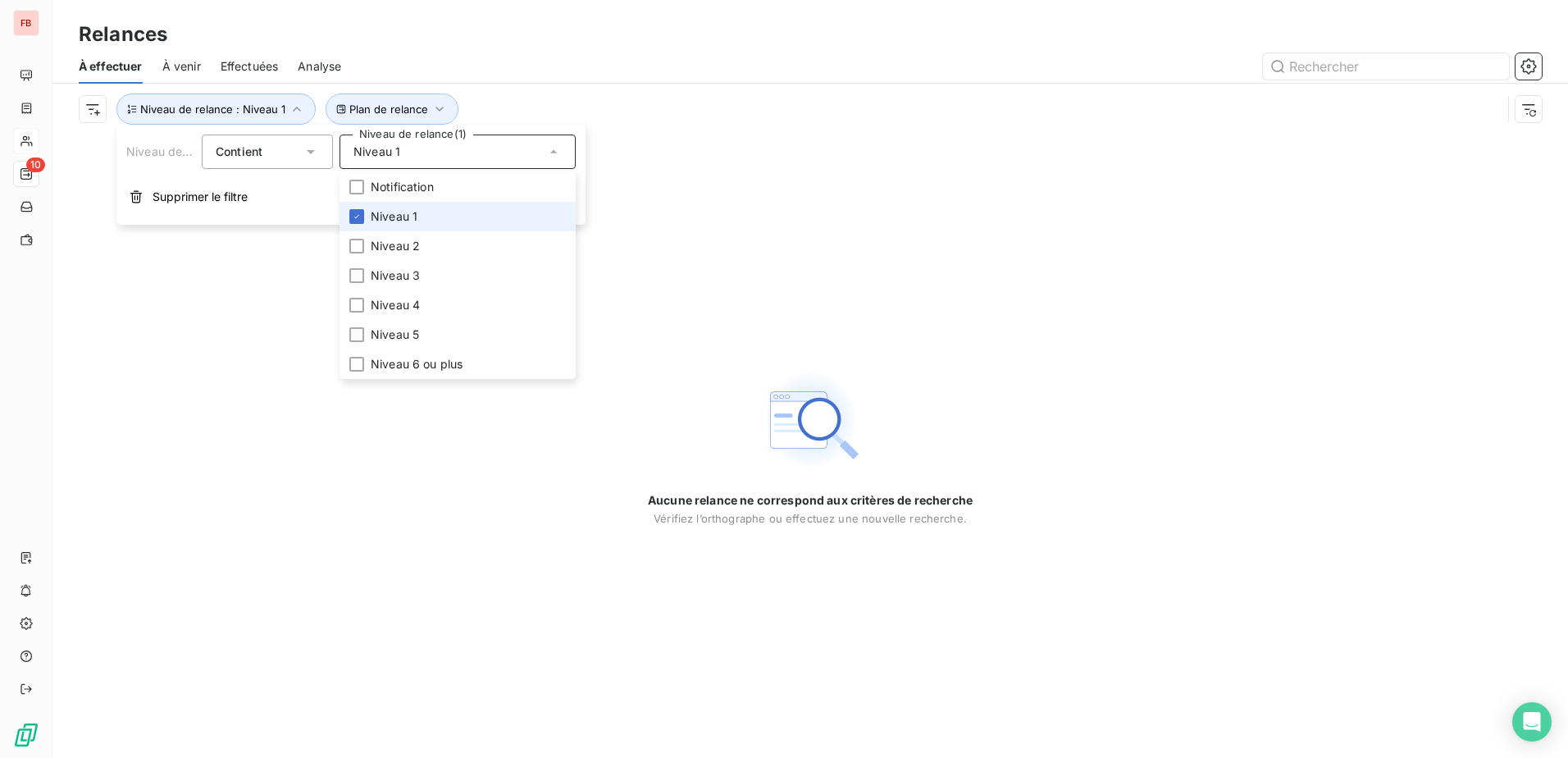
drag, startPoint x: 397, startPoint y: 218, endPoint x: 395, endPoint y: 251, distance: 33.1
click at [397, 219] on span "Niveau 1" at bounding box center [394, 216] width 46 height 16
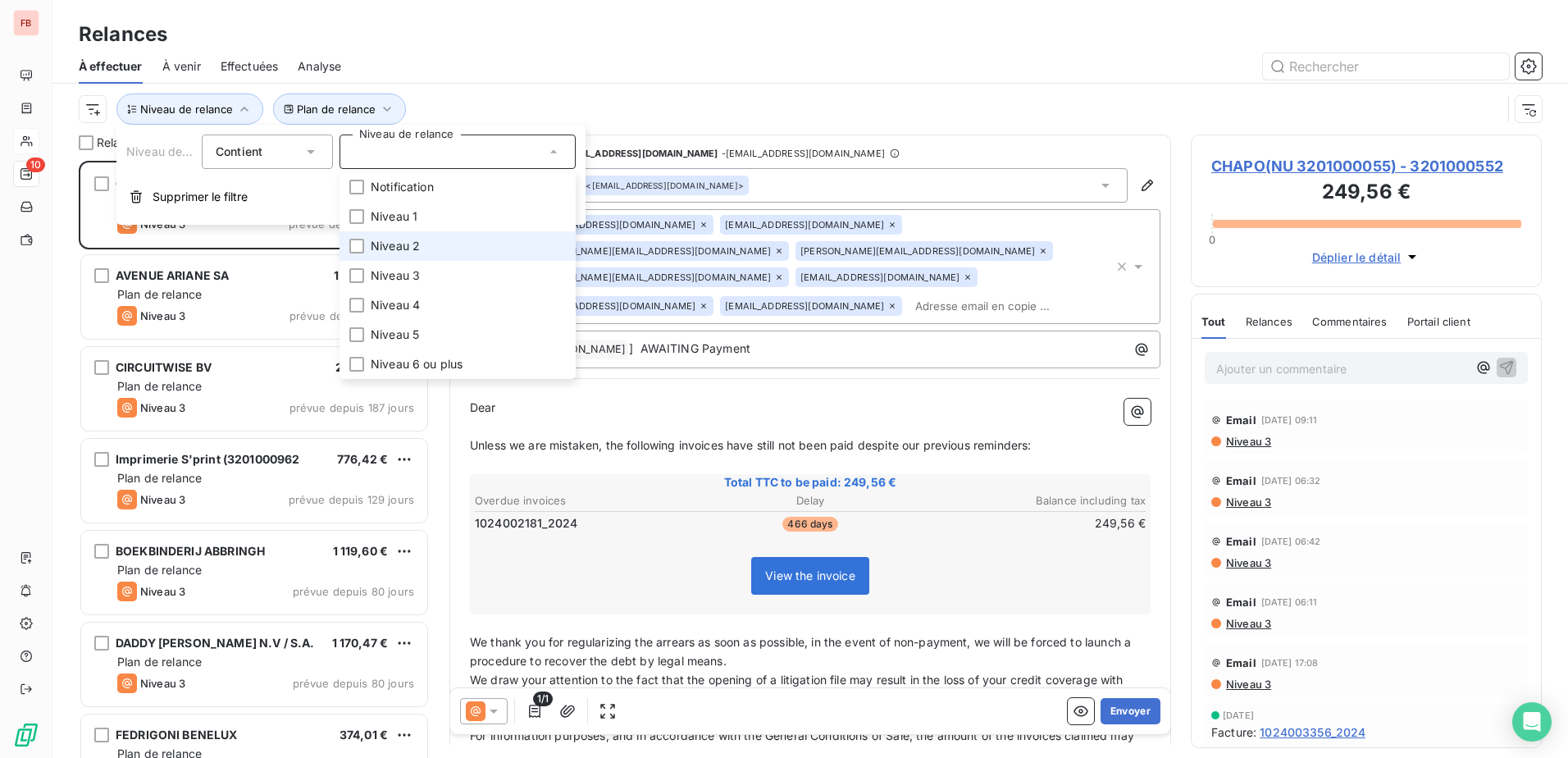
scroll to position [585, 338]
click at [395, 250] on span "Niveau 2" at bounding box center [395, 246] width 49 height 16
